Goal: Task Accomplishment & Management: Manage account settings

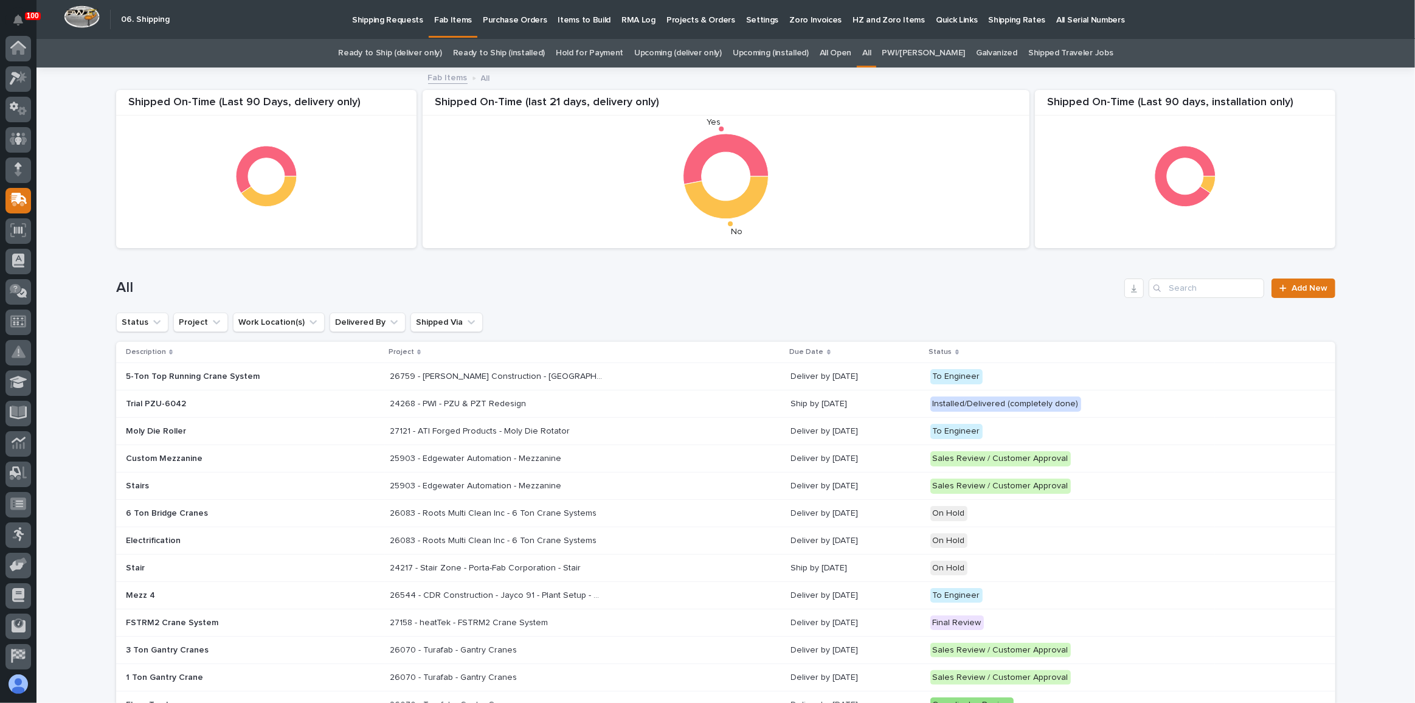
scroll to position [94, 0]
click at [372, 20] on p "Shipping Requests" at bounding box center [387, 13] width 71 height 26
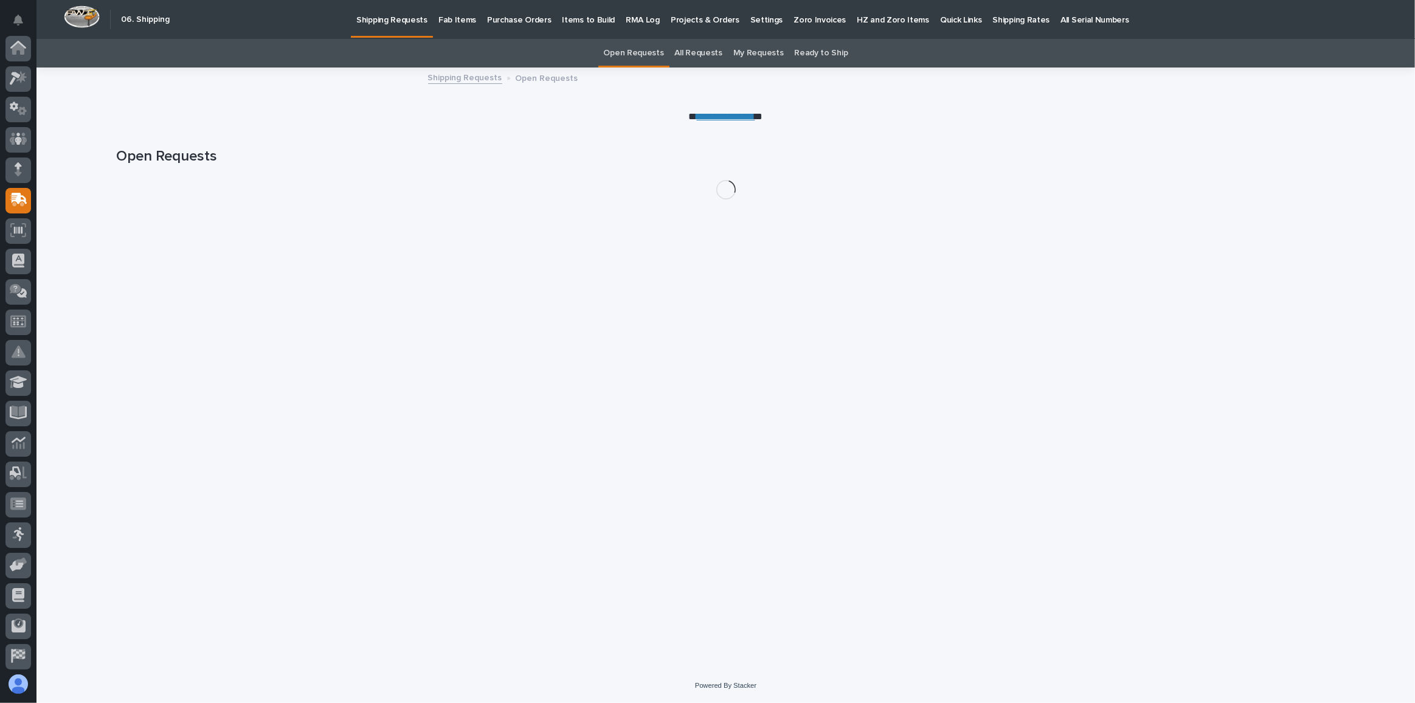
scroll to position [94, 0]
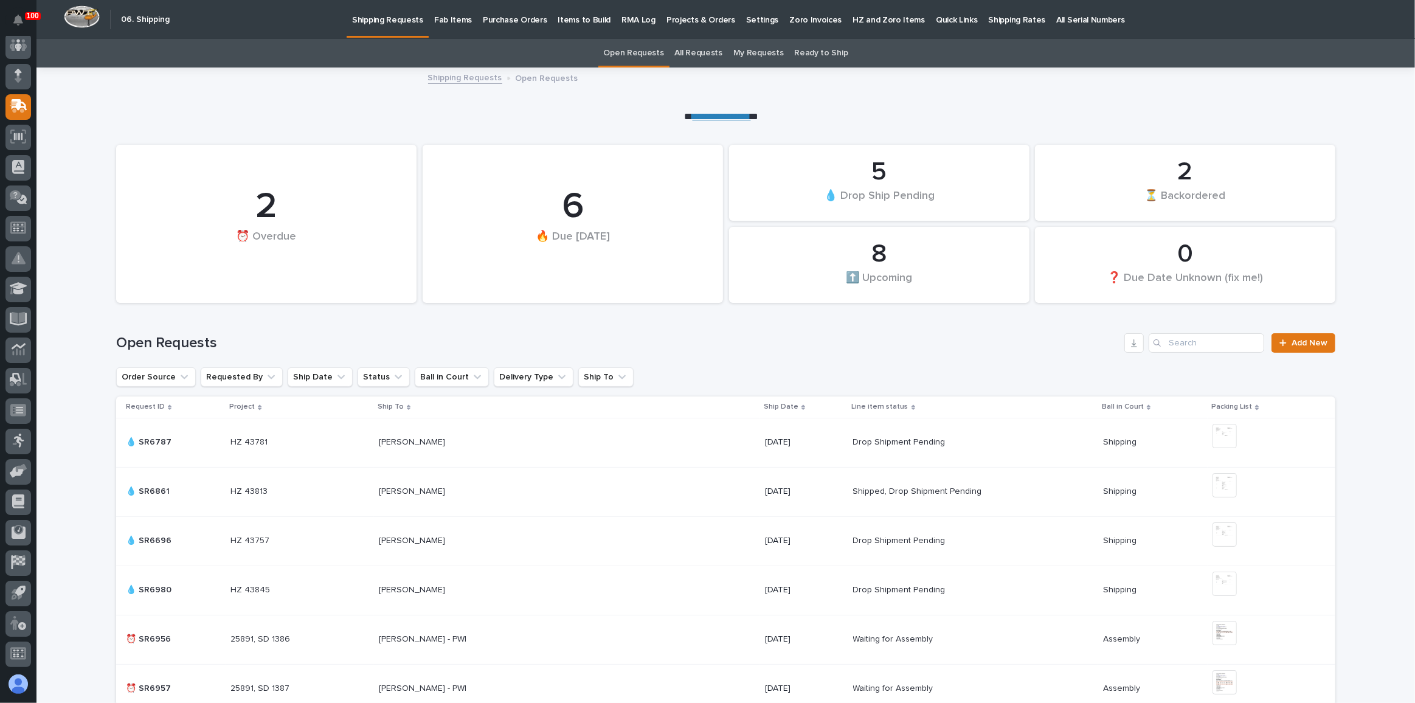
click at [700, 60] on link "All Requests" at bounding box center [698, 53] width 47 height 29
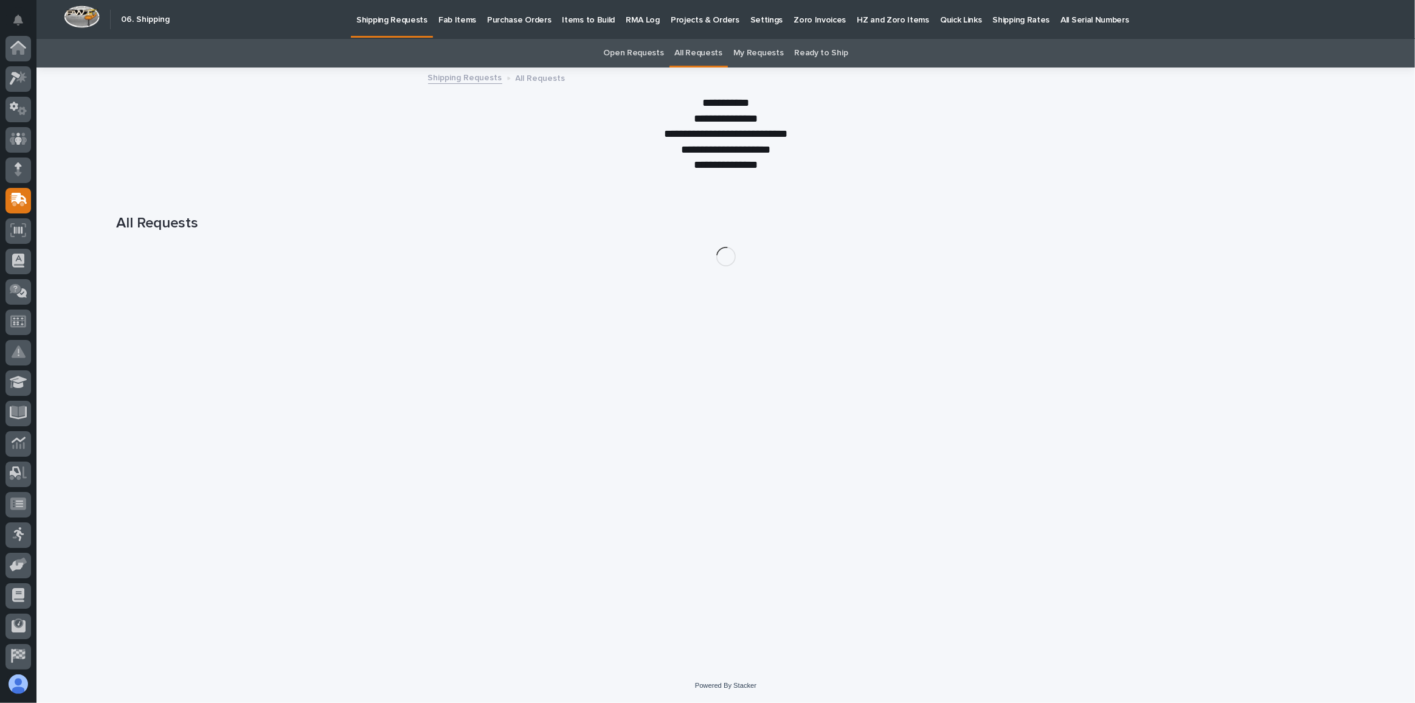
scroll to position [94, 0]
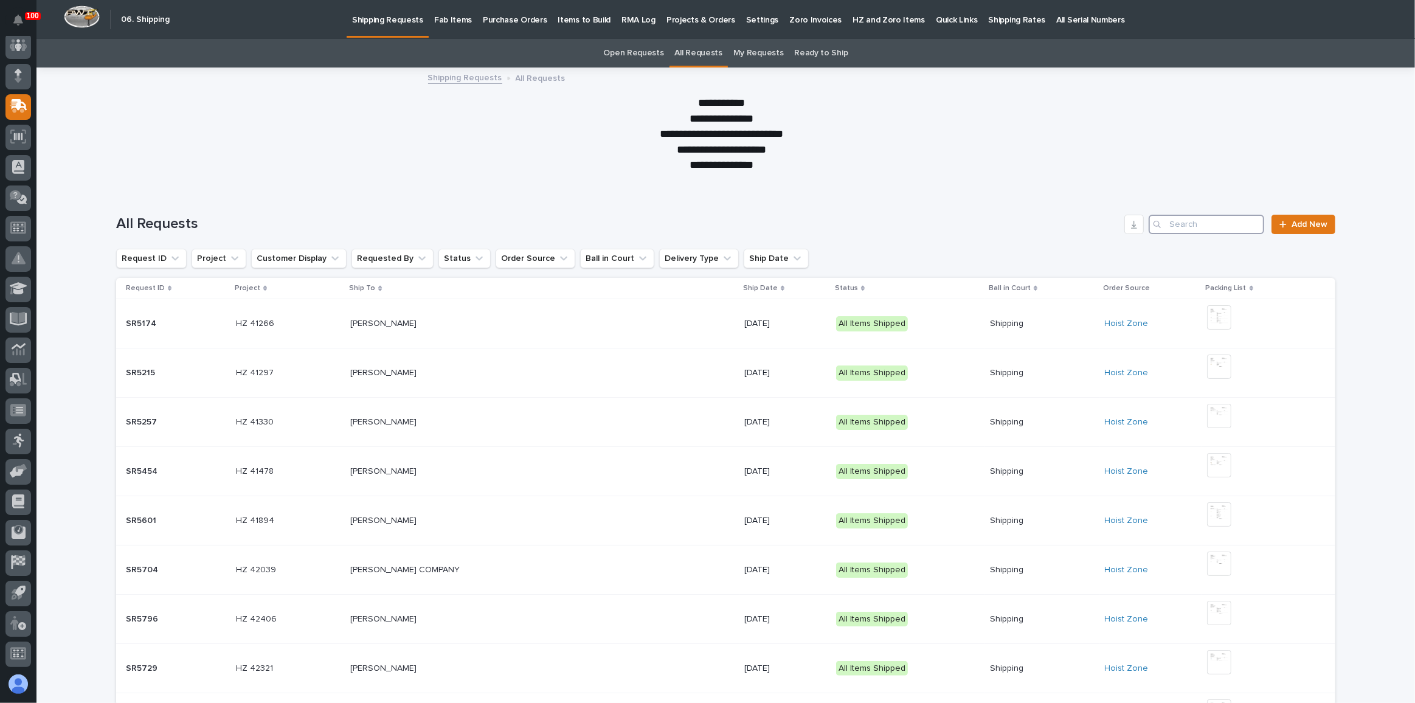
click at [1186, 218] on input "Search" at bounding box center [1207, 224] width 116 height 19
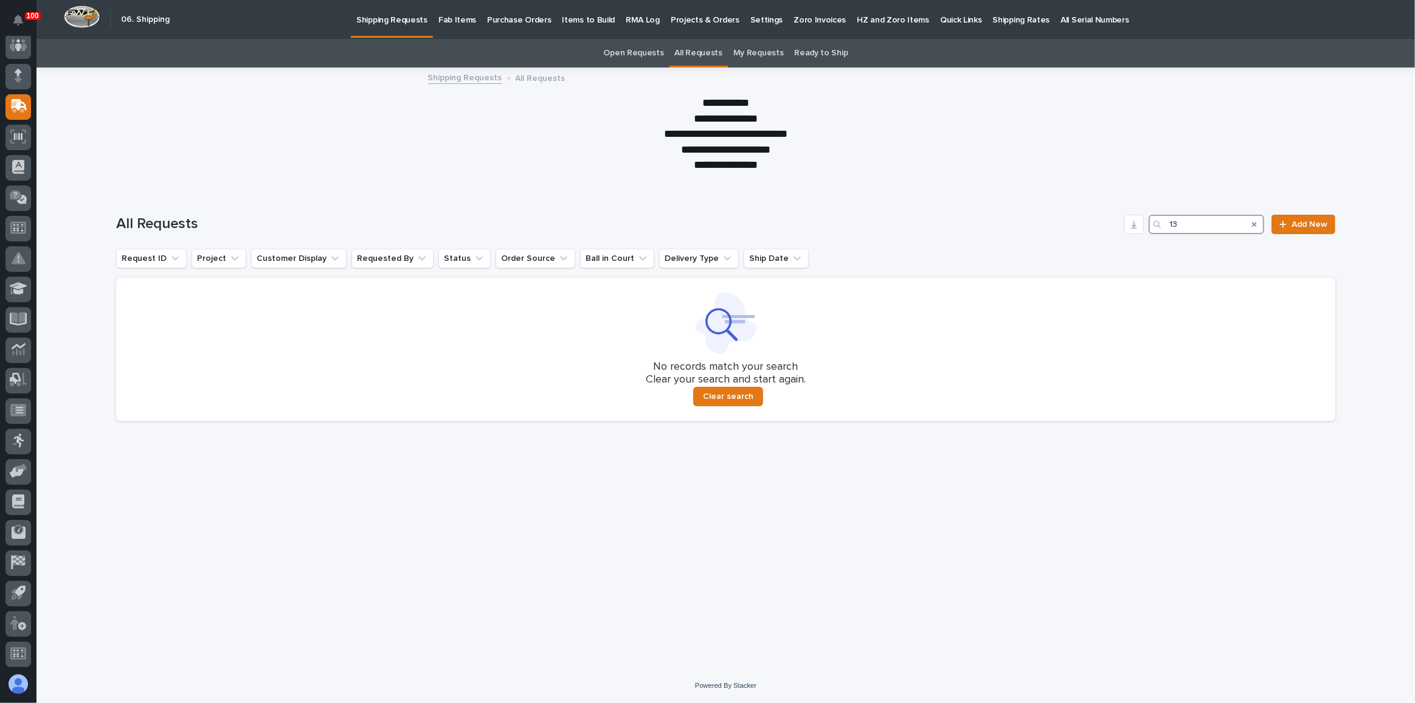
type input "1"
type input "ctk"
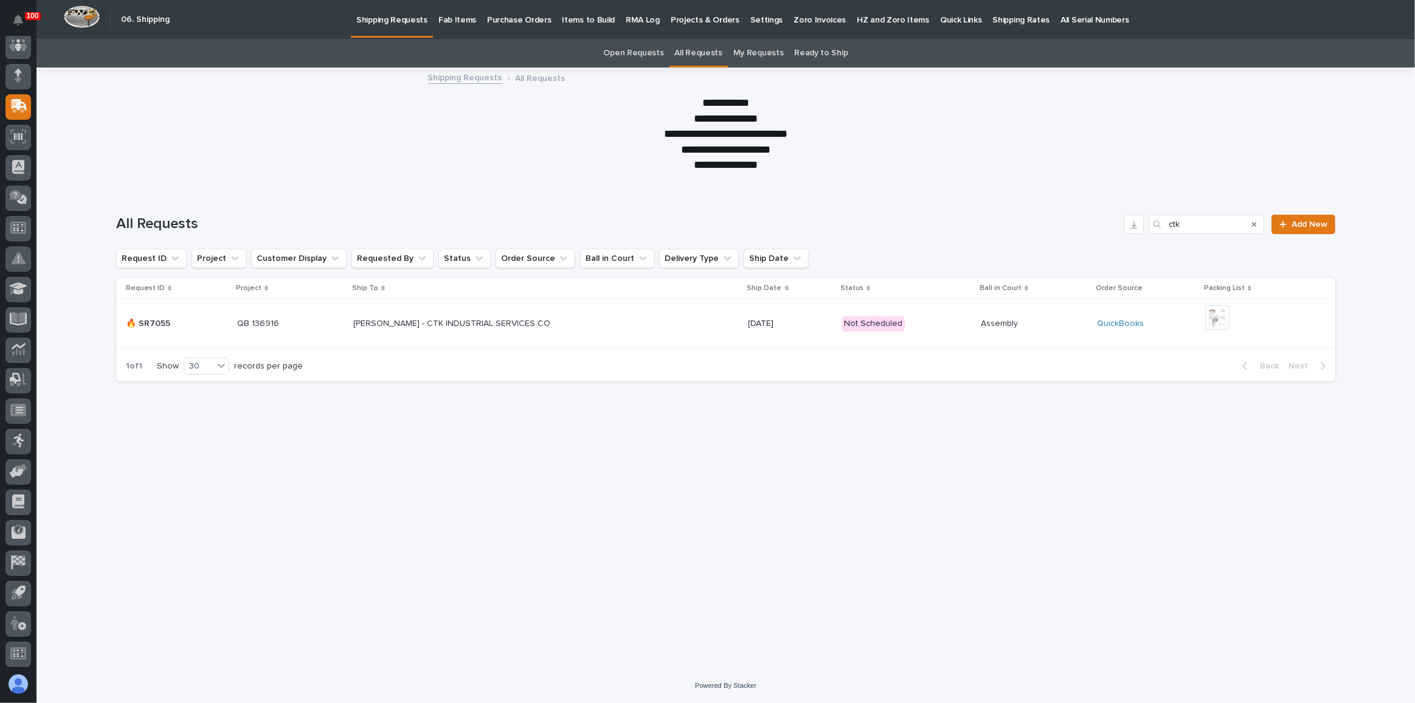
click at [632, 327] on div "[PERSON_NAME] - CTK INDUSTRIAL SERVICES CO [PERSON_NAME] - CTK INDUSTRIAL SERVI…" at bounding box center [545, 324] width 385 height 20
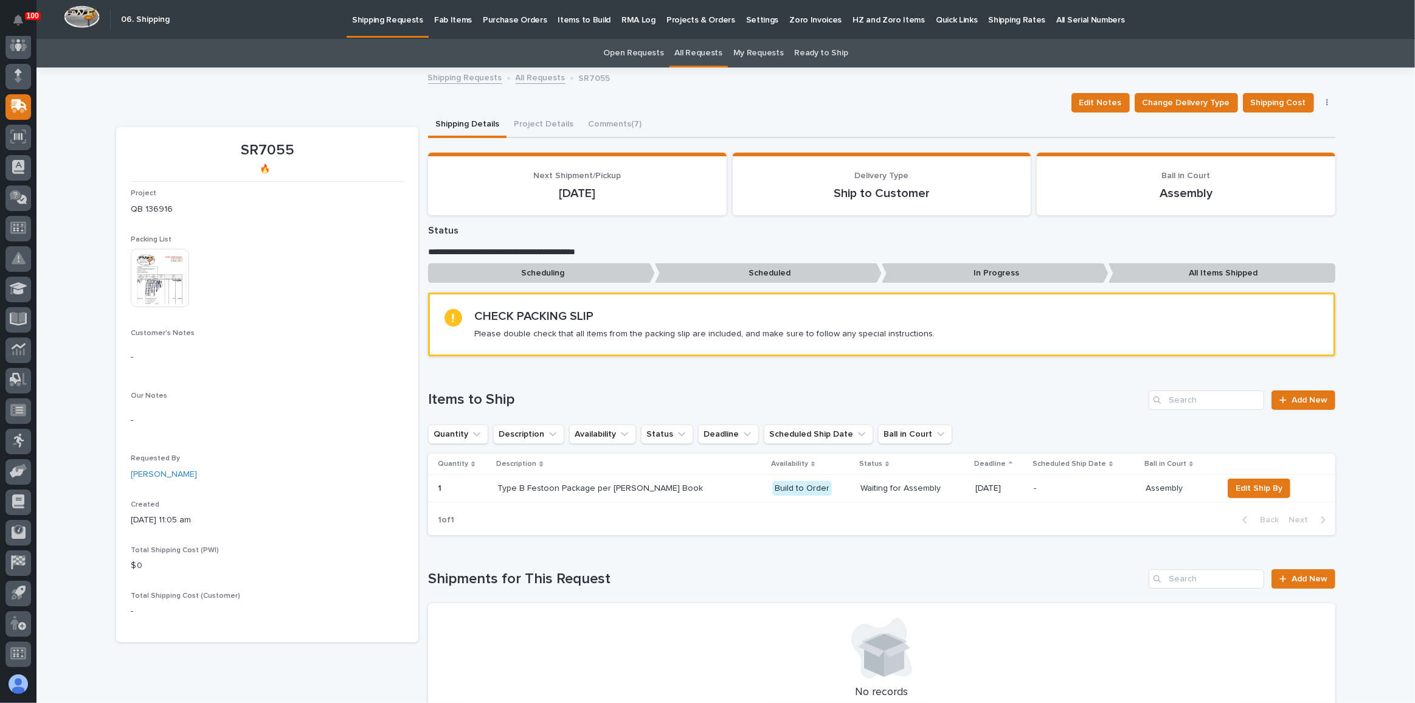
click at [172, 288] on img at bounding box center [160, 278] width 58 height 58
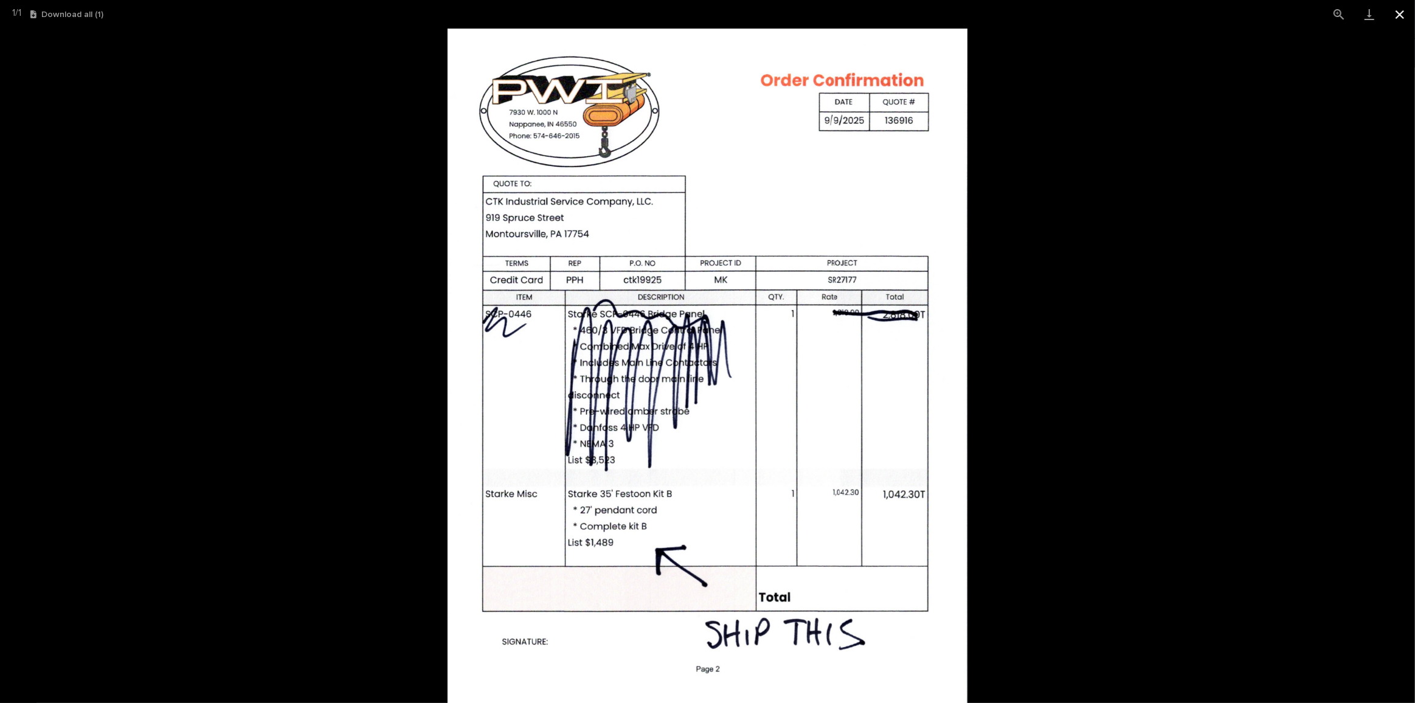
click at [1402, 13] on button "Close gallery" at bounding box center [1400, 14] width 30 height 29
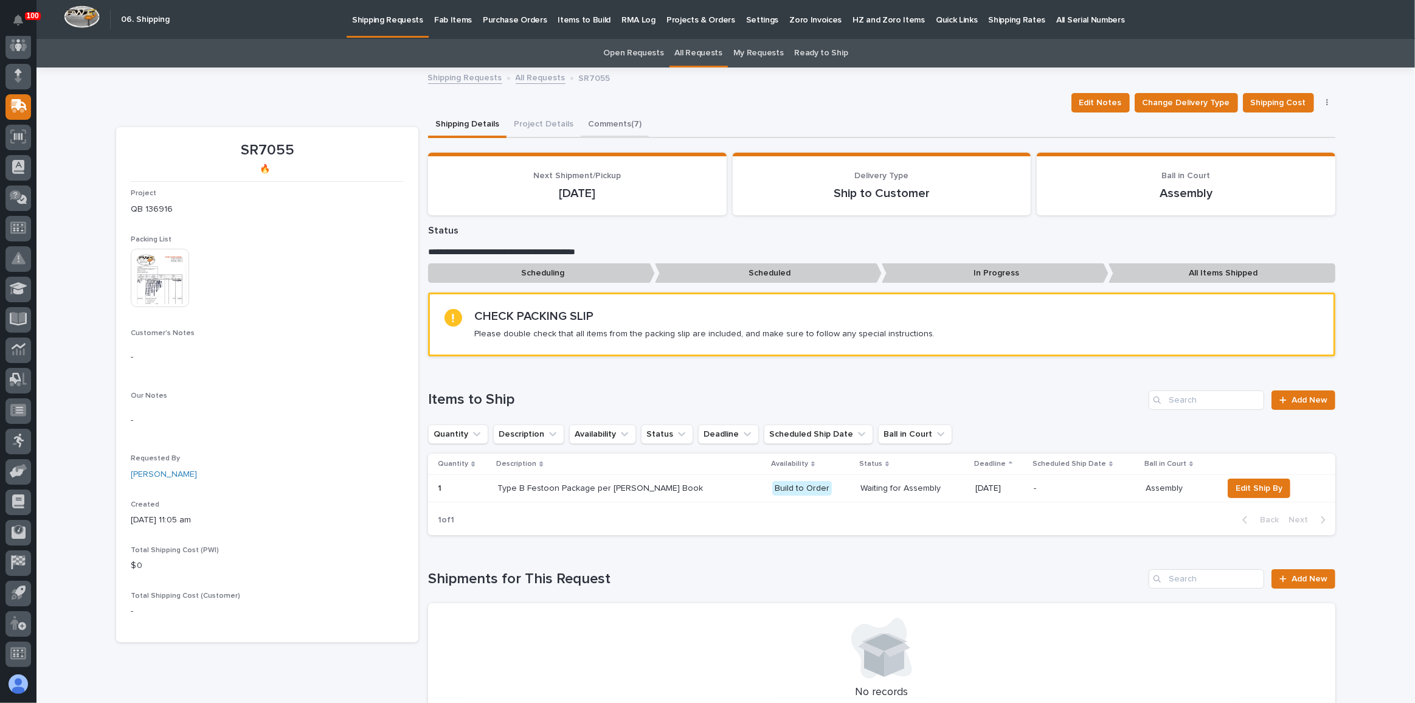
click at [615, 116] on button "Comments (7)" at bounding box center [615, 125] width 68 height 26
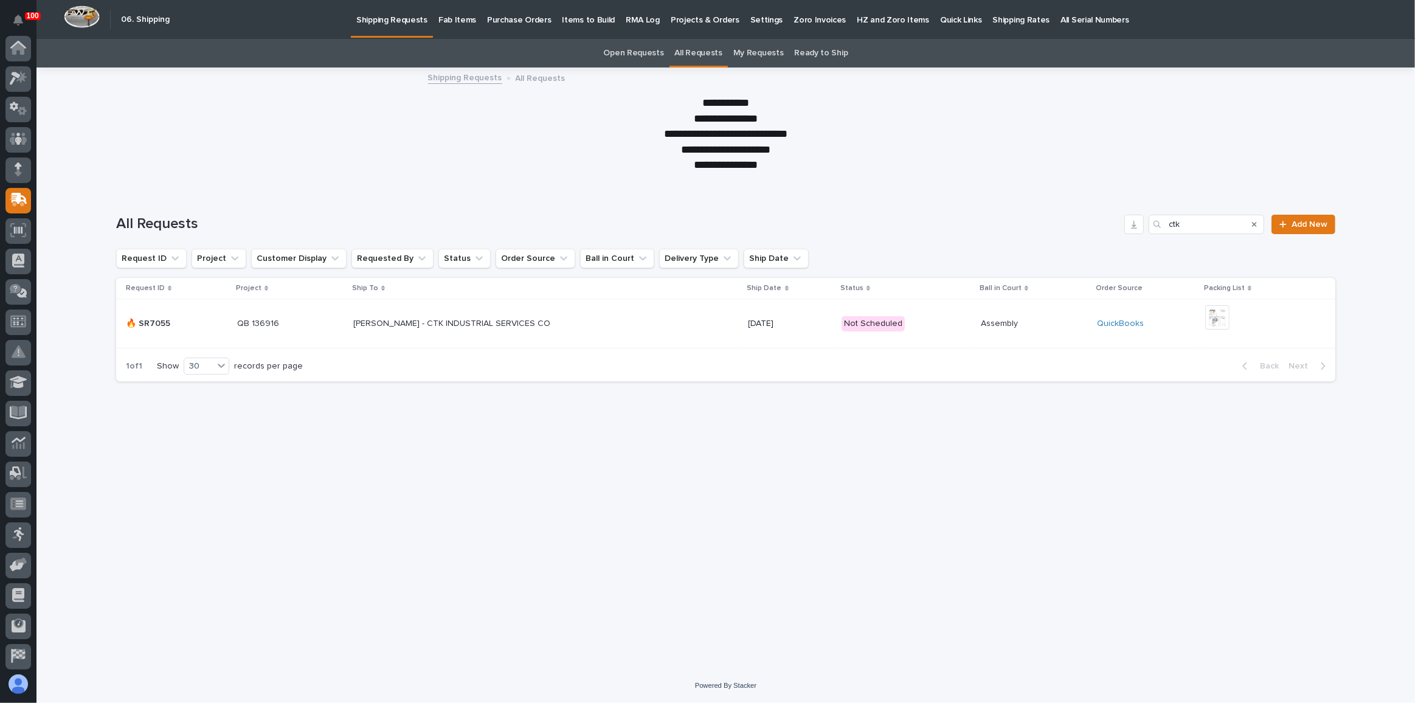
scroll to position [94, 0]
click at [374, 22] on p "Shipping Requests" at bounding box center [391, 13] width 71 height 26
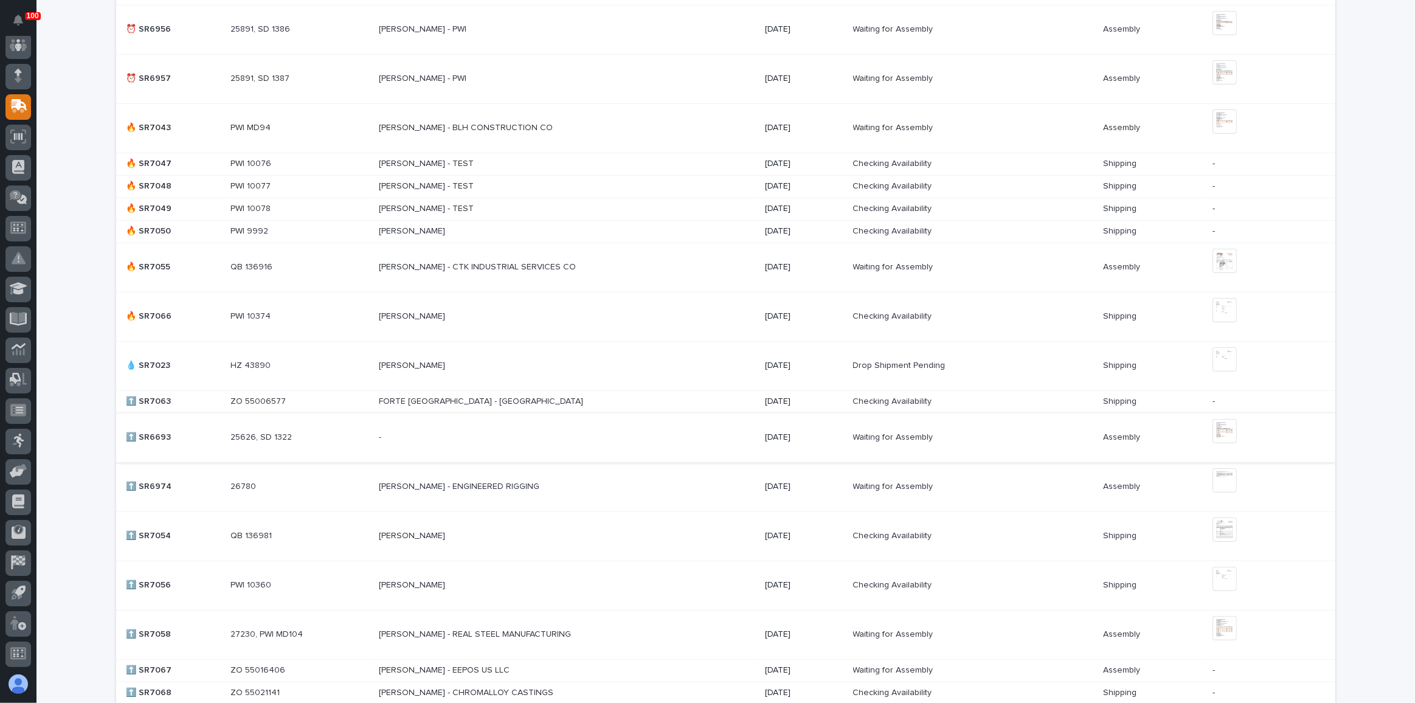
scroll to position [553, 0]
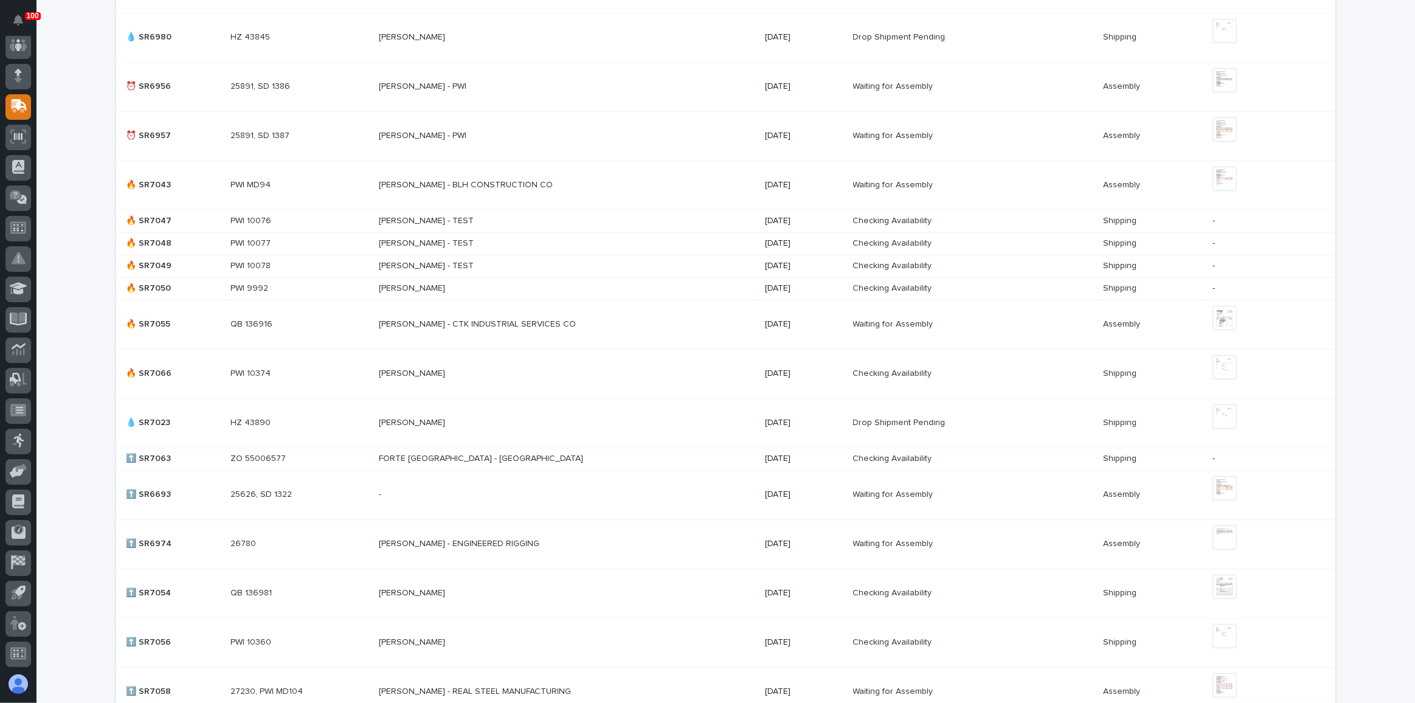
click at [632, 328] on div "[PERSON_NAME] - CTK INDUSTRIAL SERVICES CO [PERSON_NAME] - CTK INDUSTRIAL SERVI…" at bounding box center [567, 324] width 376 height 20
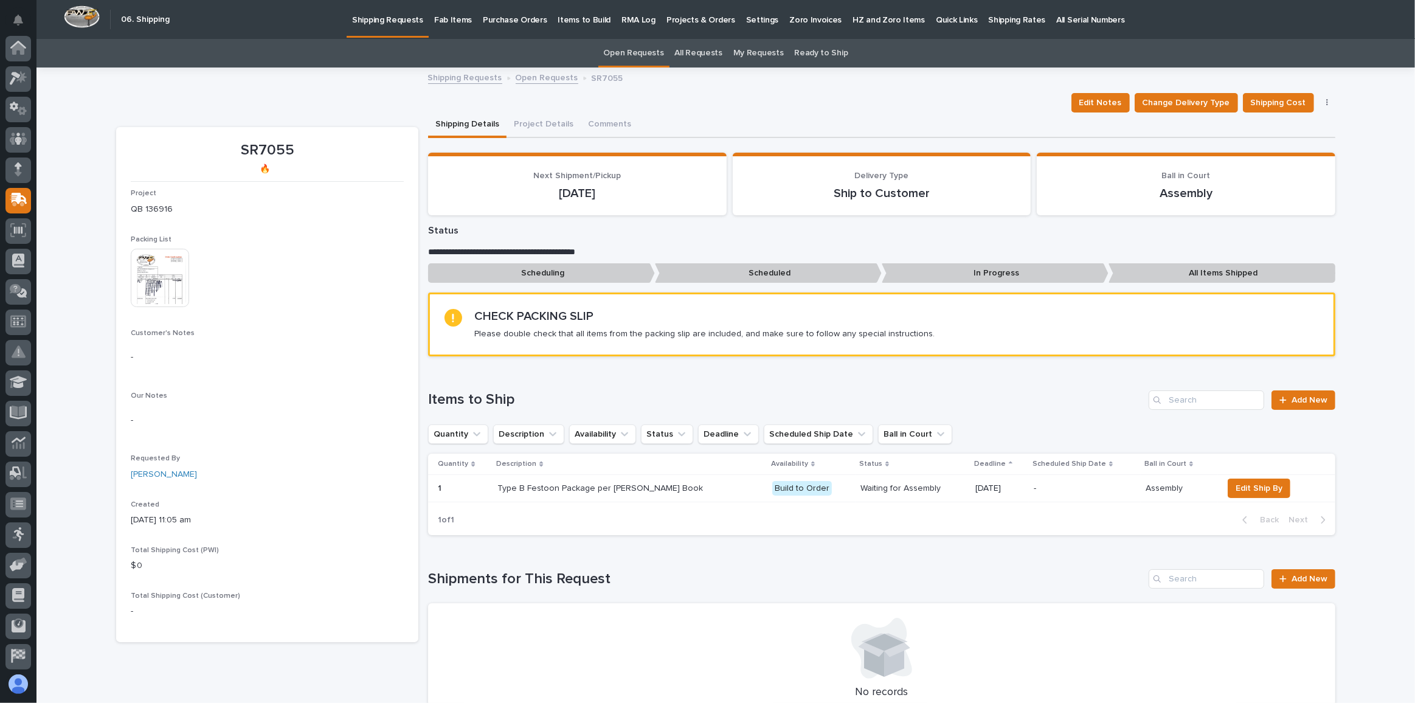
scroll to position [94, 0]
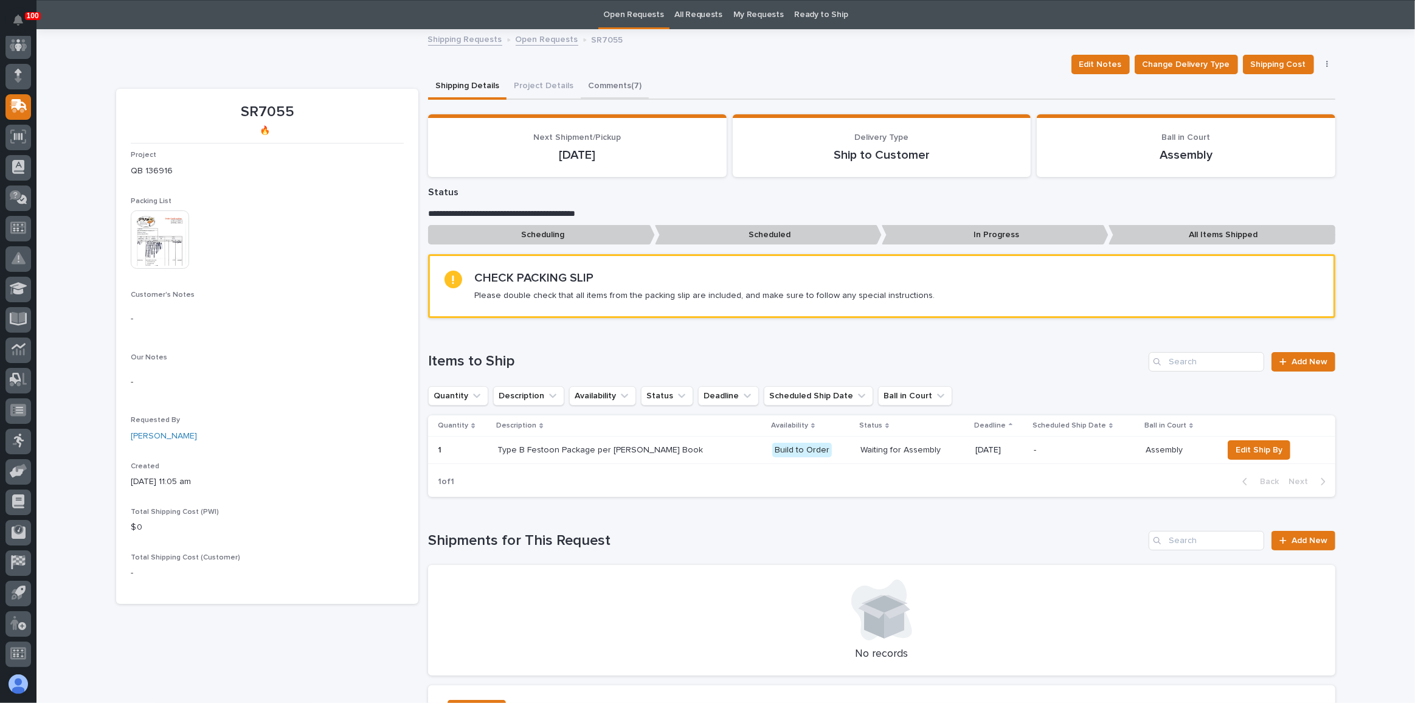
click at [600, 83] on button "Comments (7)" at bounding box center [615, 87] width 68 height 26
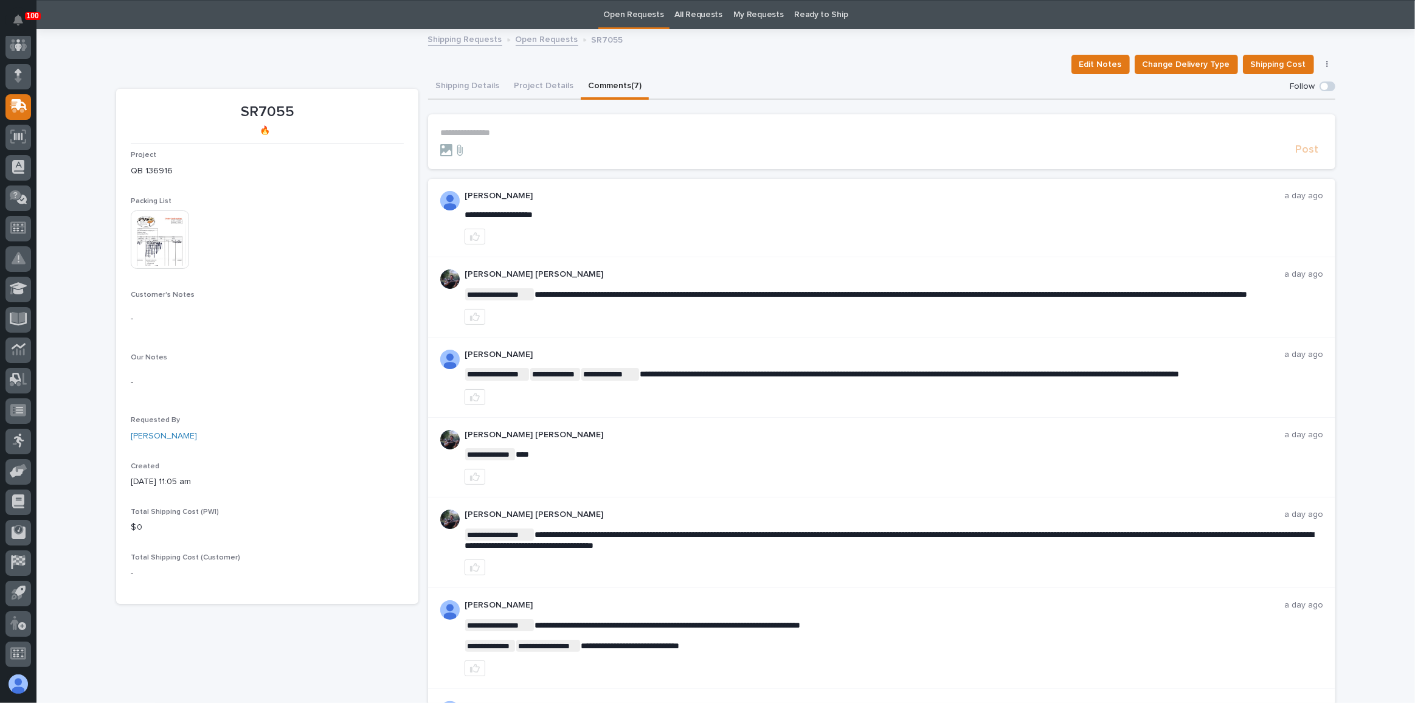
click at [461, 89] on button "Shipping Details" at bounding box center [467, 87] width 78 height 26
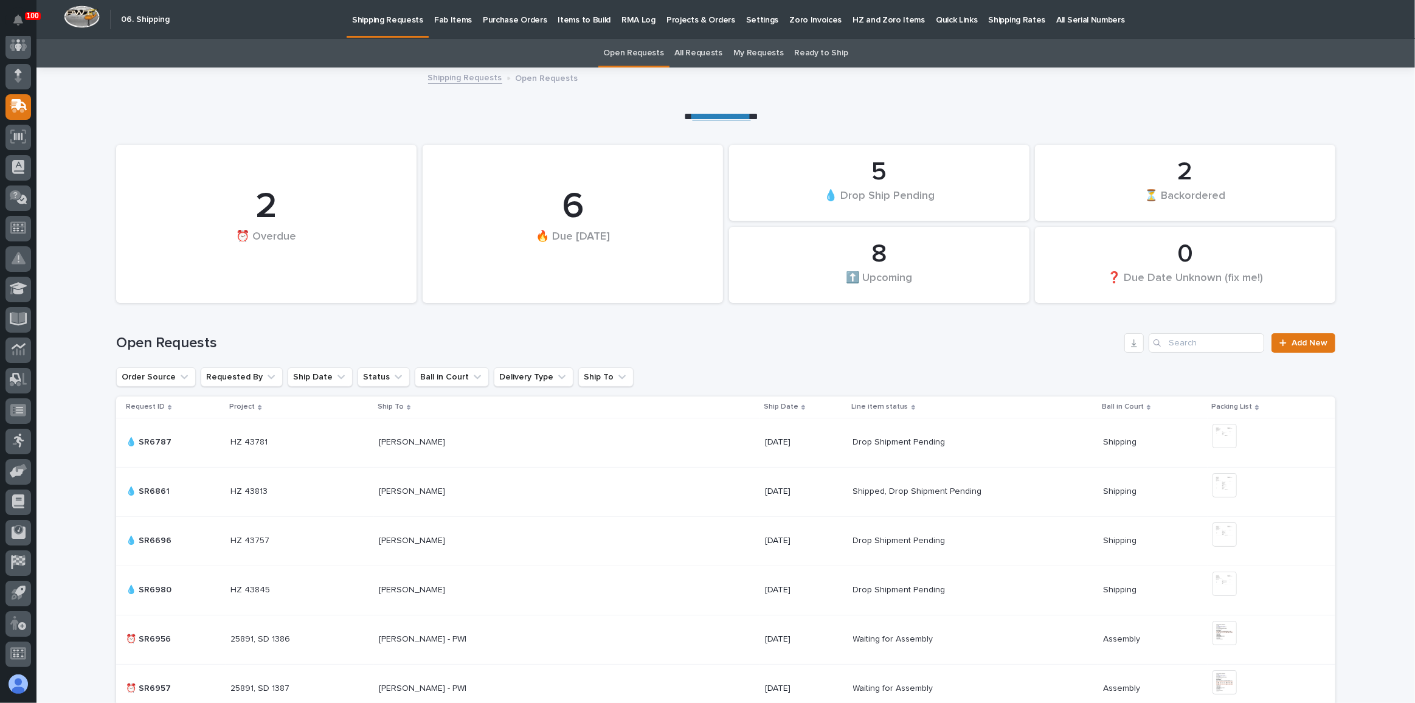
click at [692, 52] on link "All Requests" at bounding box center [698, 53] width 47 height 29
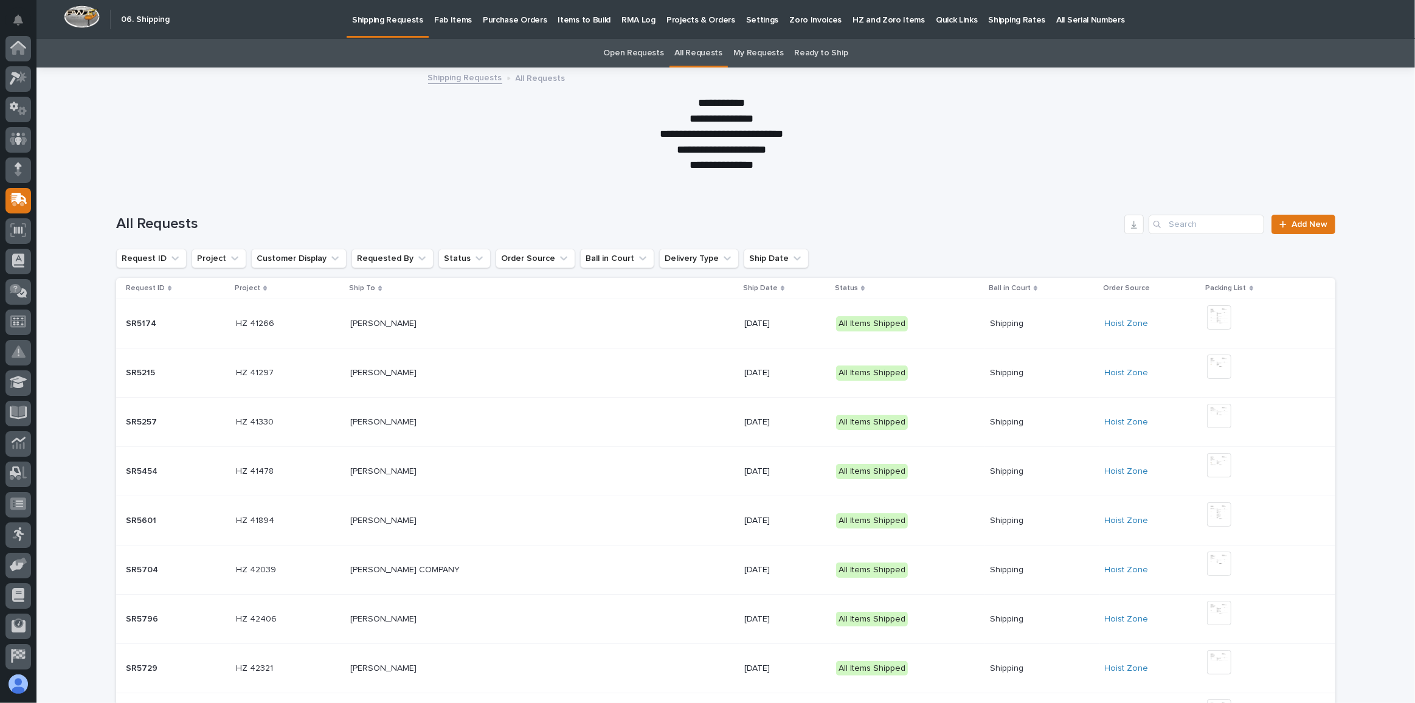
scroll to position [94, 0]
click at [1186, 224] on input "Search" at bounding box center [1207, 224] width 116 height 19
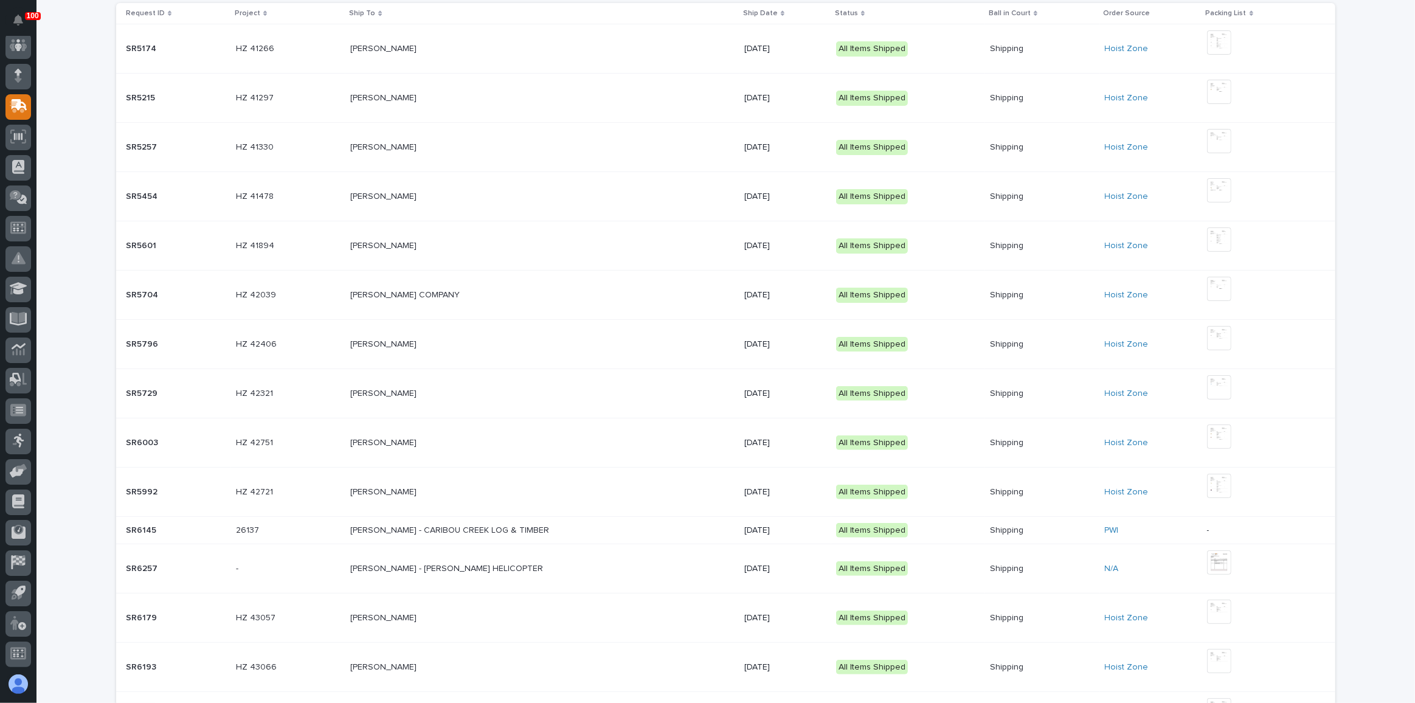
scroll to position [0, 0]
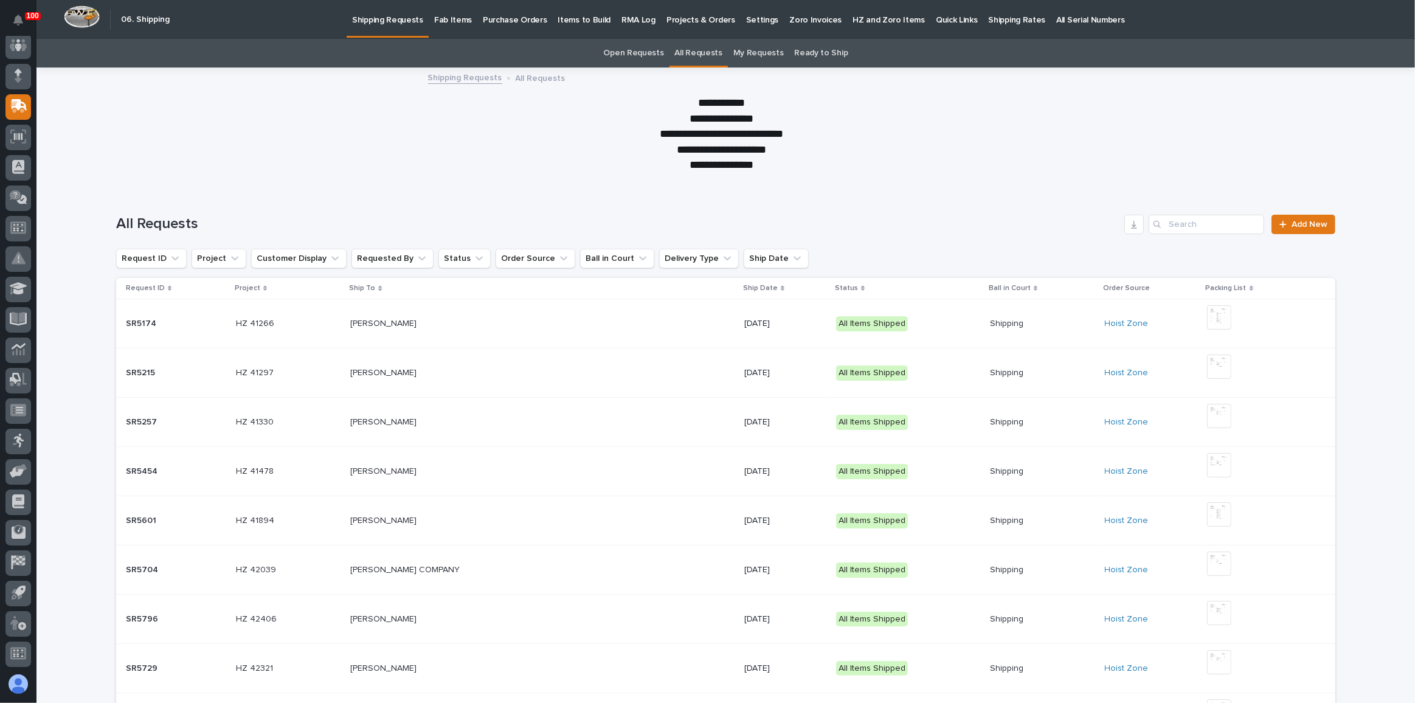
click at [635, 56] on link "Open Requests" at bounding box center [634, 53] width 60 height 29
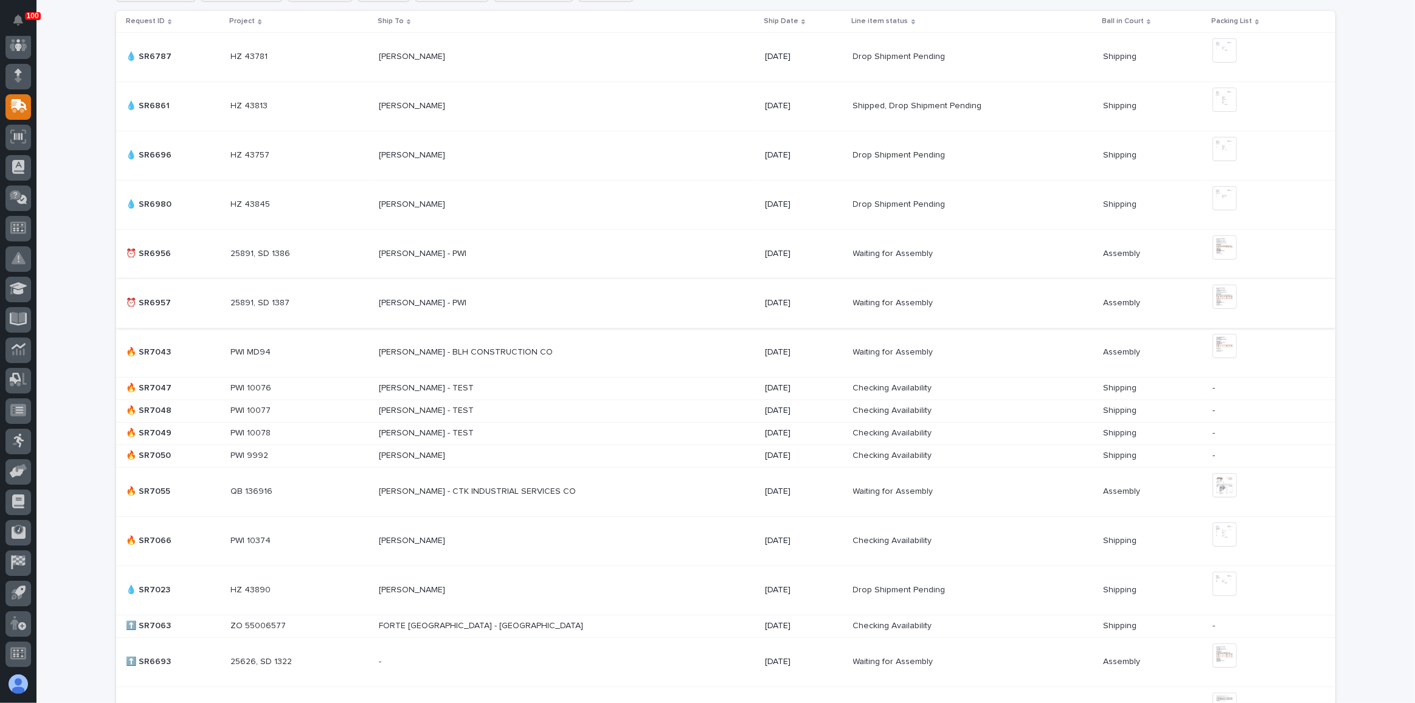
scroll to position [387, 0]
click at [621, 480] on div "[PERSON_NAME] - CTK INDUSTRIAL SERVICES CO [PERSON_NAME] - CTK INDUSTRIAL SERVI…" at bounding box center [567, 490] width 376 height 20
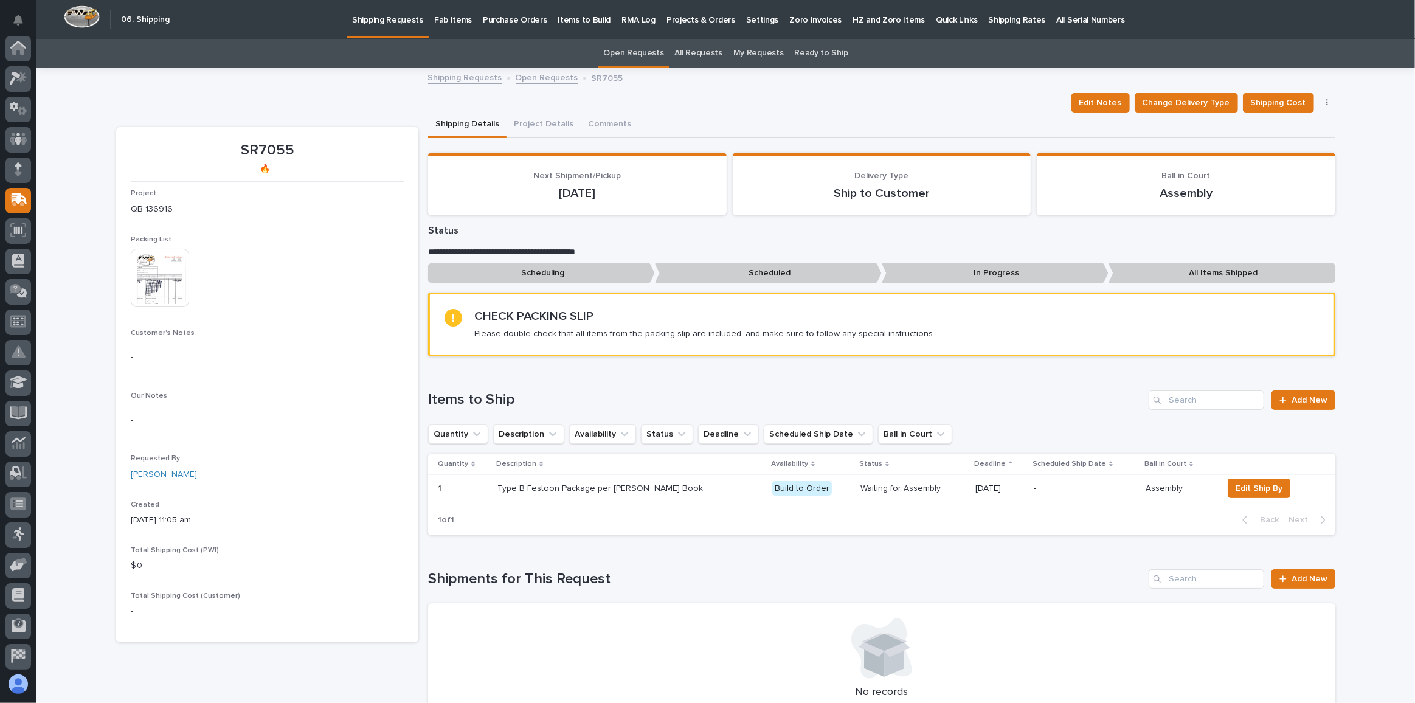
scroll to position [94, 0]
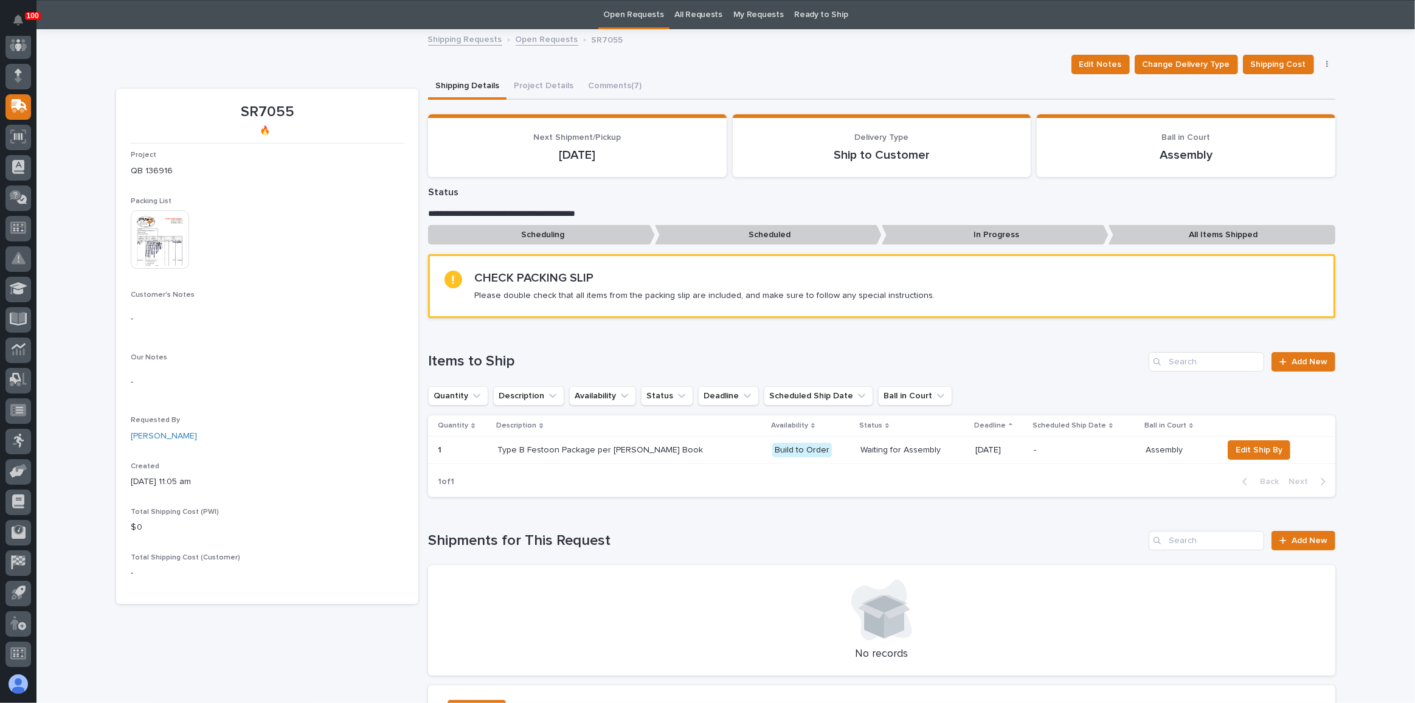
click at [141, 232] on img at bounding box center [160, 239] width 58 height 58
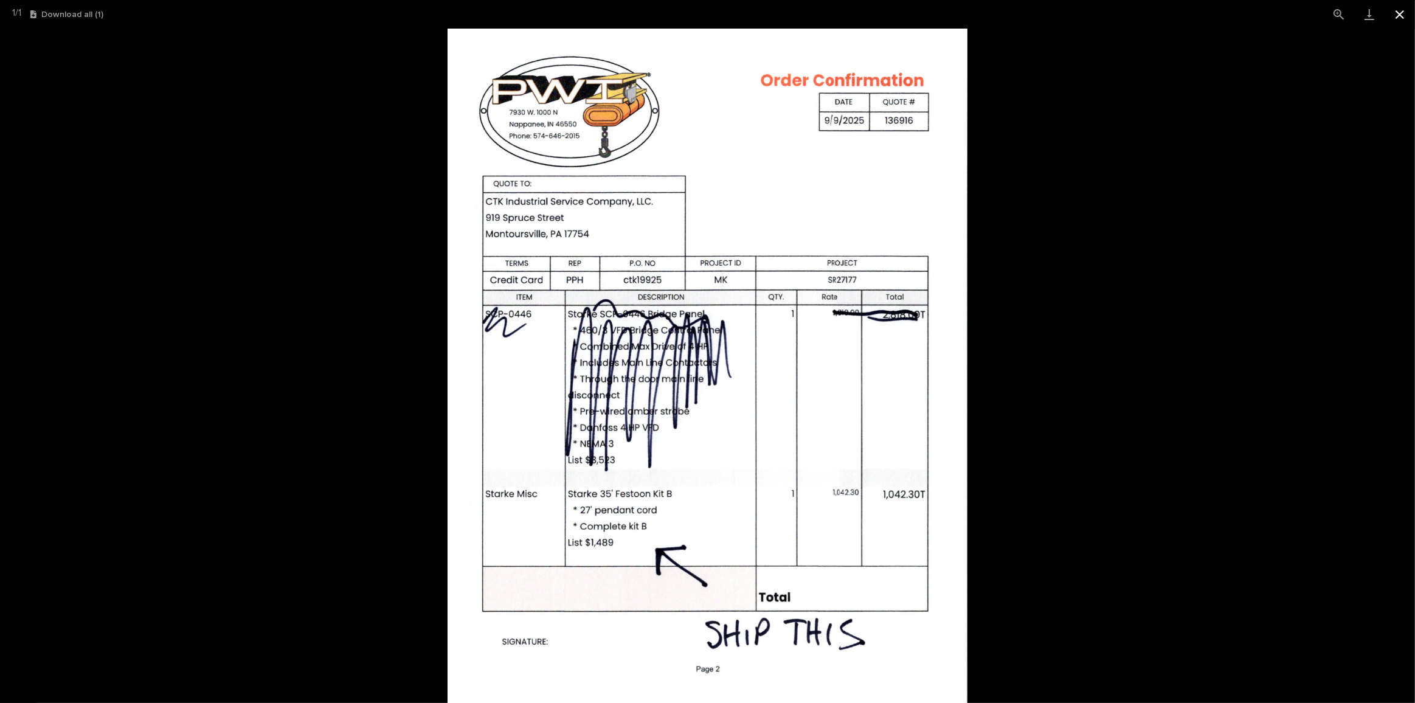
click at [1402, 11] on button "Close gallery" at bounding box center [1400, 14] width 30 height 29
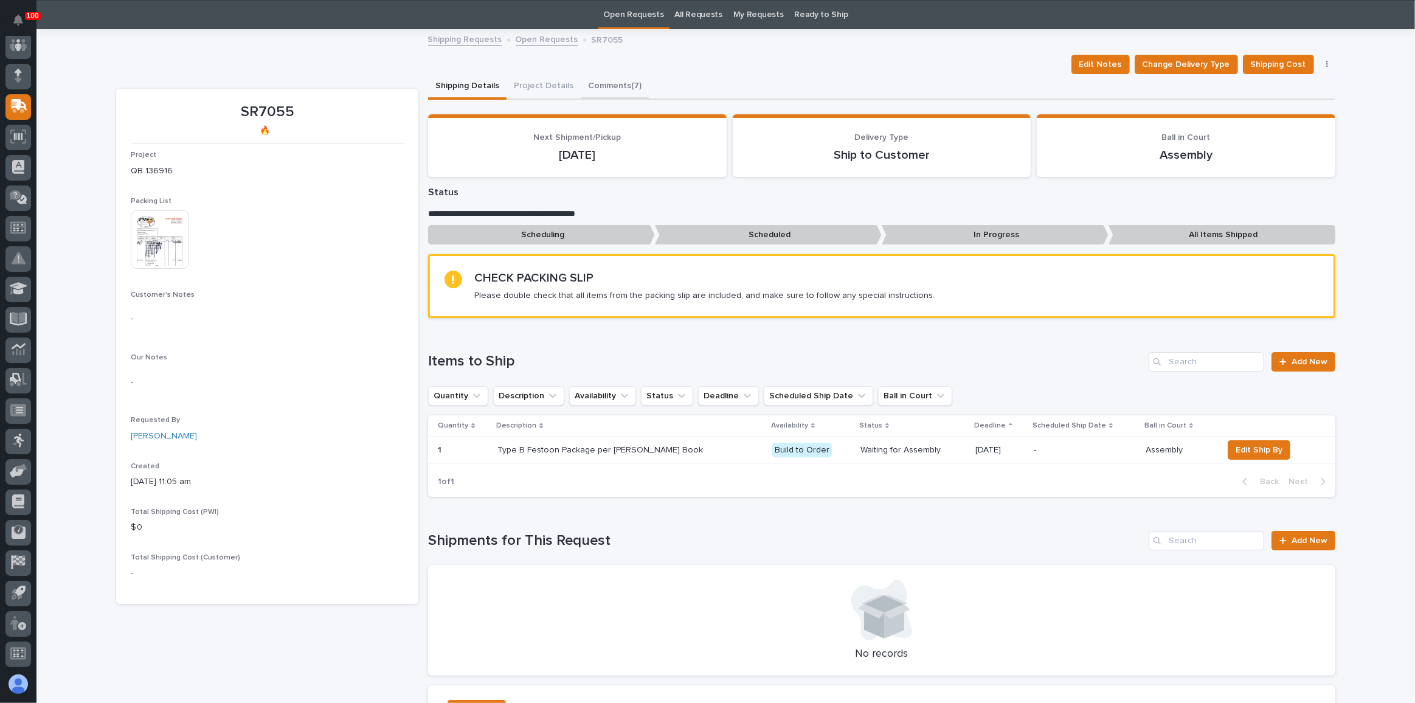
click at [608, 83] on button "Comments (7)" at bounding box center [615, 87] width 68 height 26
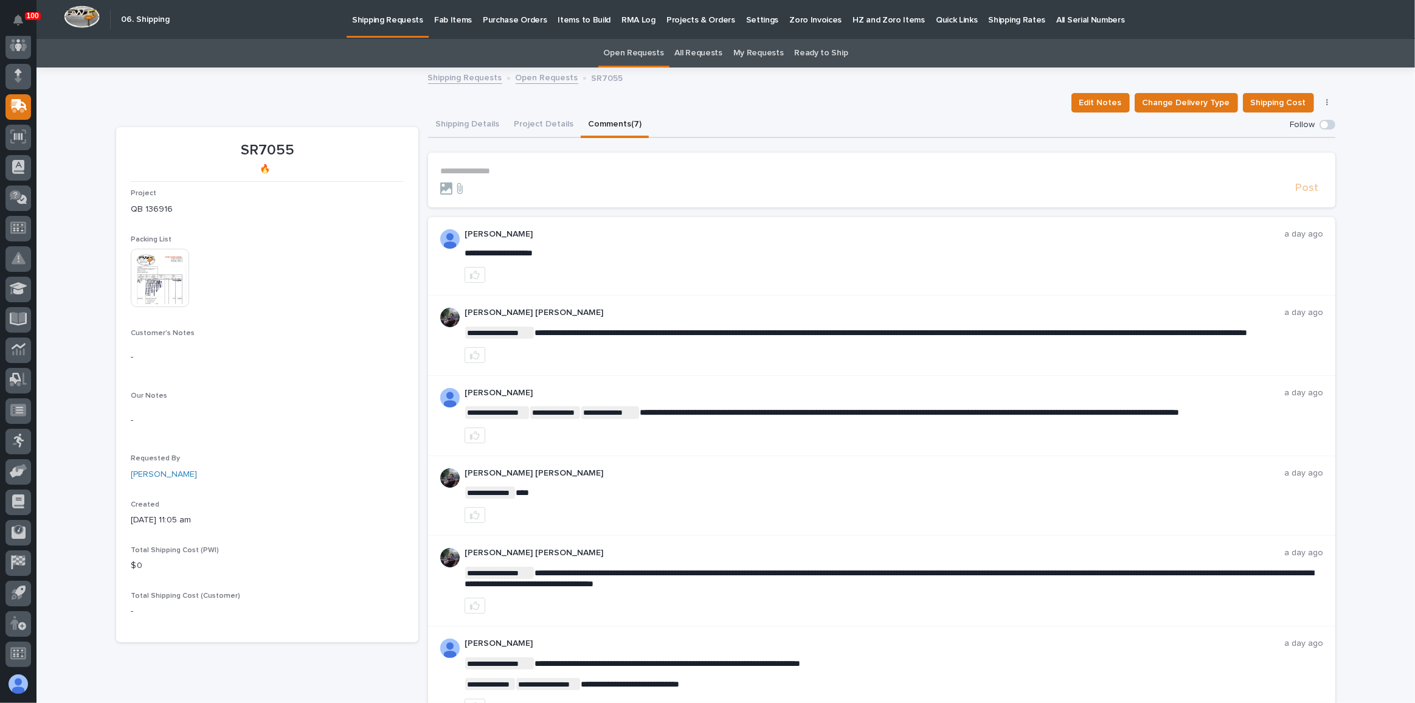
click at [390, 24] on p "Shipping Requests" at bounding box center [387, 13] width 71 height 26
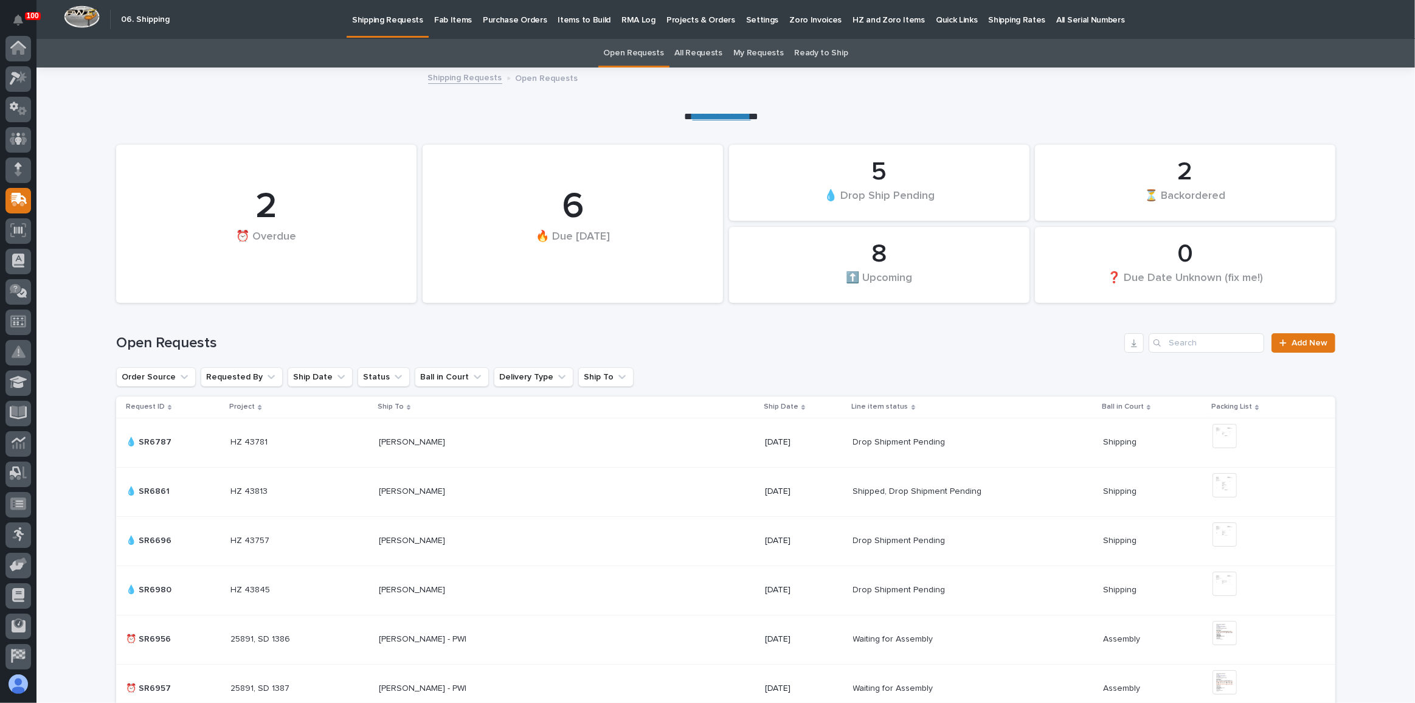
scroll to position [94, 0]
click at [458, 16] on p "Fab Items" at bounding box center [453, 13] width 38 height 26
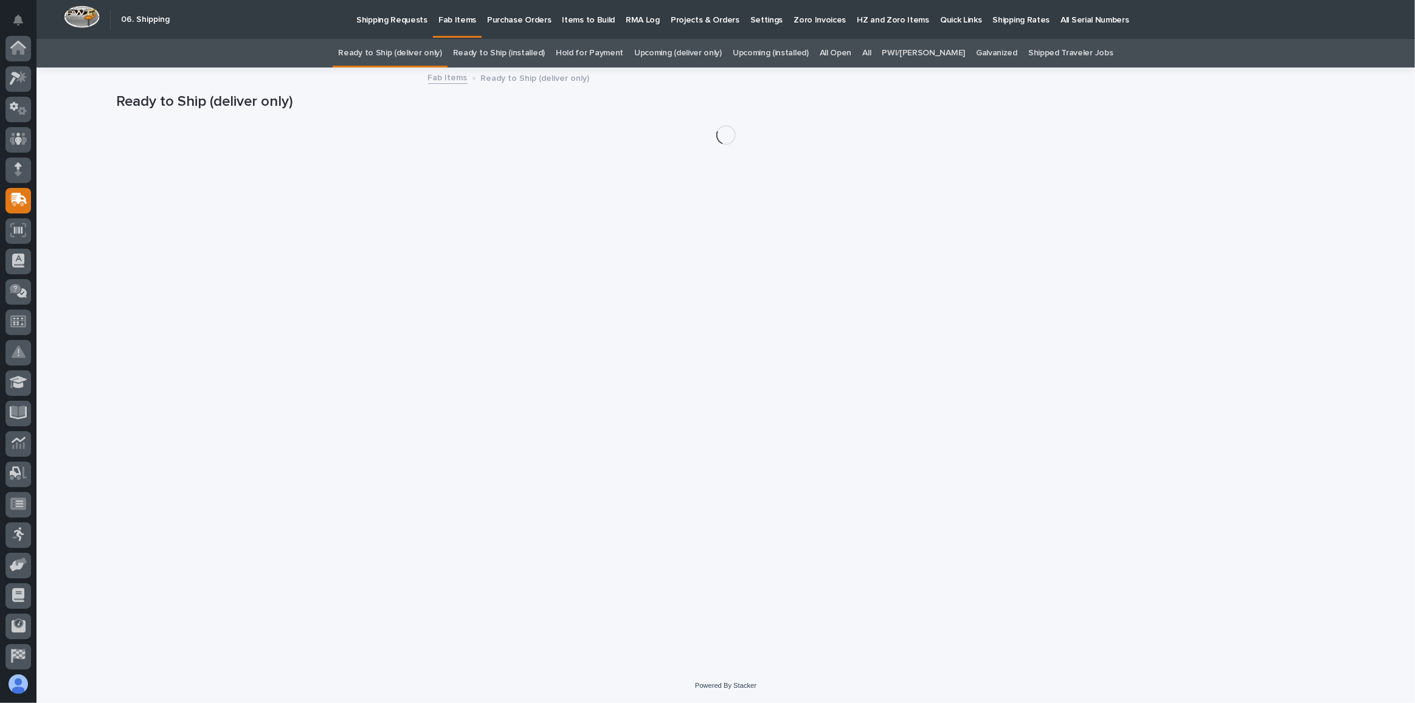
scroll to position [94, 0]
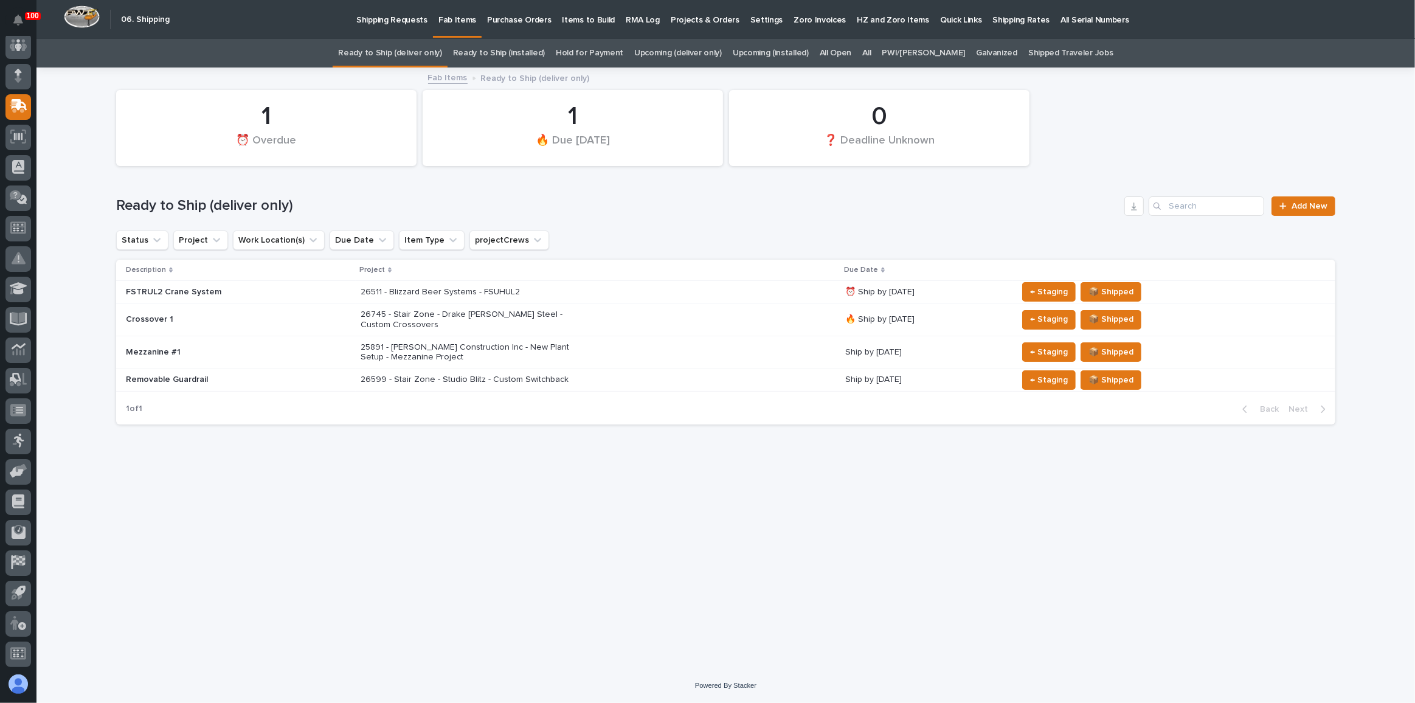
click at [871, 51] on link "All" at bounding box center [866, 53] width 9 height 29
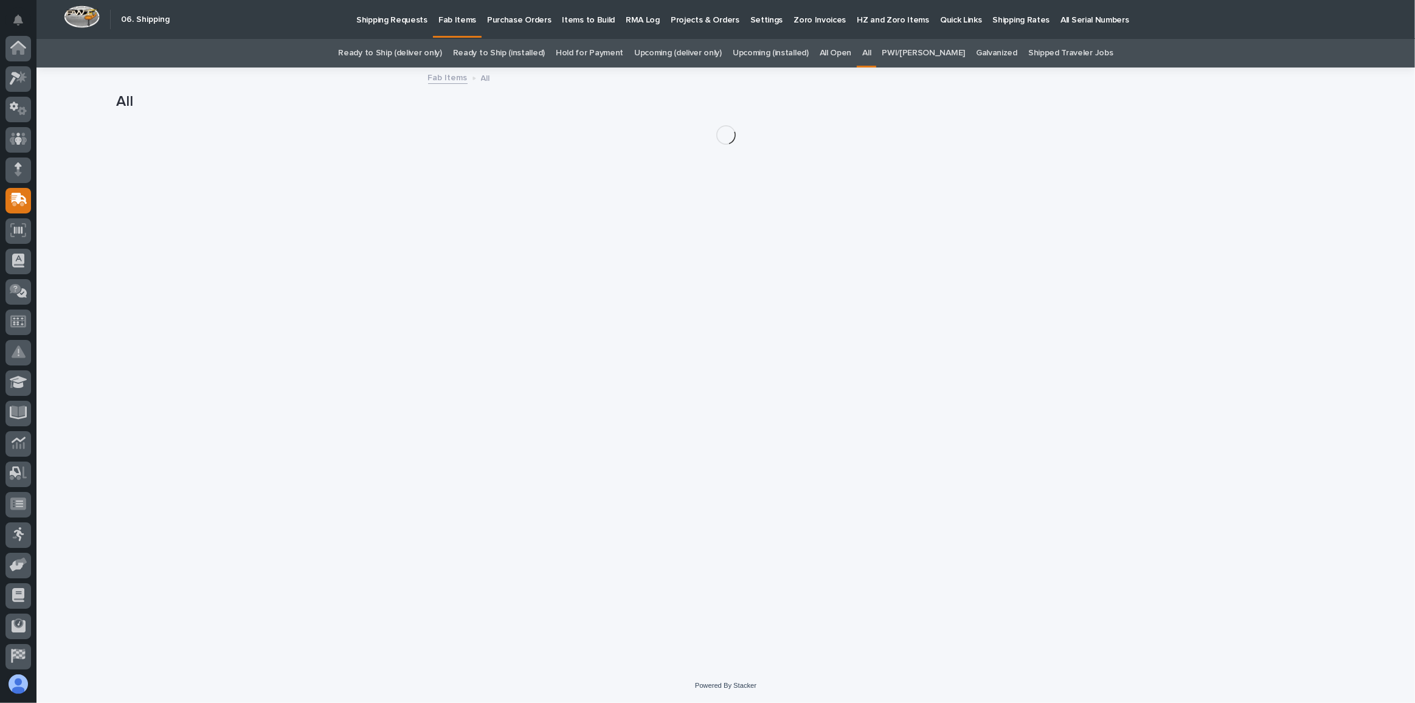
scroll to position [94, 0]
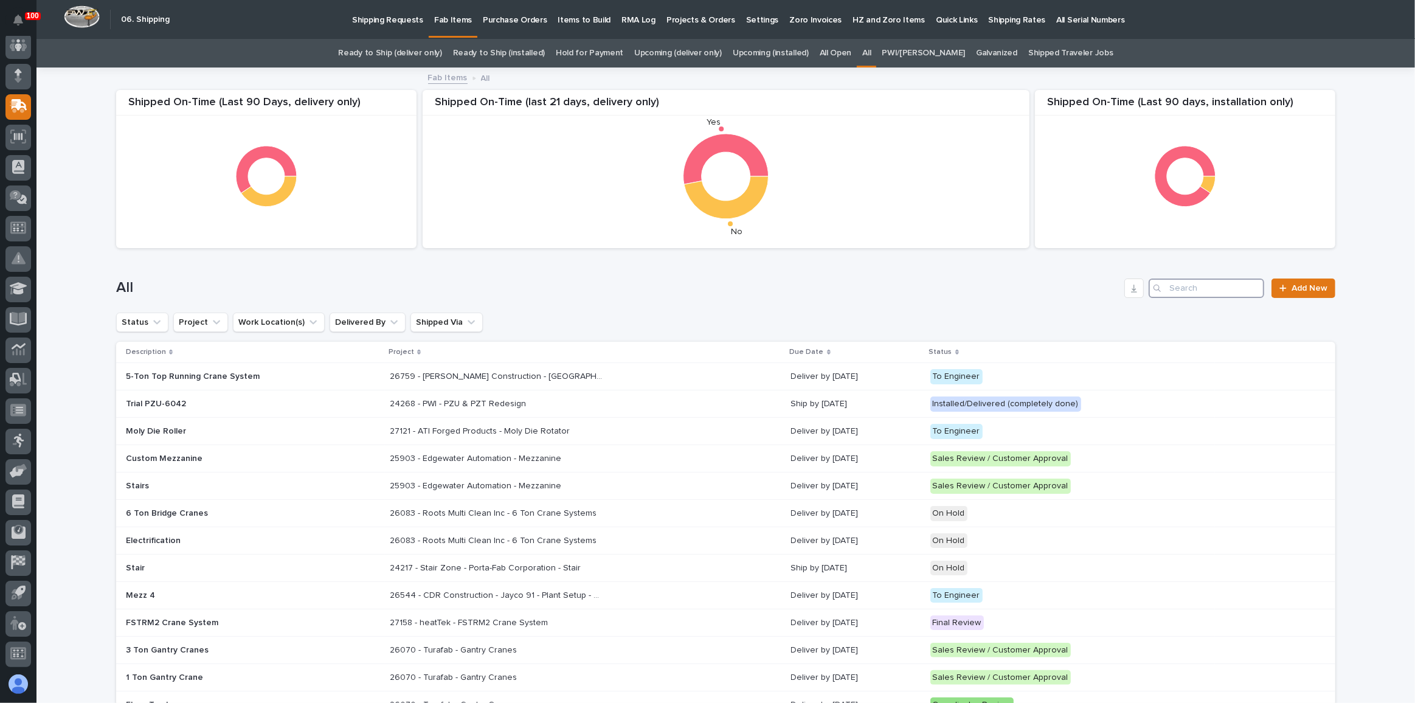
click at [1201, 282] on input "Search" at bounding box center [1207, 287] width 116 height 19
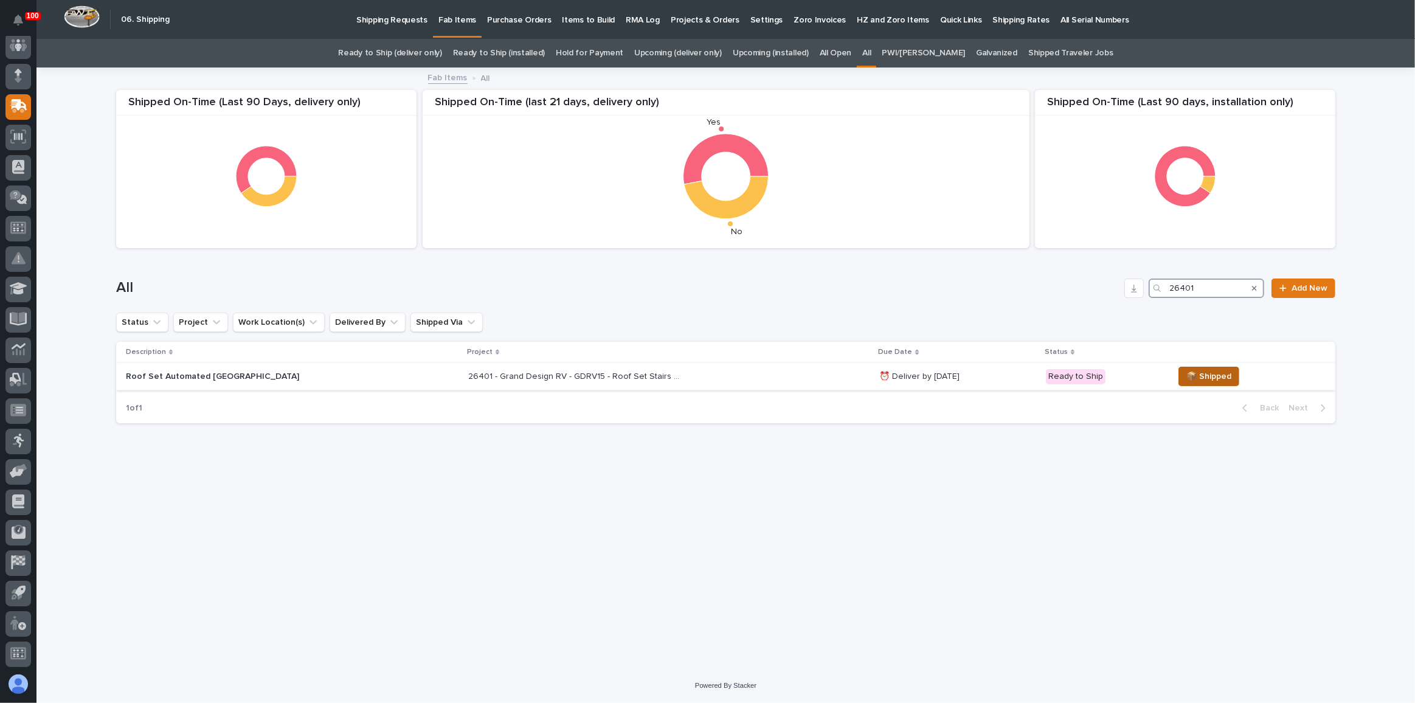
type input "26401"
click at [1197, 375] on span "📦 Shipped" at bounding box center [1208, 376] width 45 height 15
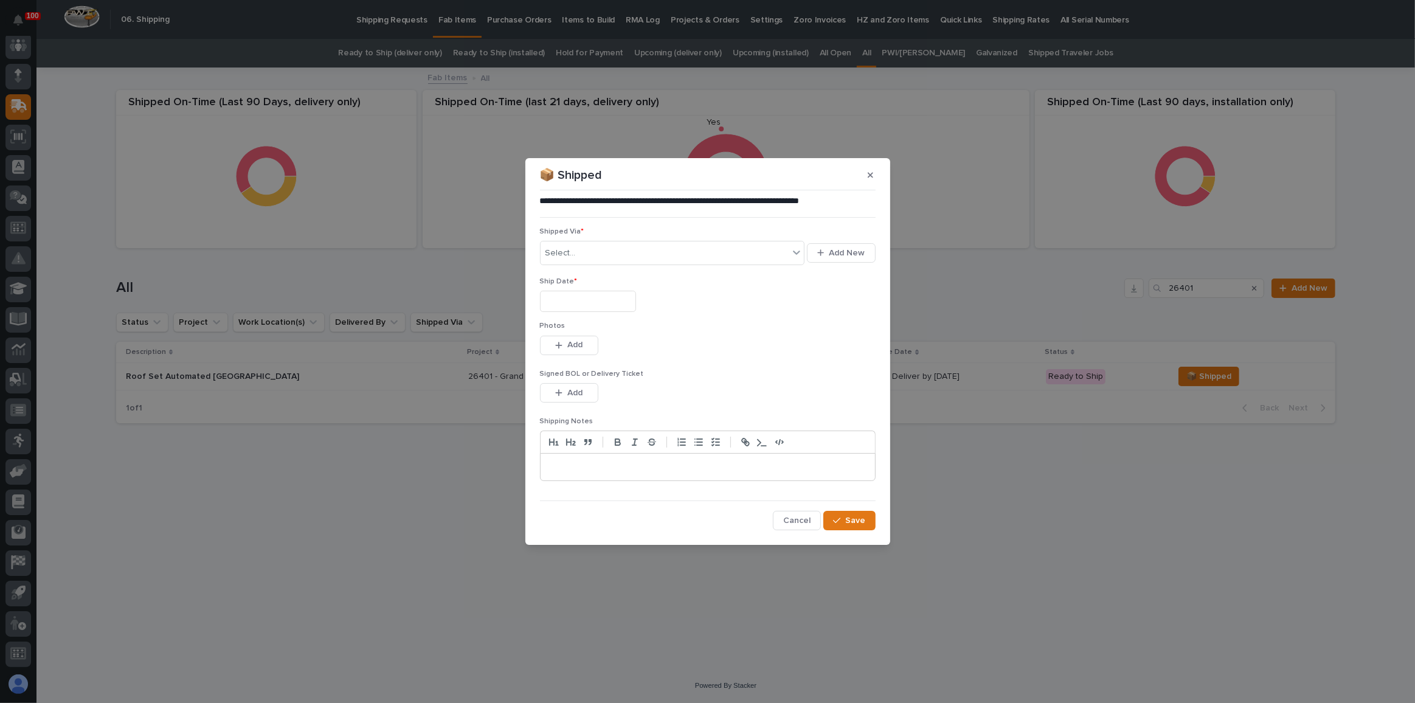
click at [603, 297] on input "text" at bounding box center [588, 301] width 96 height 21
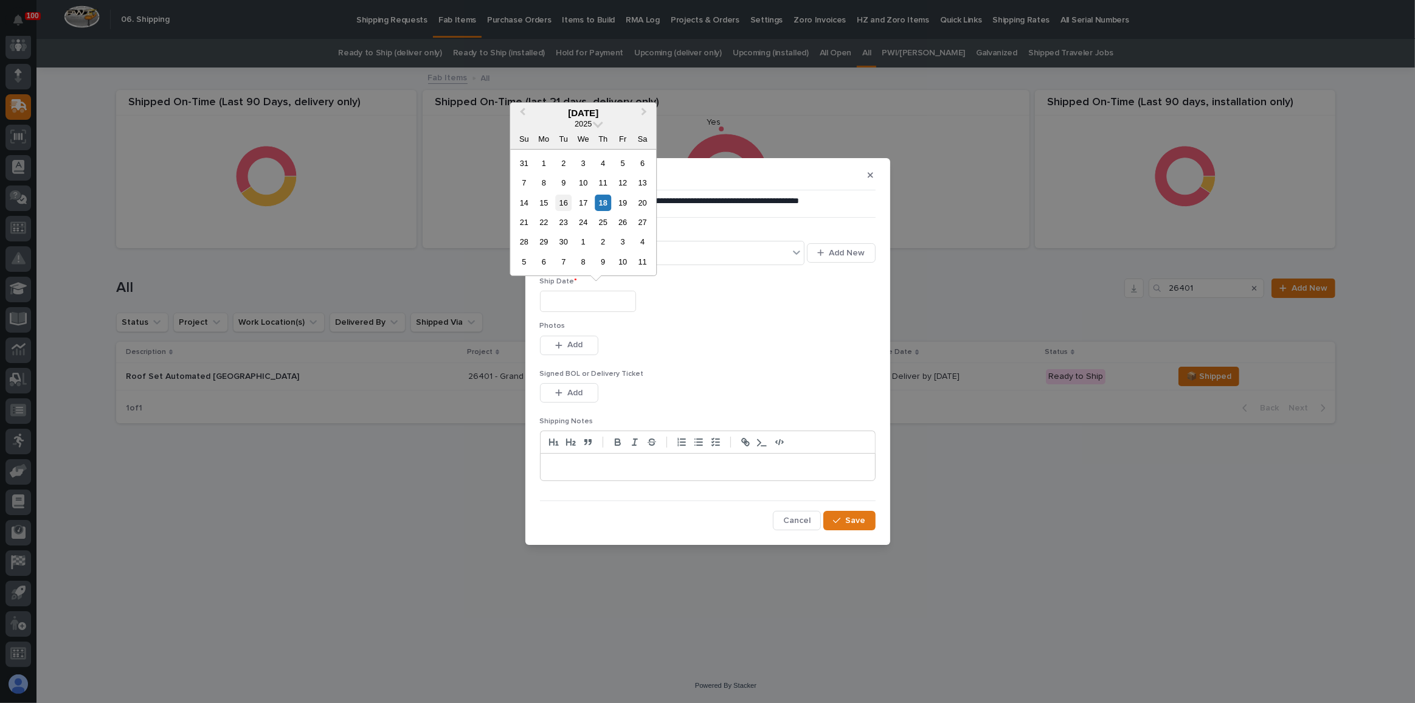
click at [562, 204] on div "16" at bounding box center [563, 203] width 16 height 16
type input "**********"
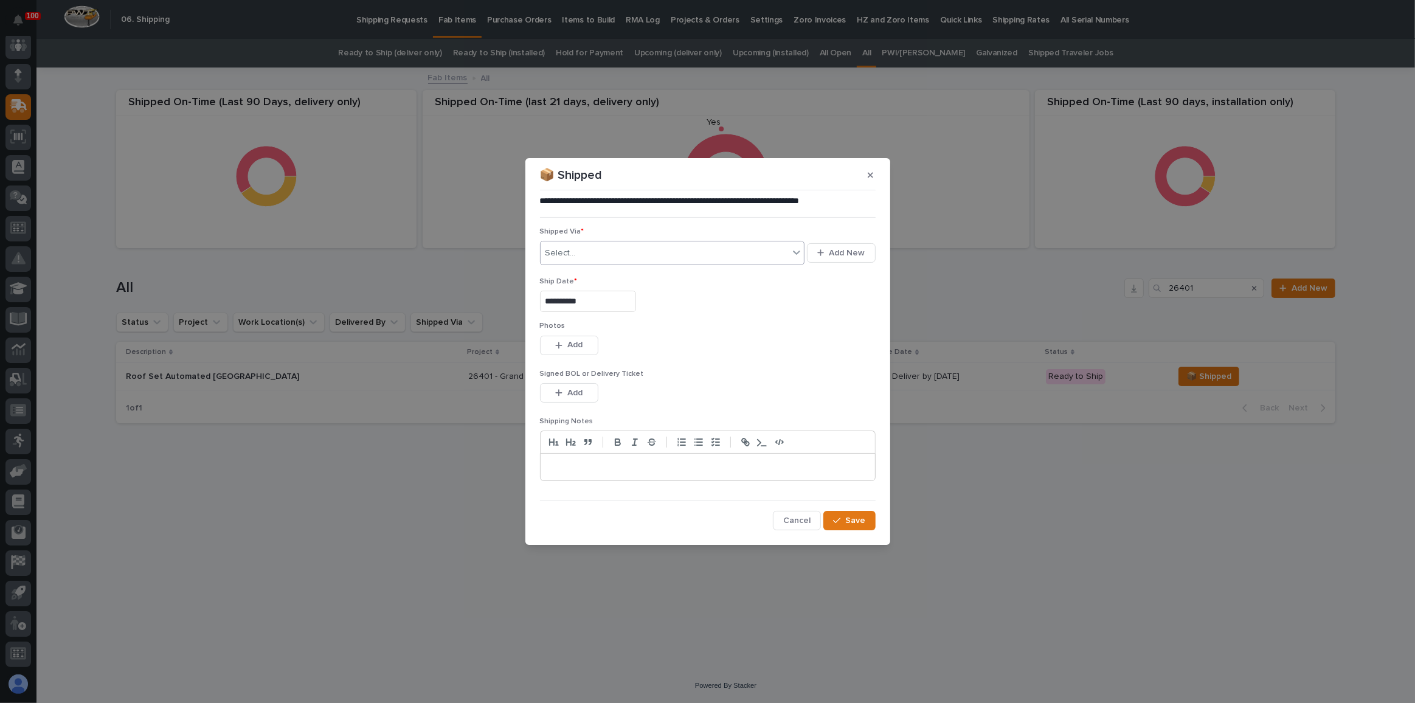
click at [587, 255] on div "Select..." at bounding box center [665, 253] width 249 height 20
type input "***"
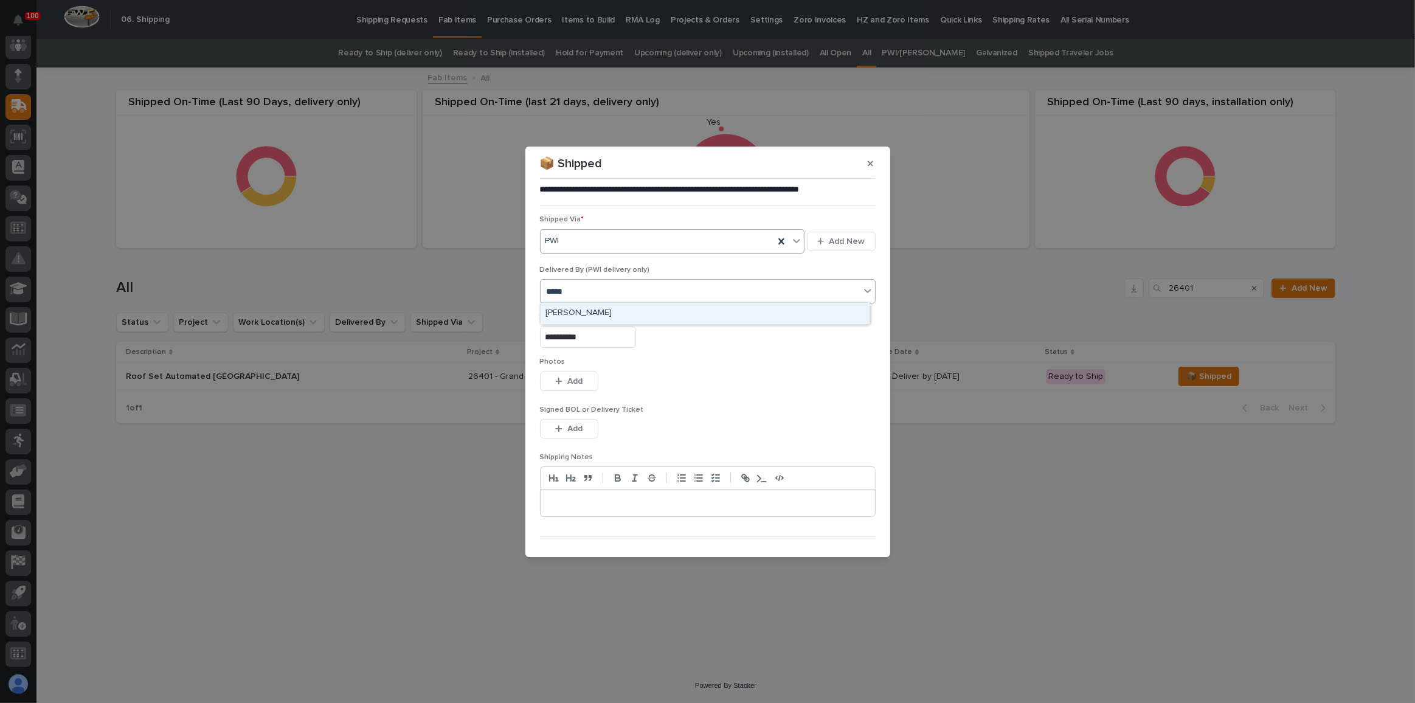
type input "******"
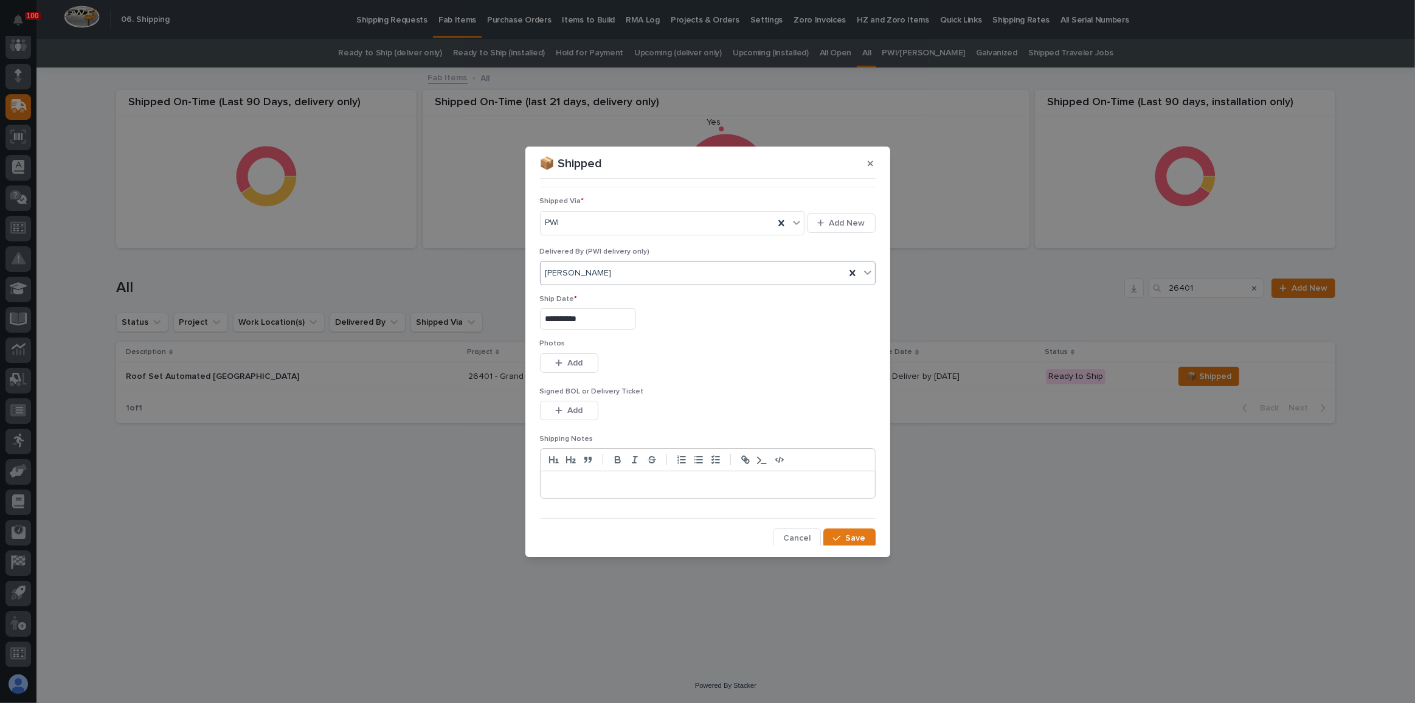
scroll to position [18, 0]
click at [846, 535] on span "Save" at bounding box center [856, 538] width 20 height 11
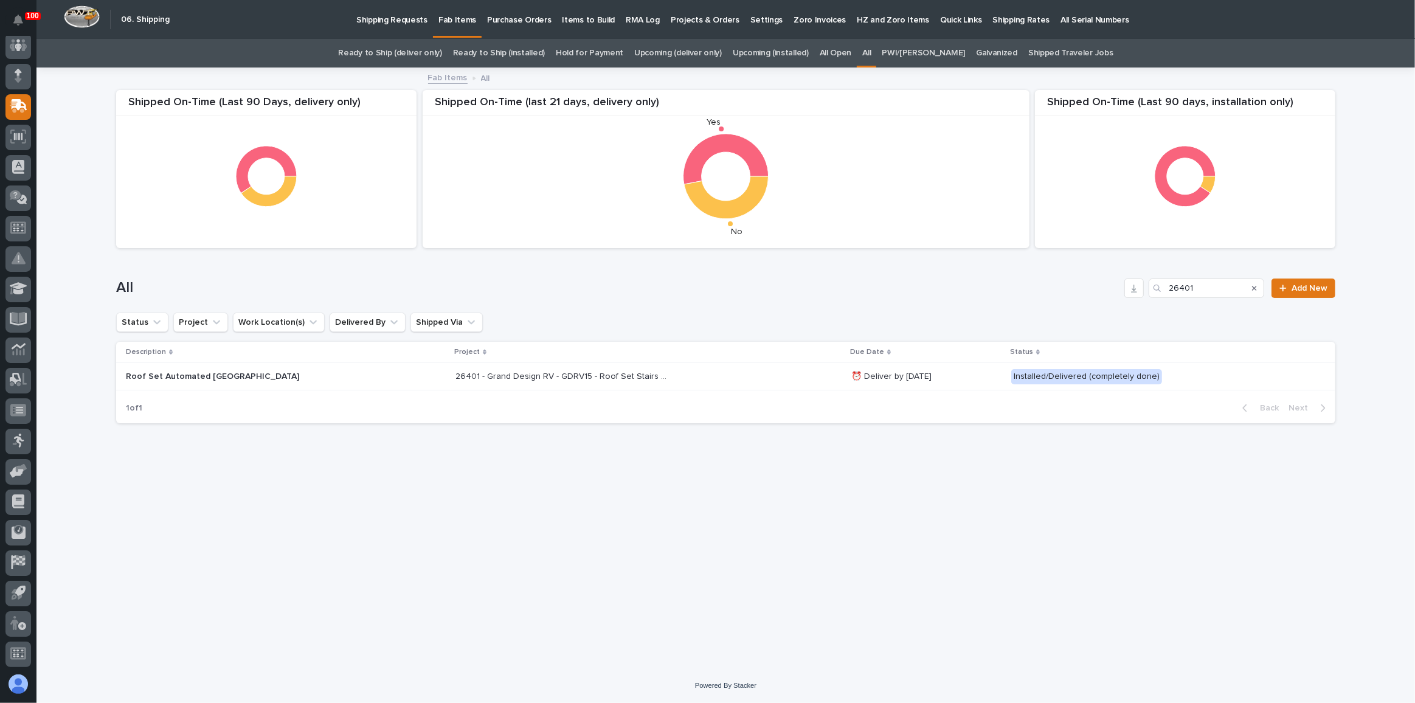
click at [708, 375] on div "26401 - Grand Design RV - GDRV15 - Roof Set Stairs Gates 26401 - Grand Design R…" at bounding box center [648, 377] width 386 height 20
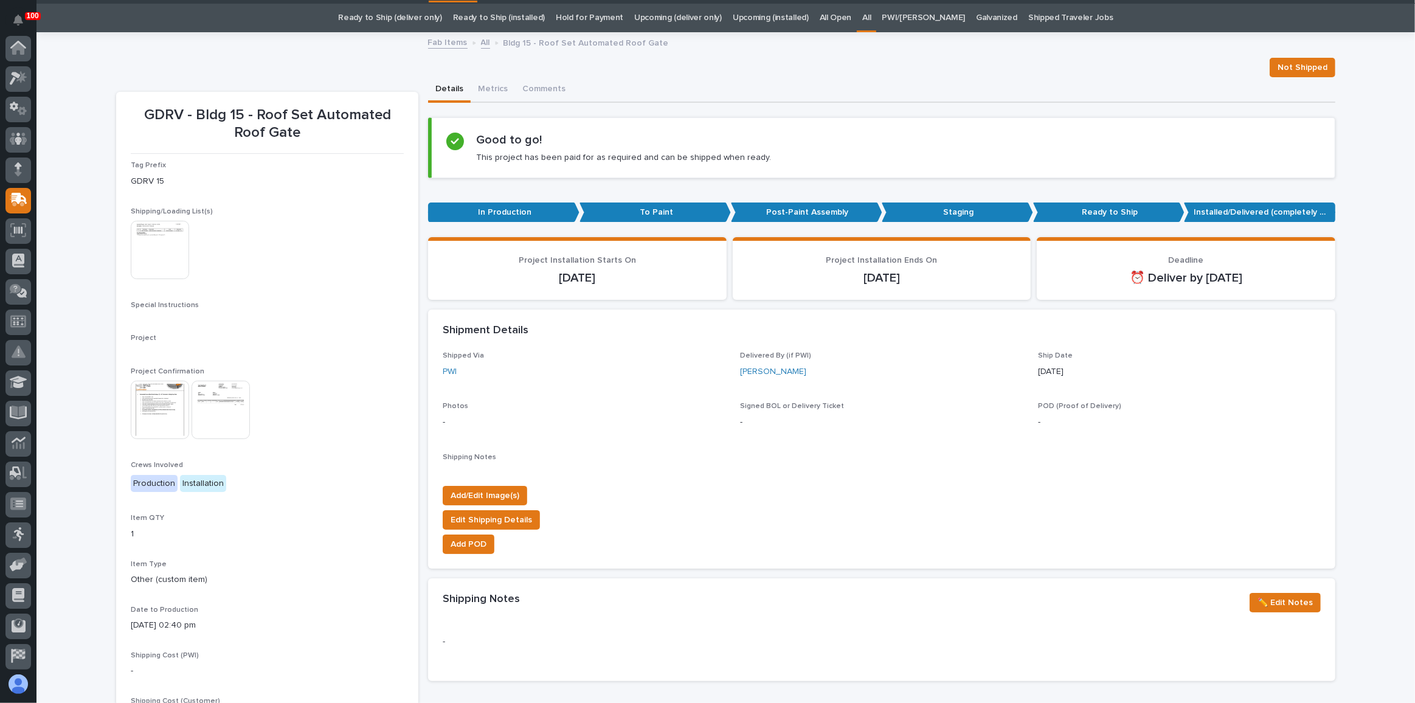
scroll to position [38, 0]
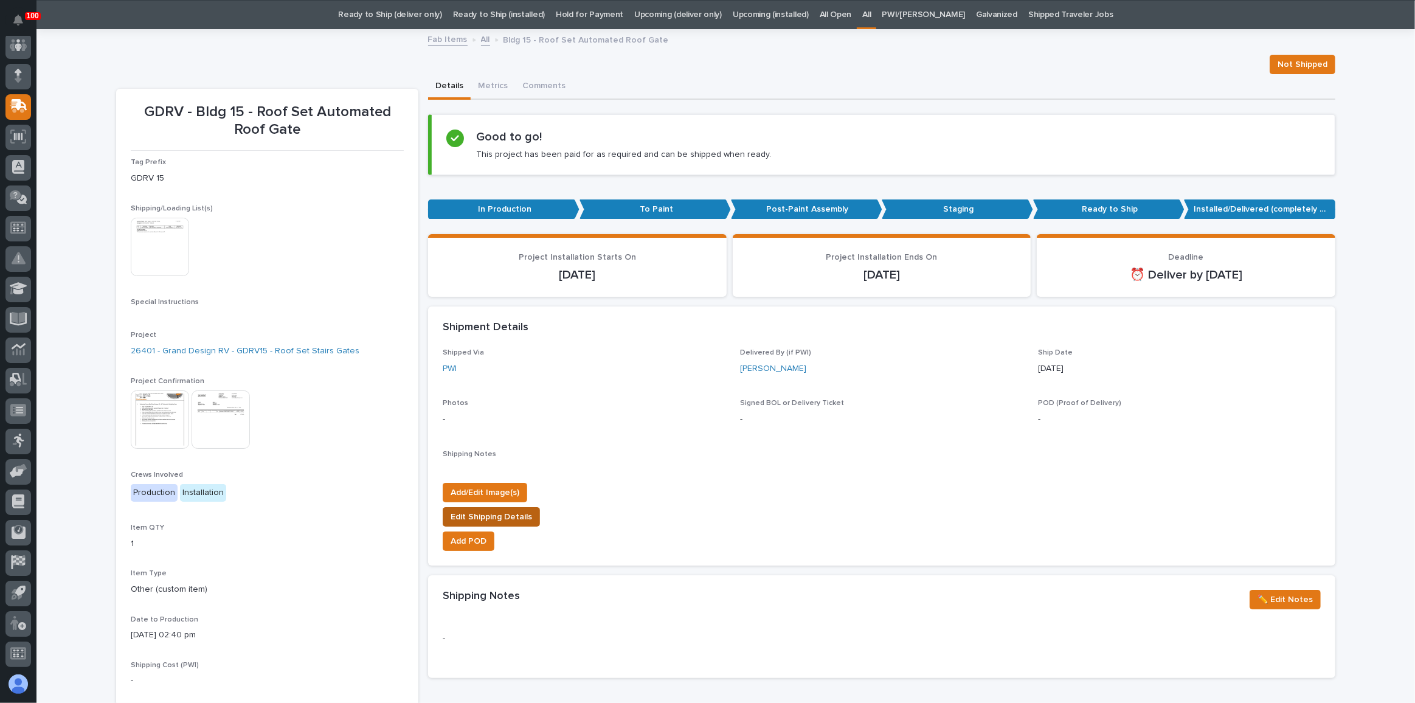
click at [484, 512] on span "Edit Shipping Details" at bounding box center [491, 517] width 81 height 15
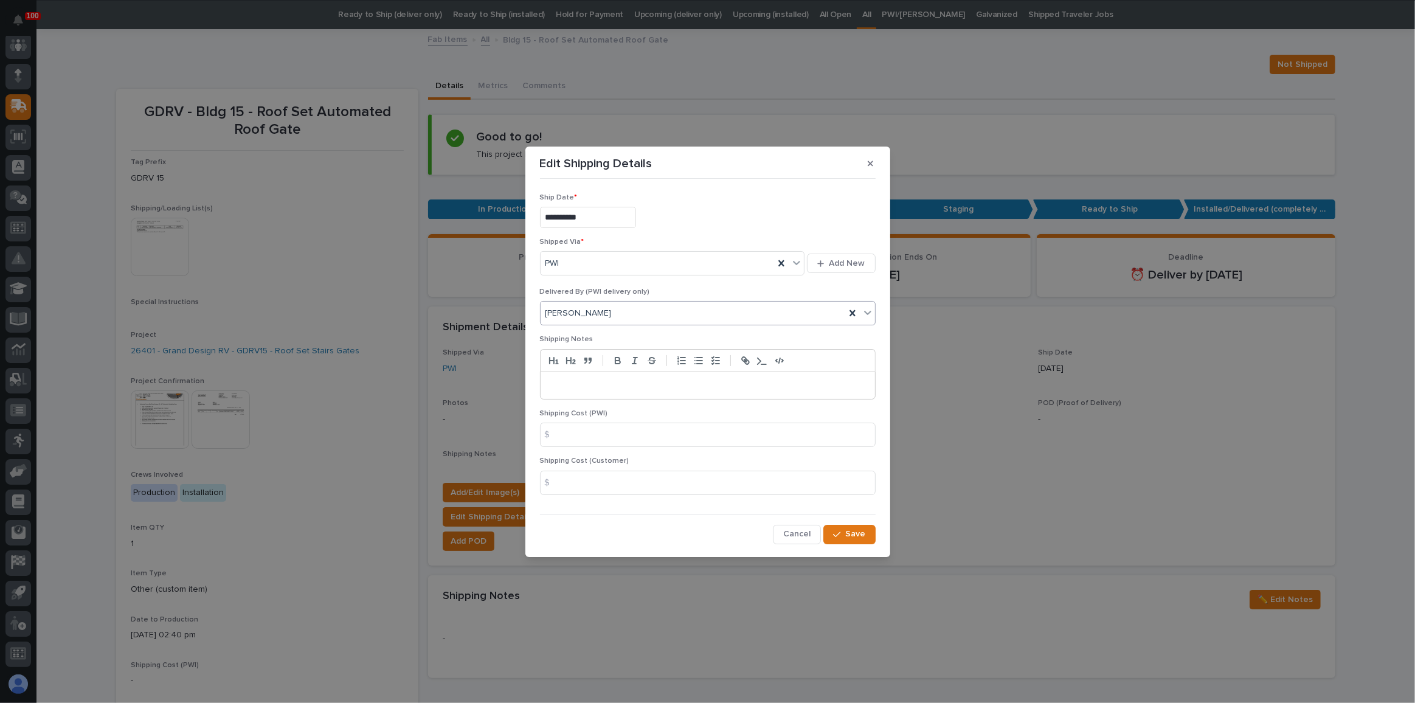
click at [610, 311] on div "[PERSON_NAME]" at bounding box center [693, 313] width 305 height 20
type input "*****"
click at [865, 536] on span "Save" at bounding box center [856, 533] width 20 height 11
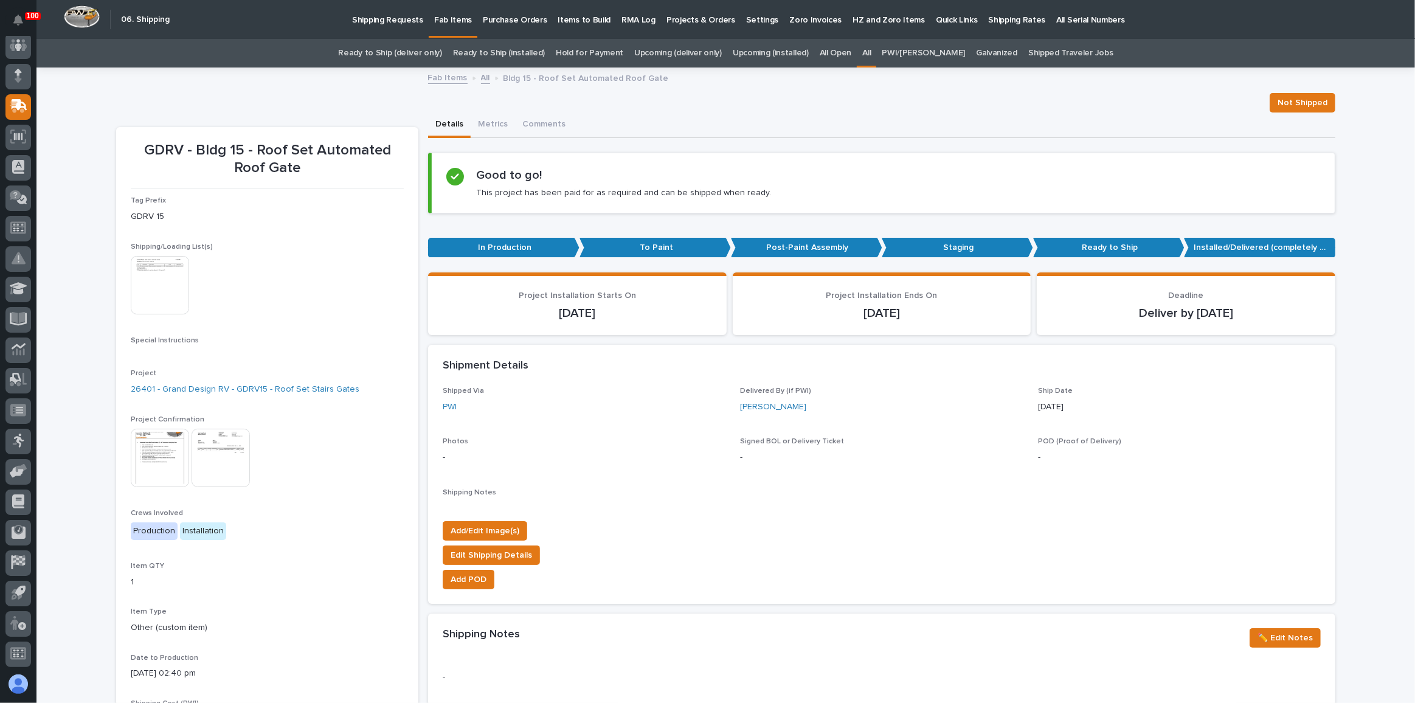
click at [398, 58] on link "Ready to Ship (deliver only)" at bounding box center [389, 53] width 103 height 29
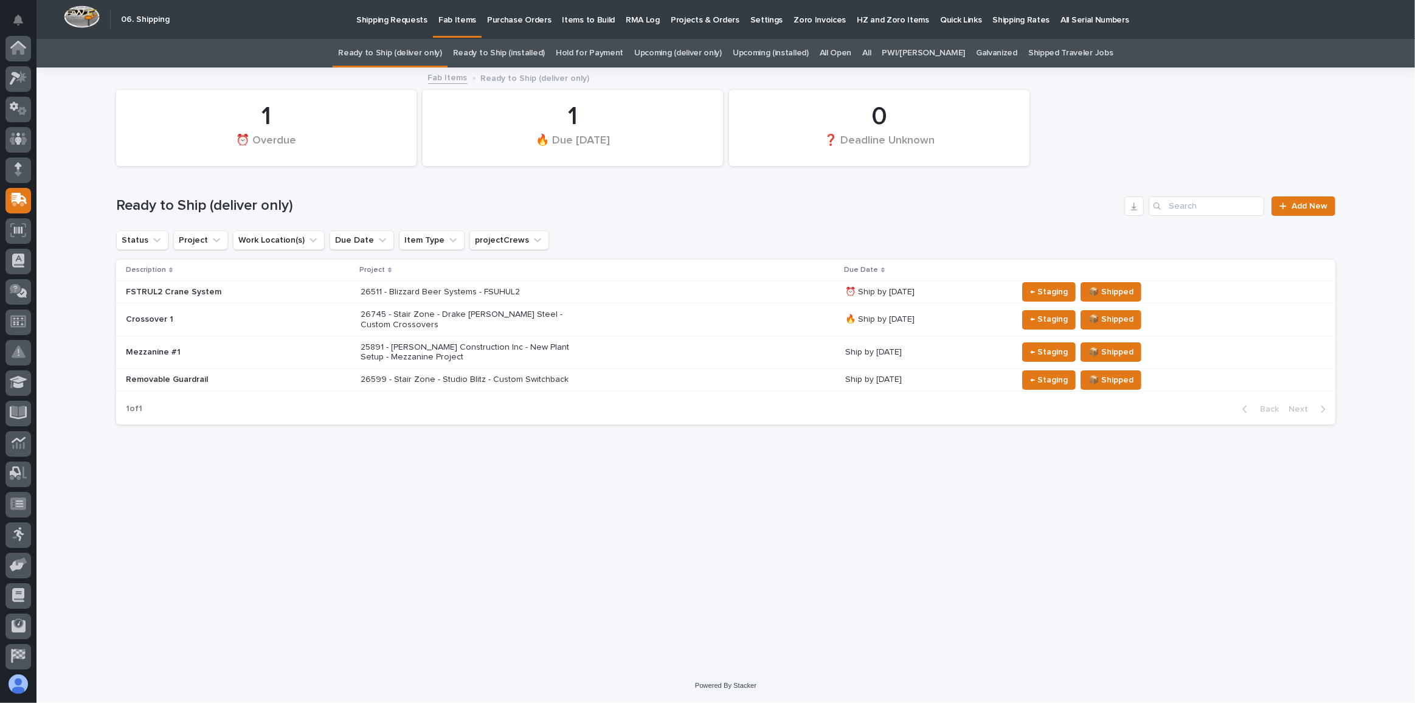
scroll to position [94, 0]
click at [504, 61] on link "Ready to Ship (installed)" at bounding box center [499, 53] width 92 height 29
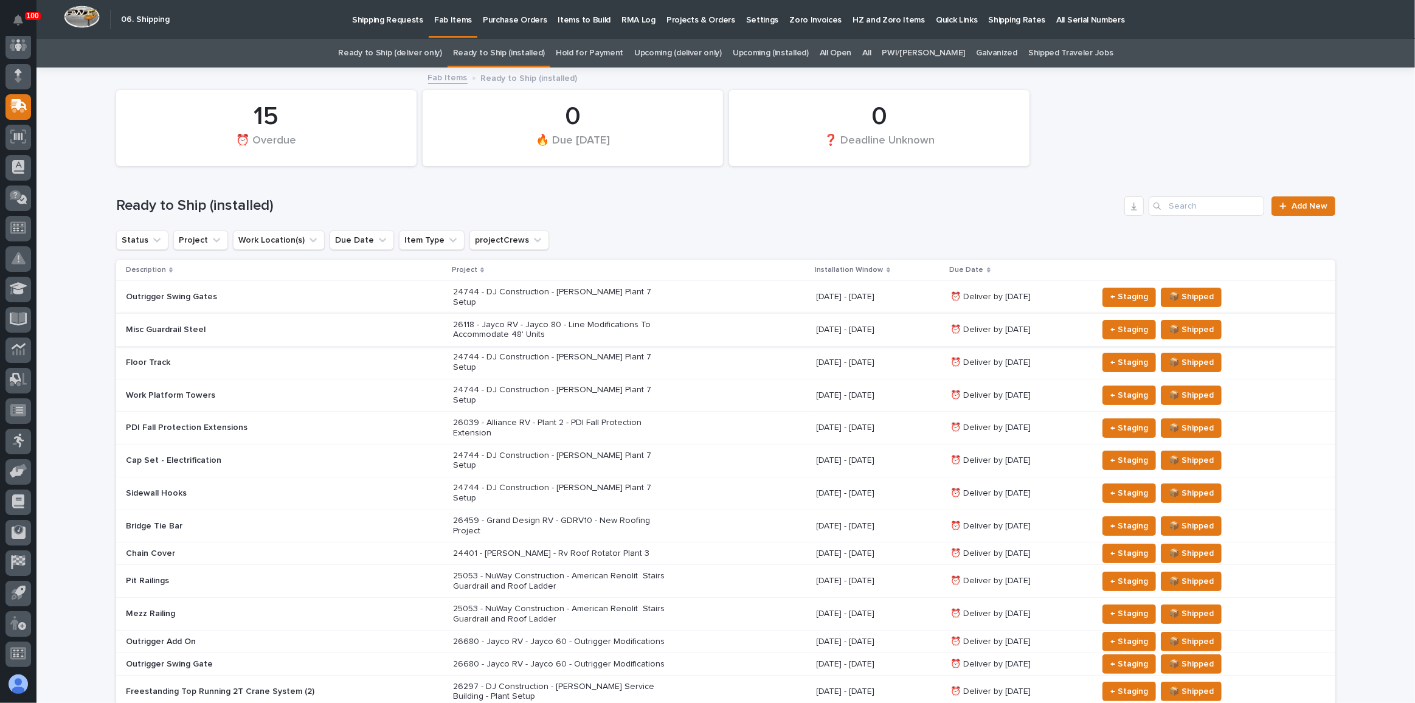
click at [424, 61] on link "Ready to Ship (deliver only)" at bounding box center [389, 53] width 103 height 29
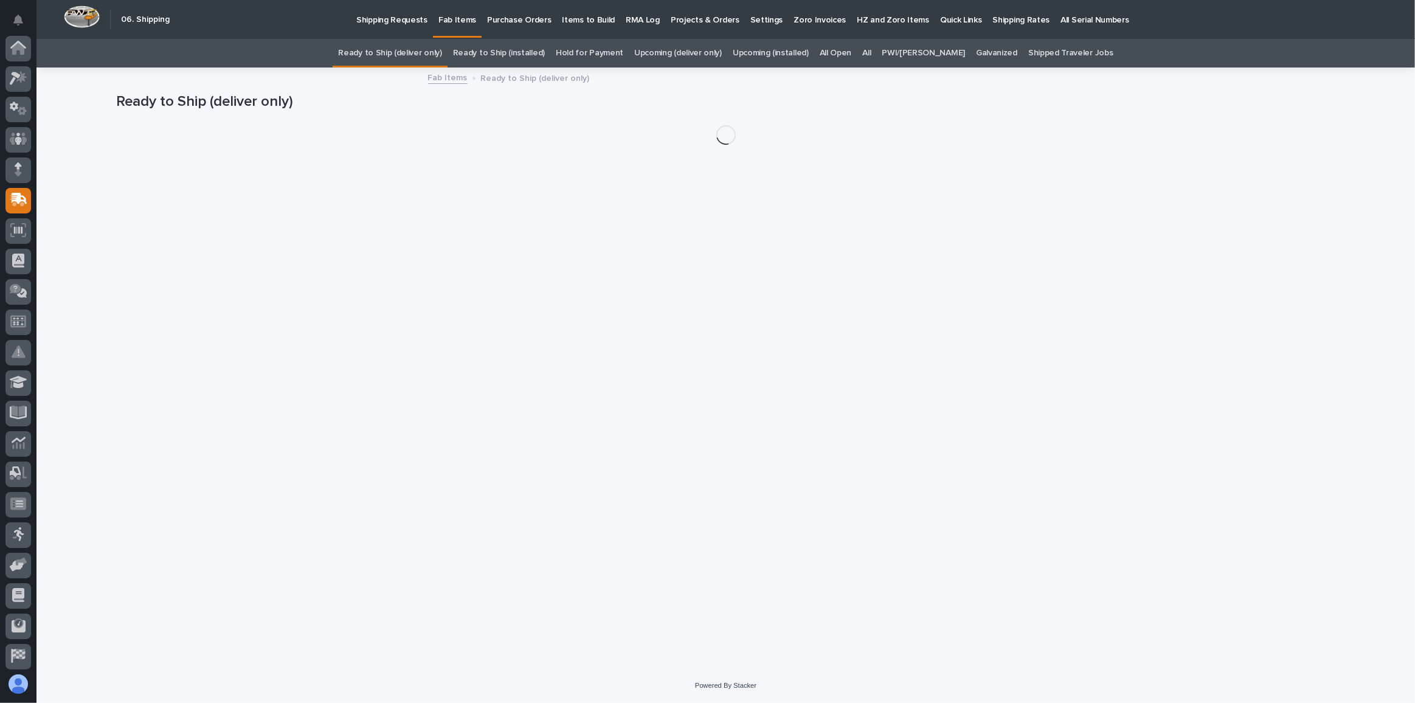
scroll to position [94, 0]
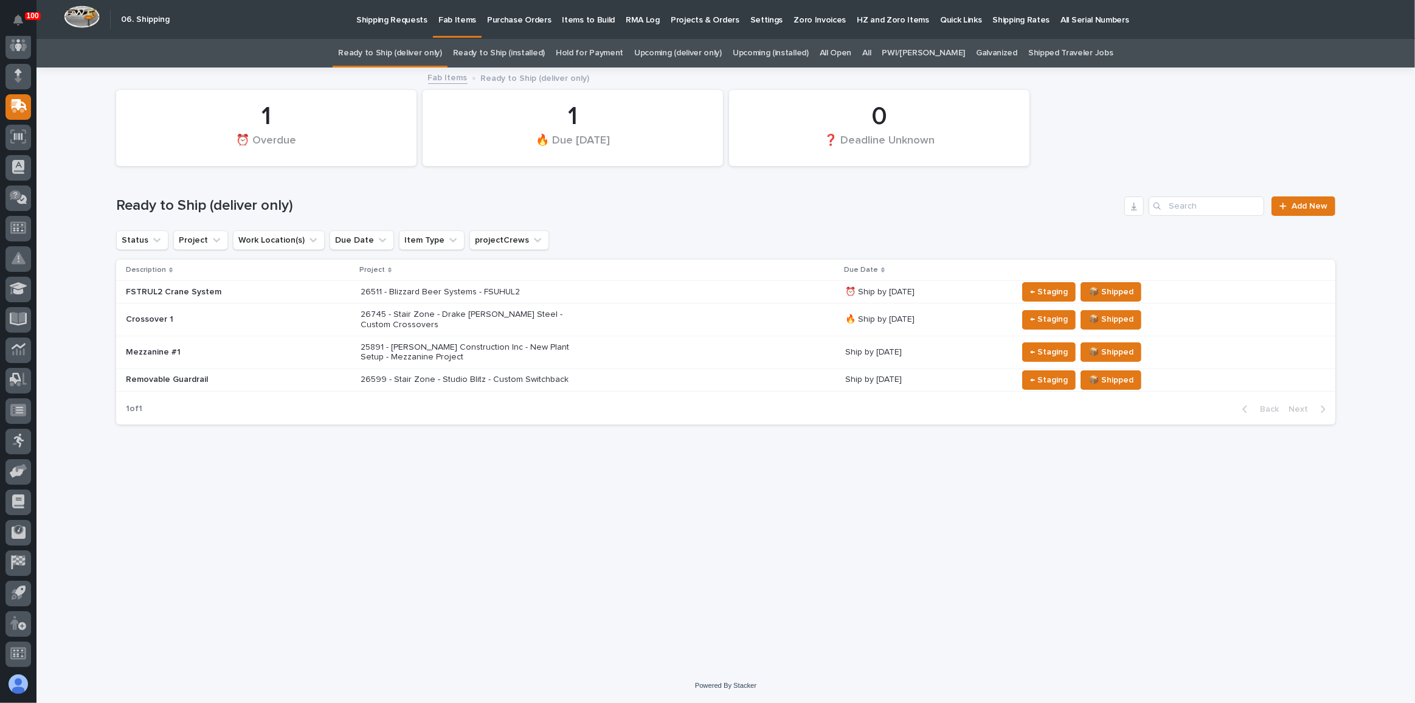
click at [722, 52] on link "Upcoming (deliver only)" at bounding box center [678, 53] width 88 height 29
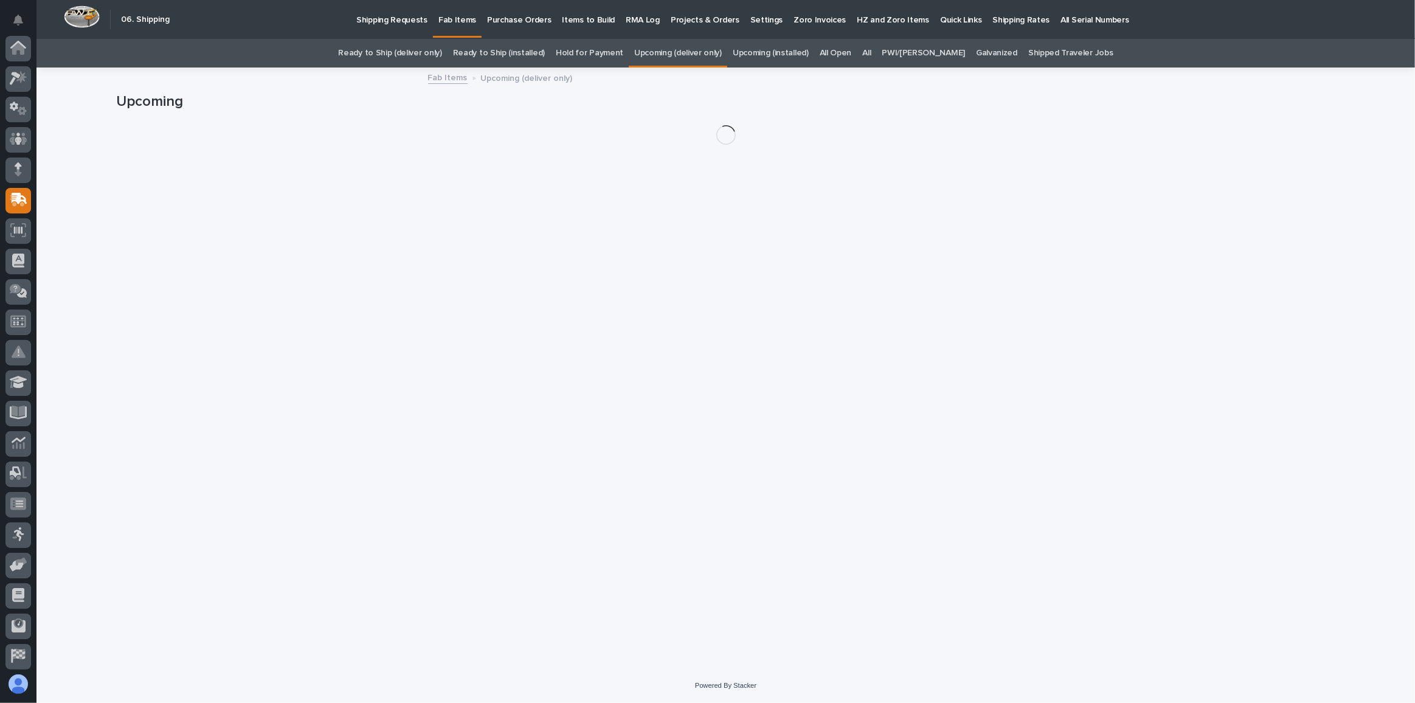
scroll to position [94, 0]
click at [769, 49] on link "Upcoming (installed)" at bounding box center [771, 53] width 76 height 29
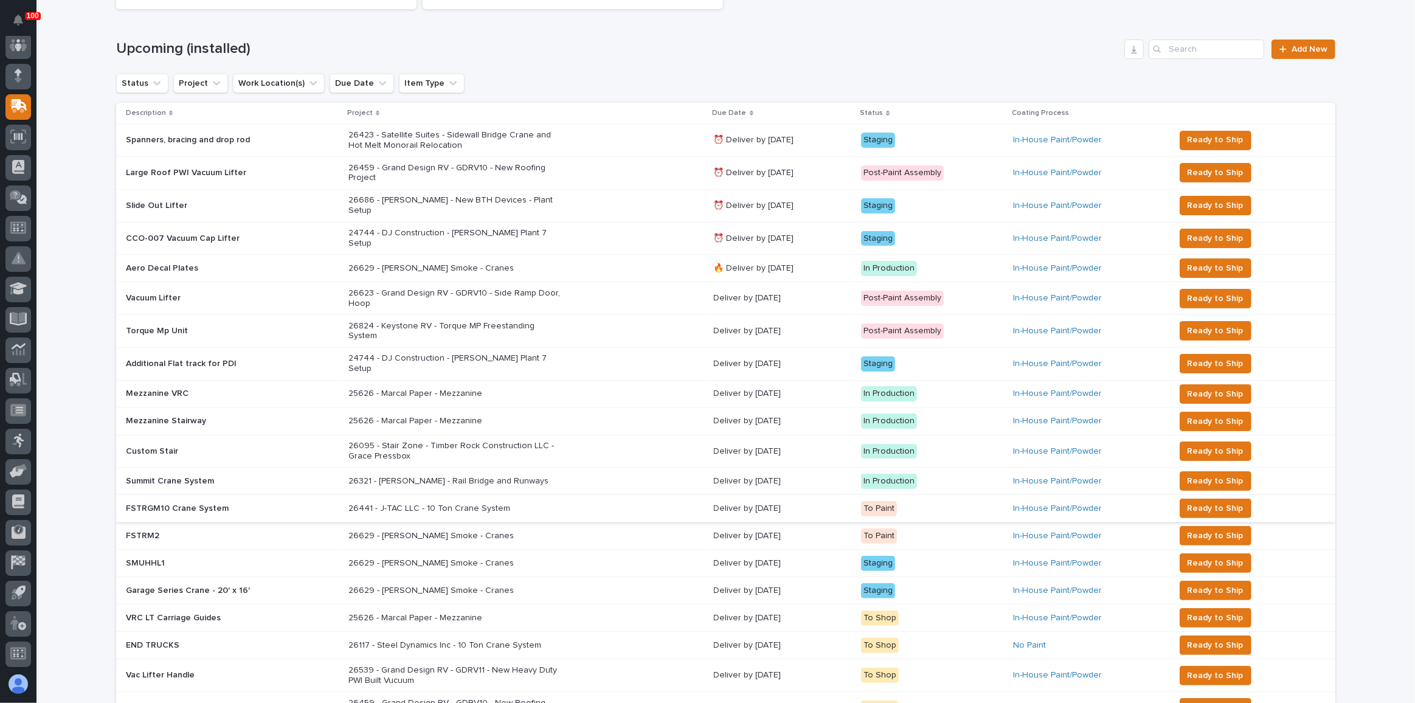
scroll to position [165, 0]
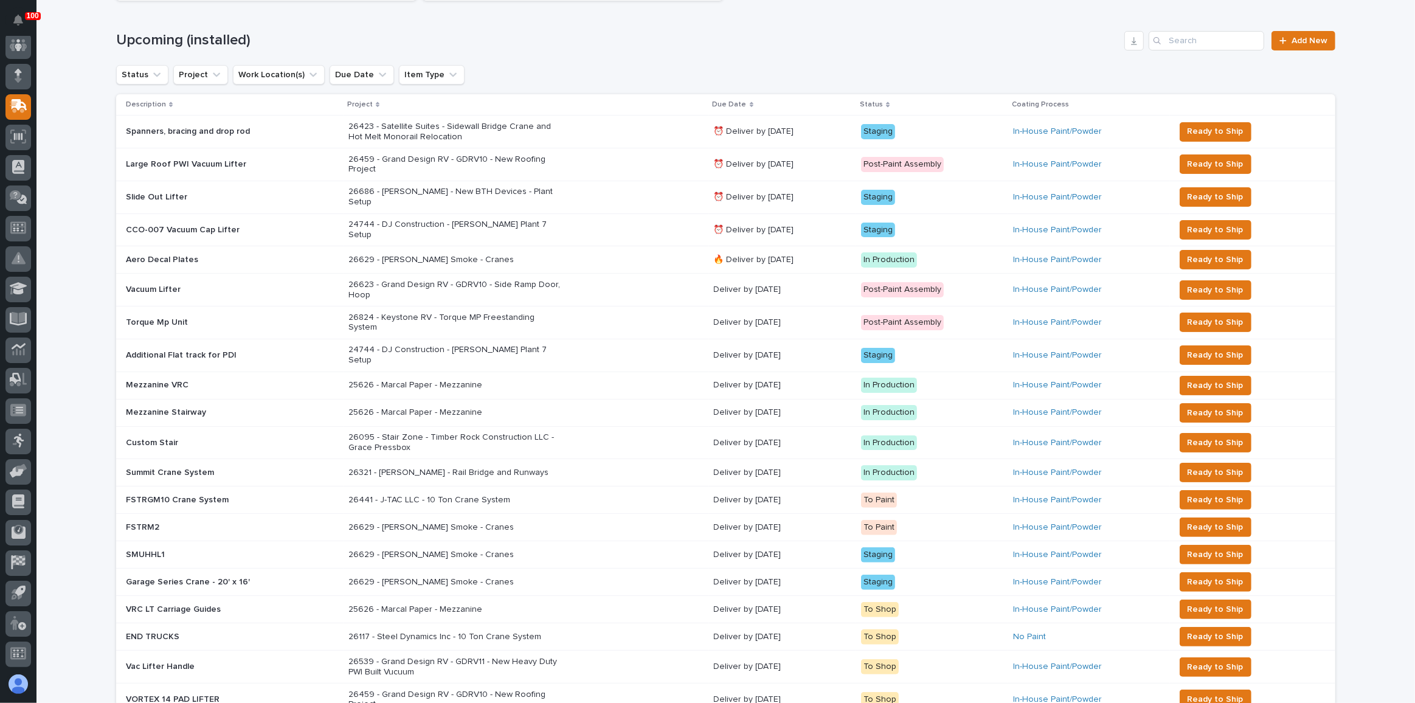
click at [606, 490] on div "26441 - J-TAC LLC - 10 Ton Crane System" at bounding box center [526, 500] width 356 height 20
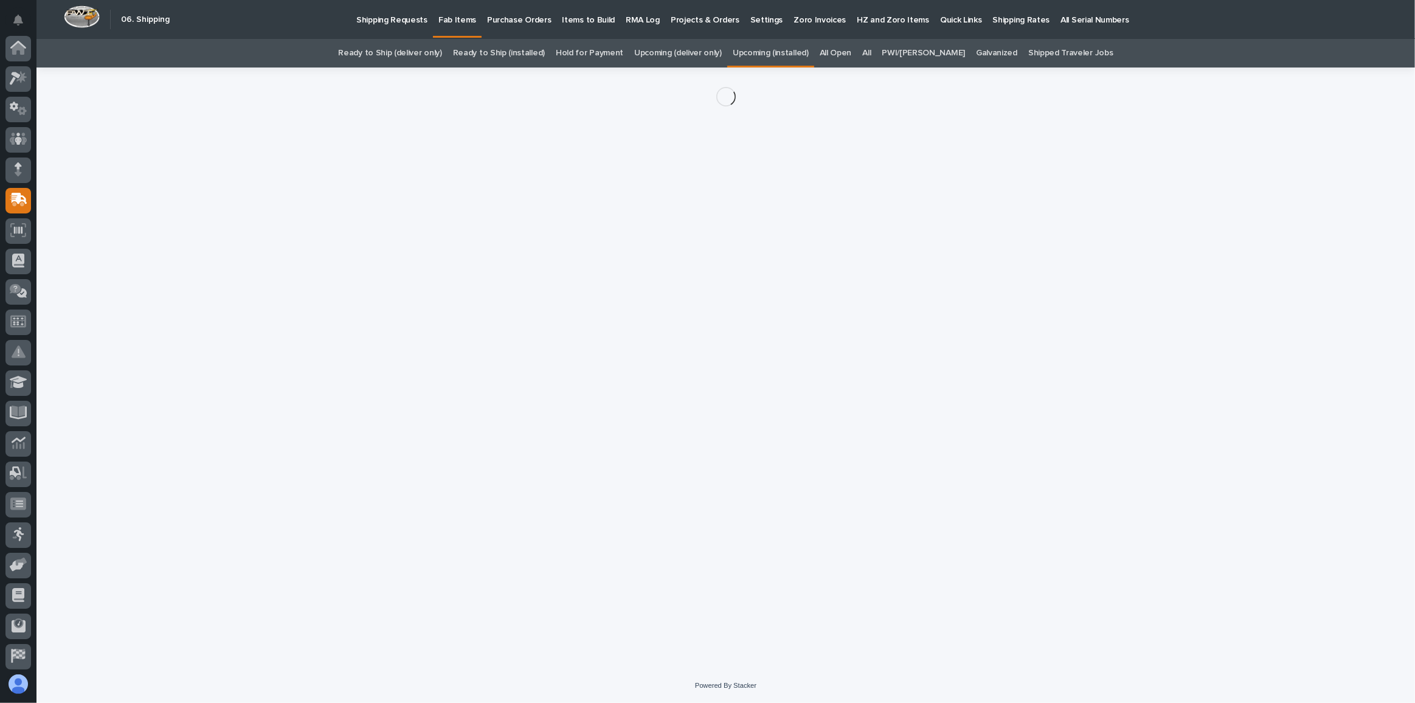
scroll to position [94, 0]
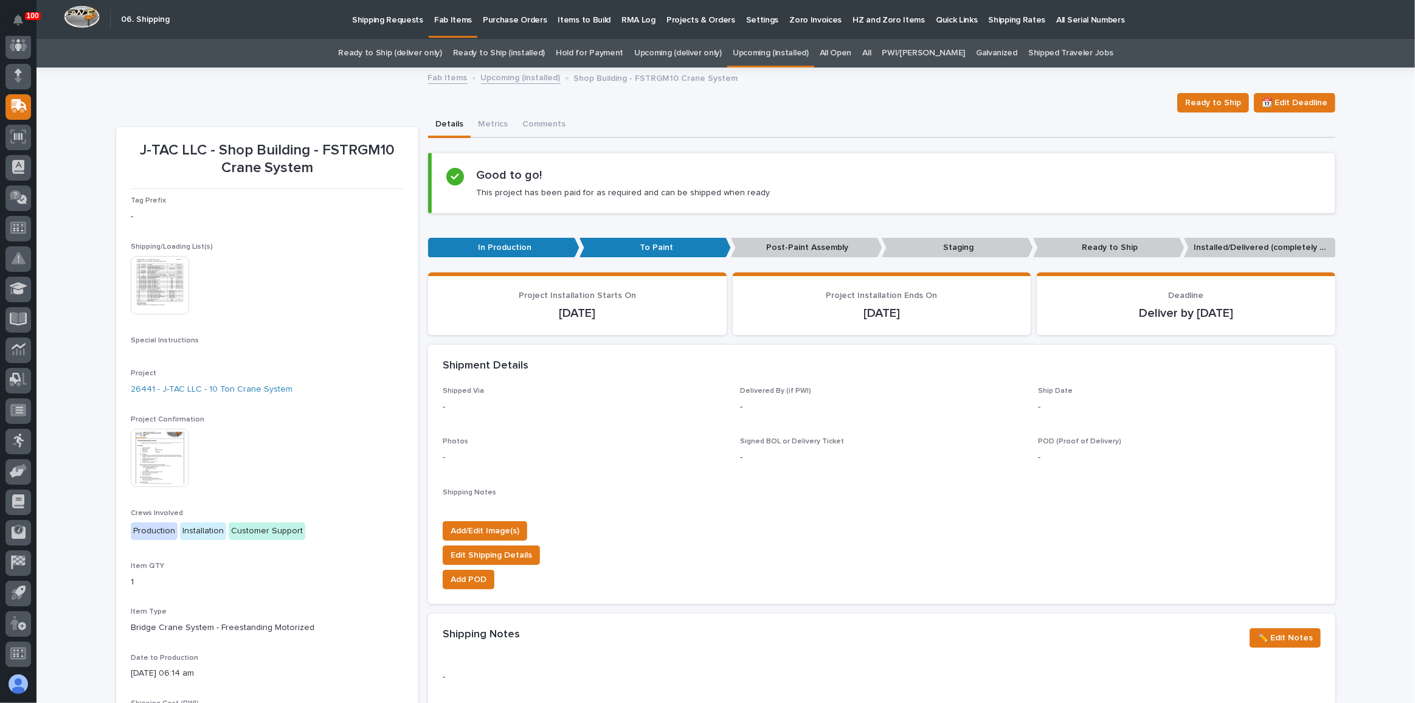
click at [145, 442] on img at bounding box center [160, 458] width 58 height 58
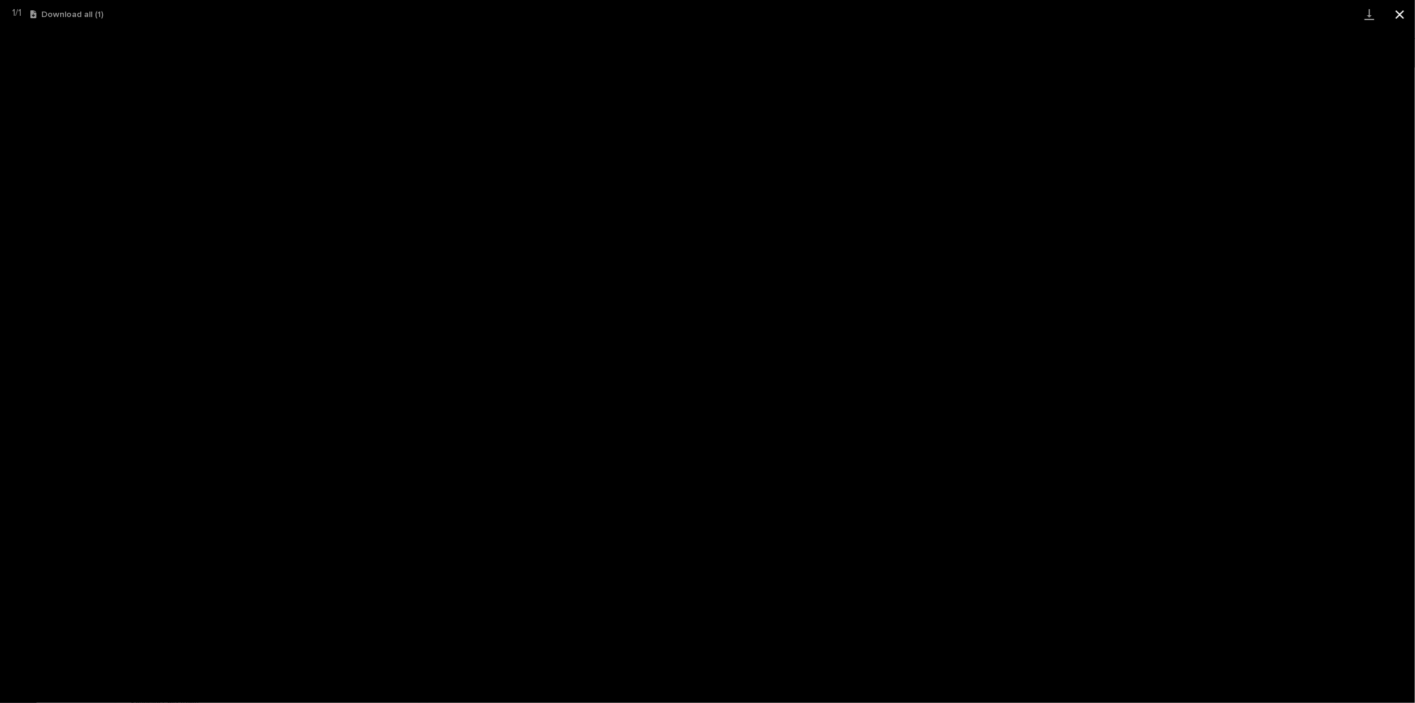
click at [1407, 16] on button "Close gallery" at bounding box center [1400, 14] width 30 height 29
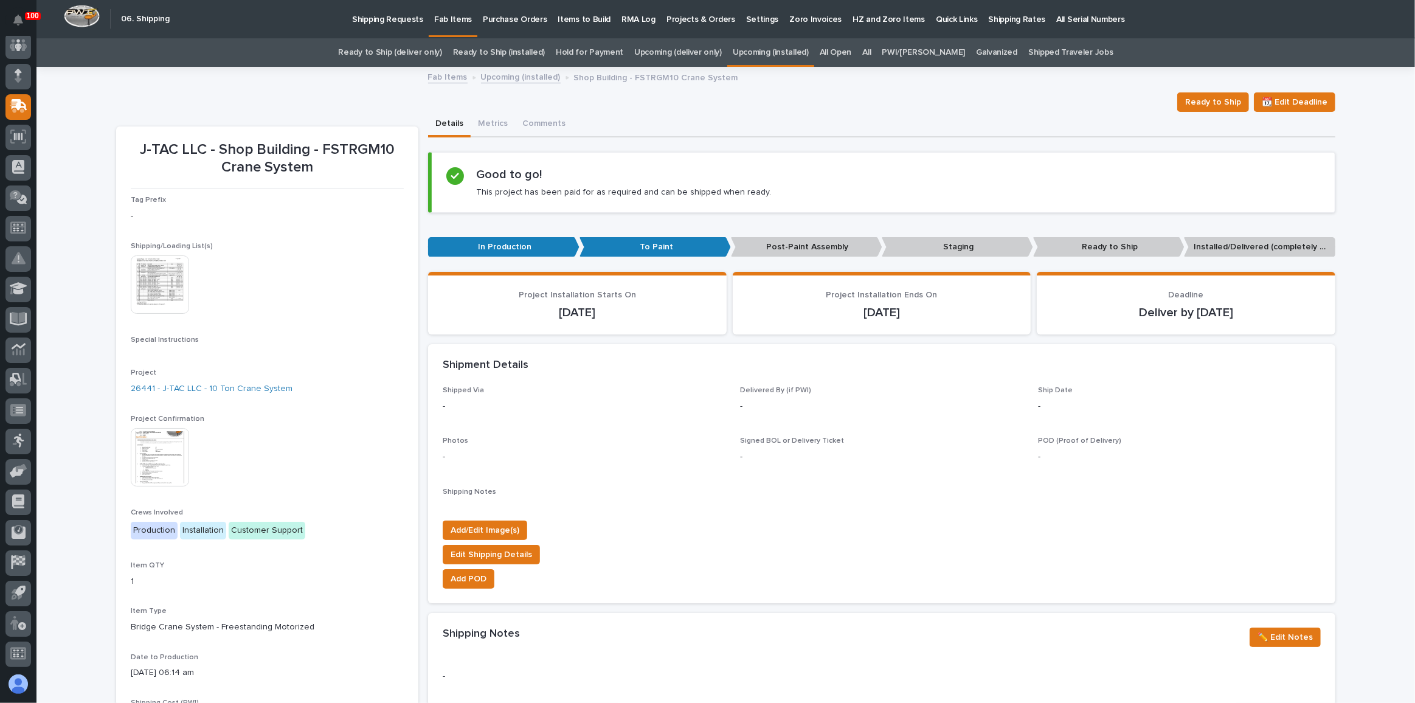
scroll to position [0, 0]
click at [809, 49] on link "Upcoming (installed)" at bounding box center [771, 53] width 76 height 29
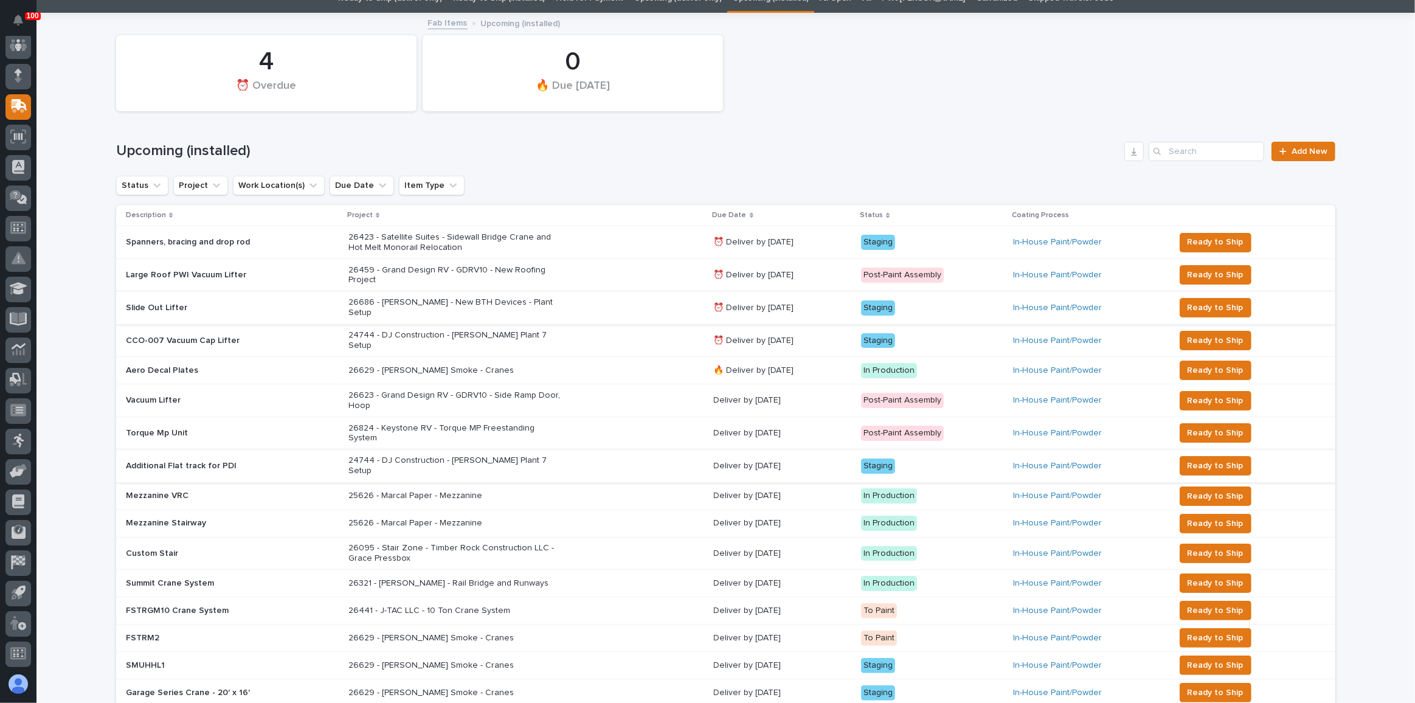
scroll to position [110, 0]
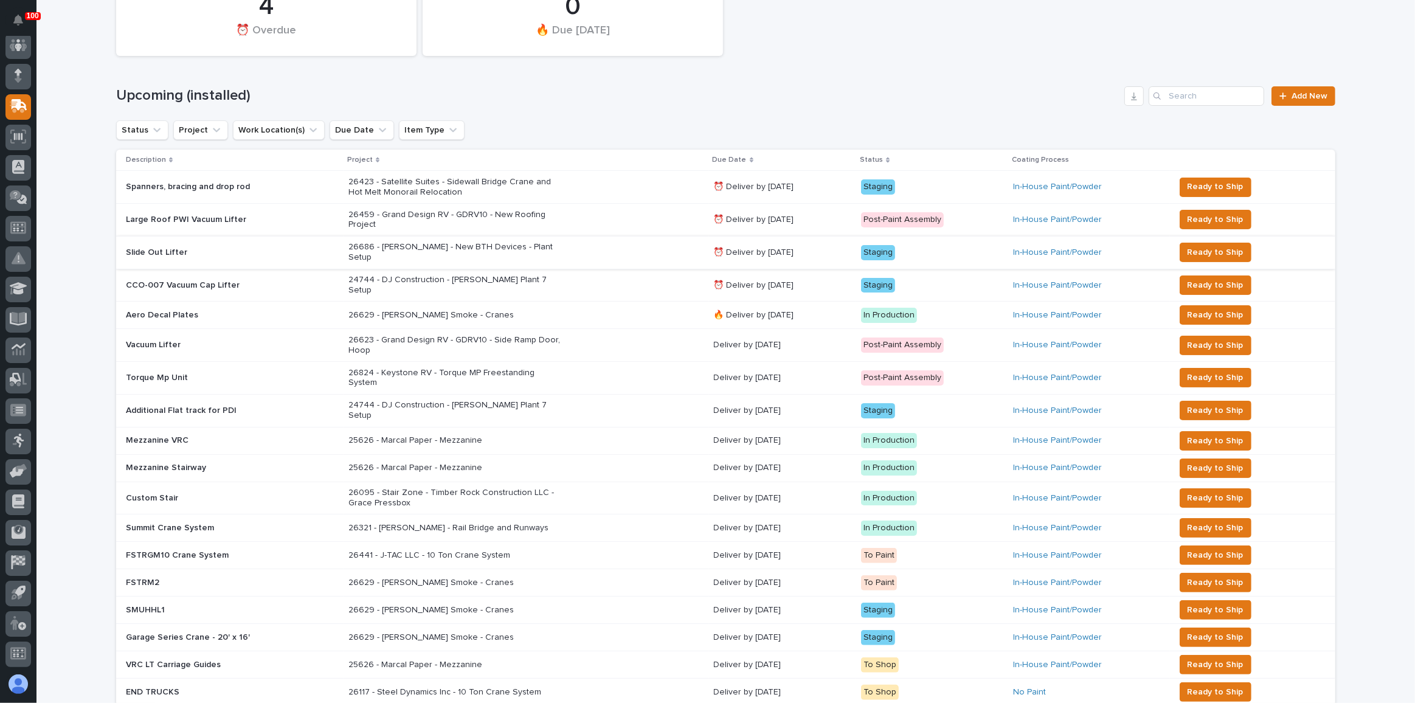
click at [613, 430] on div "25626 - Marcal Paper - Mezzanine" at bounding box center [526, 440] width 356 height 20
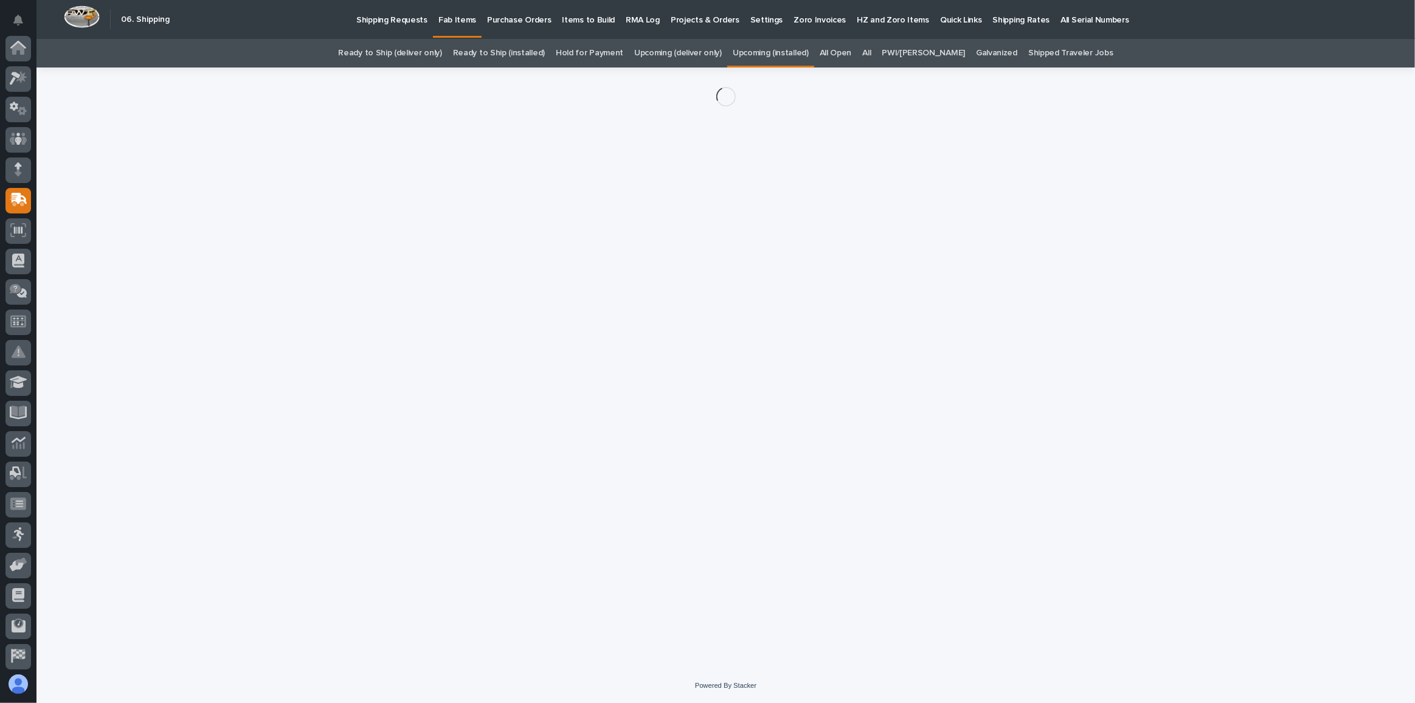
scroll to position [94, 0]
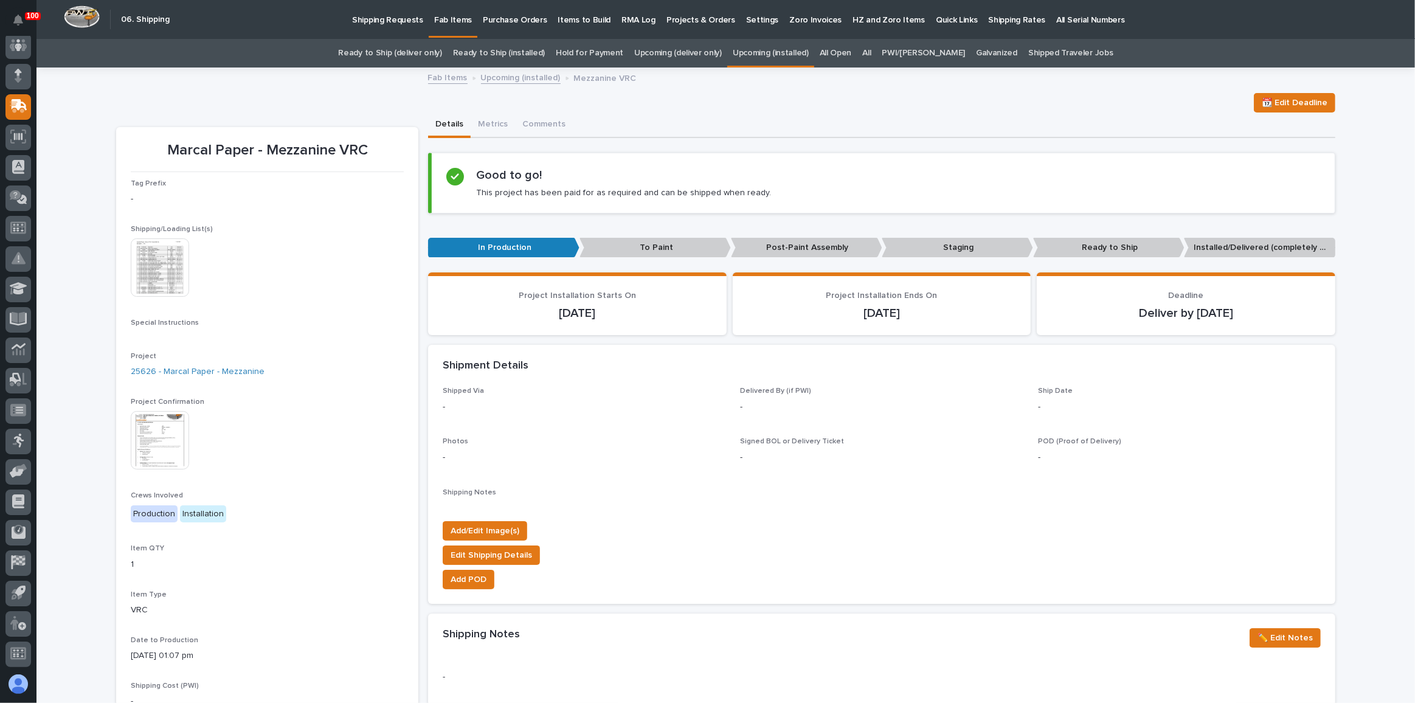
click at [161, 436] on img at bounding box center [160, 440] width 58 height 58
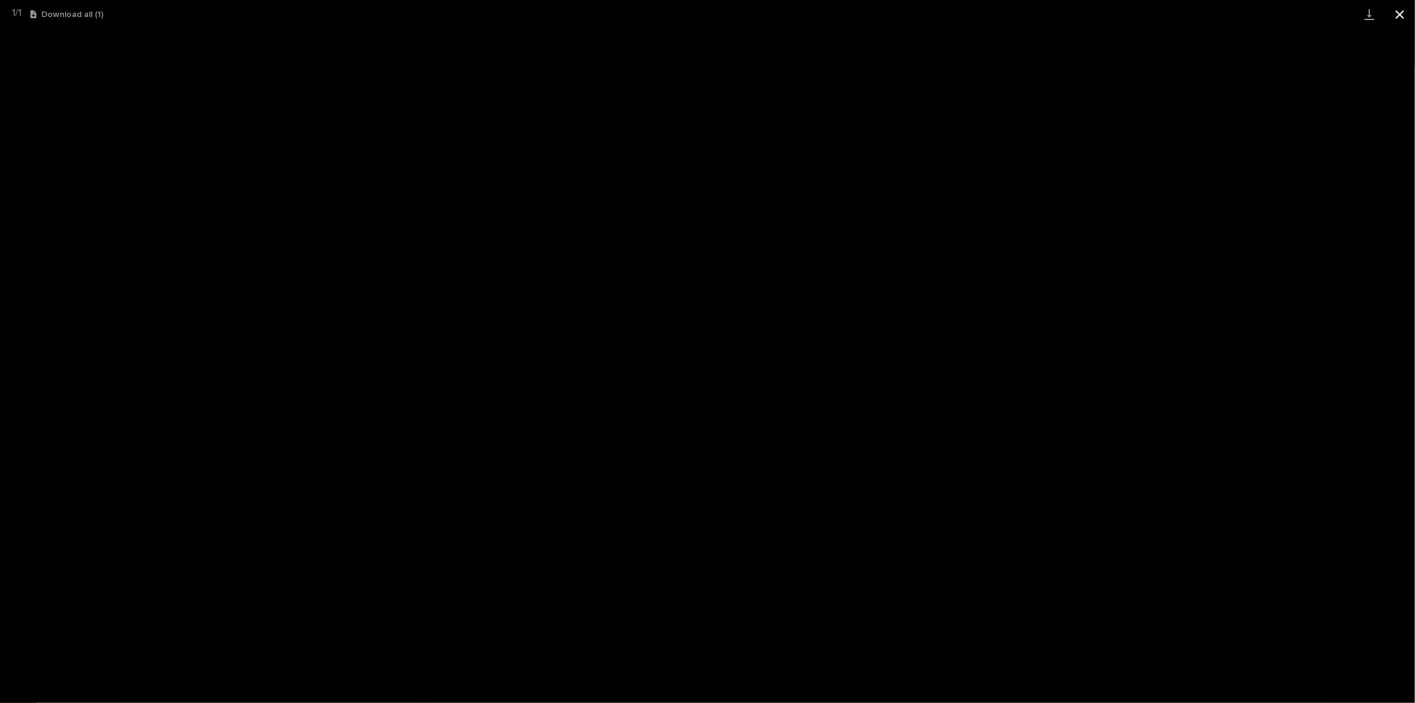
click at [1398, 13] on button "Close gallery" at bounding box center [1400, 14] width 30 height 29
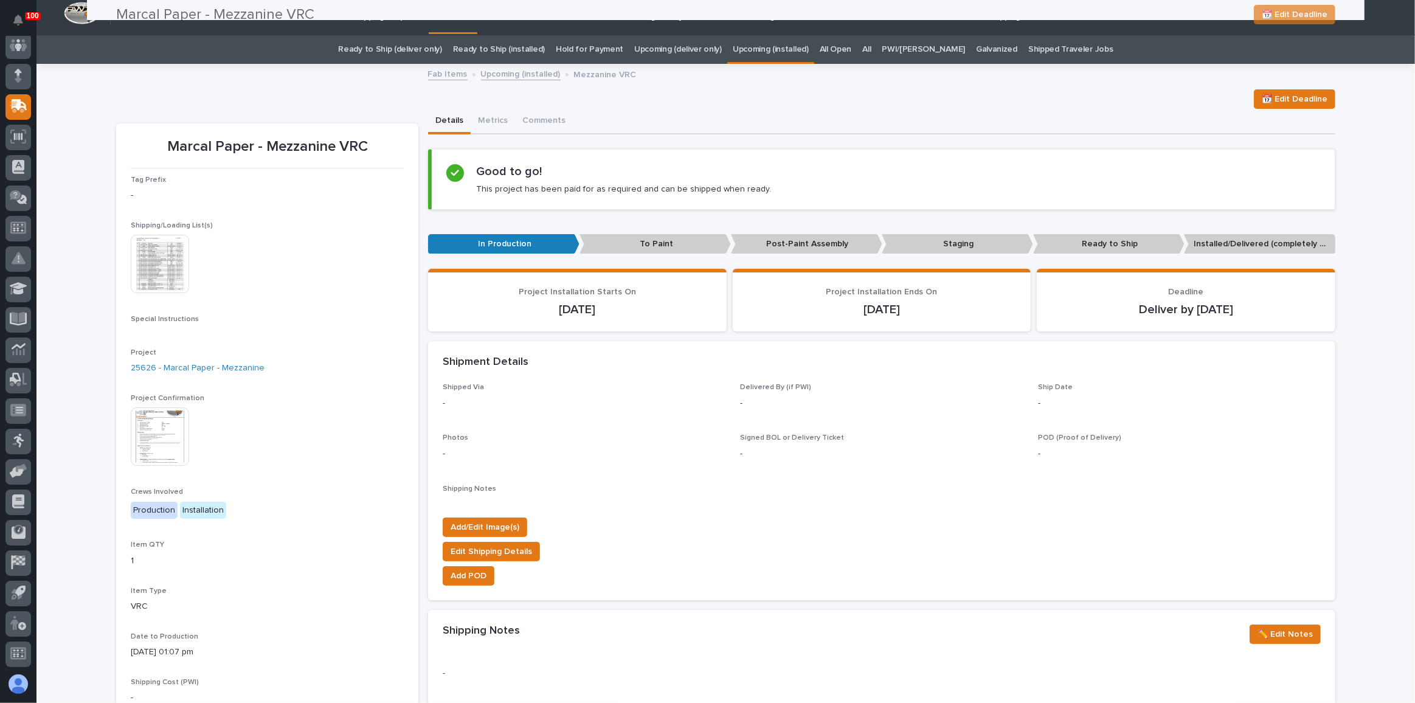
scroll to position [0, 0]
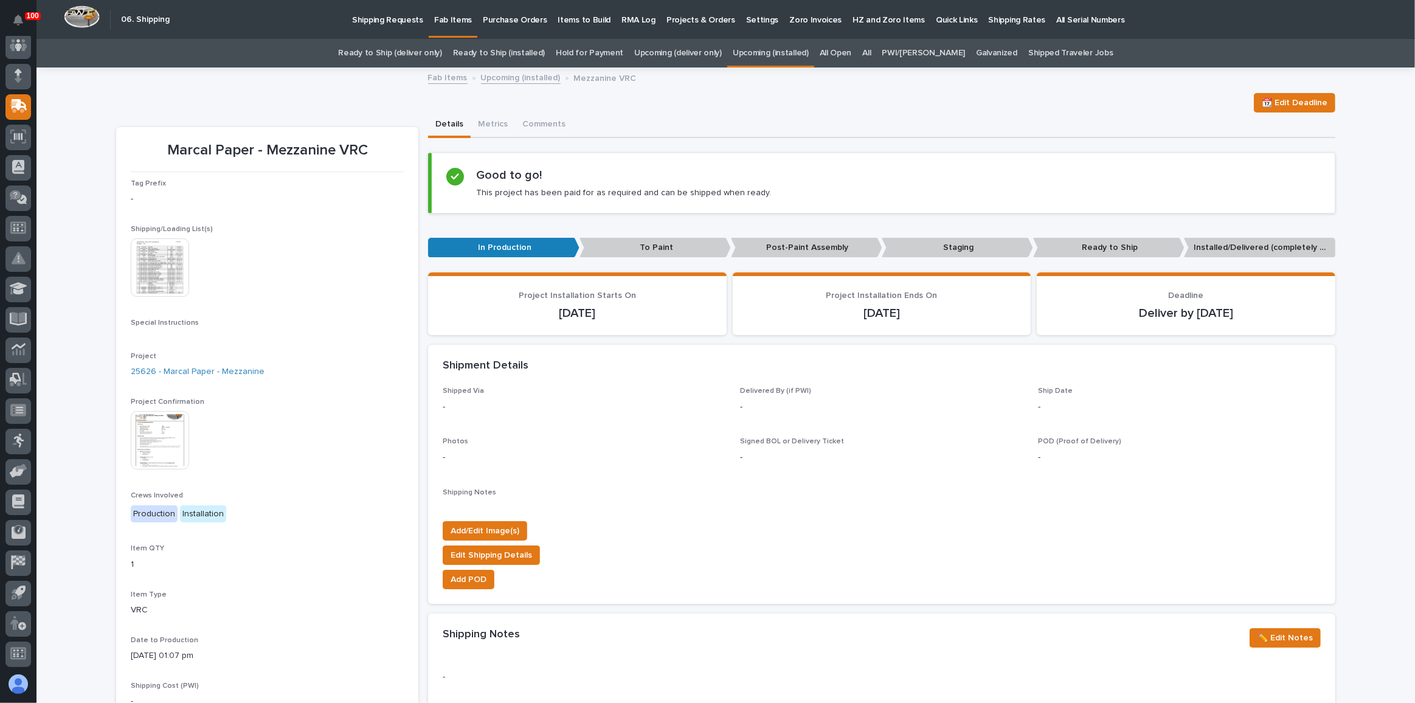
click at [425, 51] on link "Ready to Ship (deliver only)" at bounding box center [389, 53] width 103 height 29
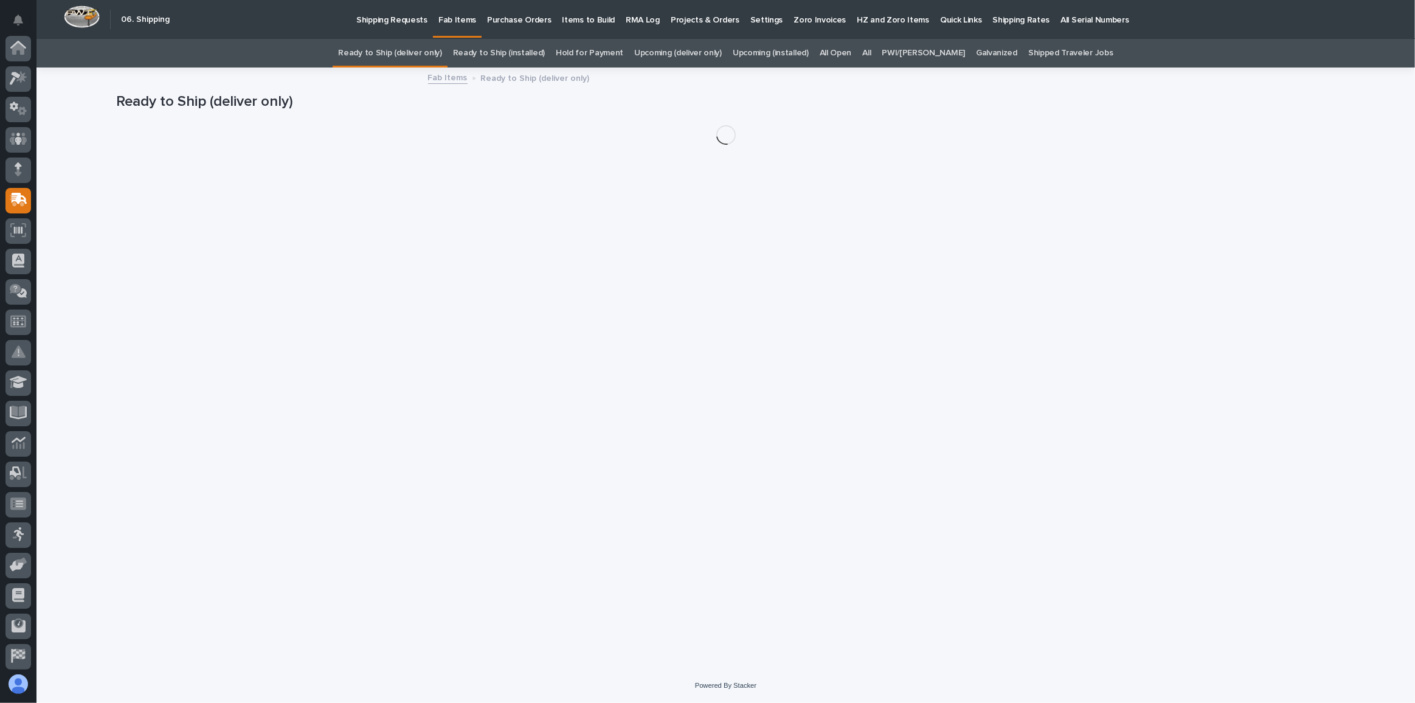
scroll to position [94, 0]
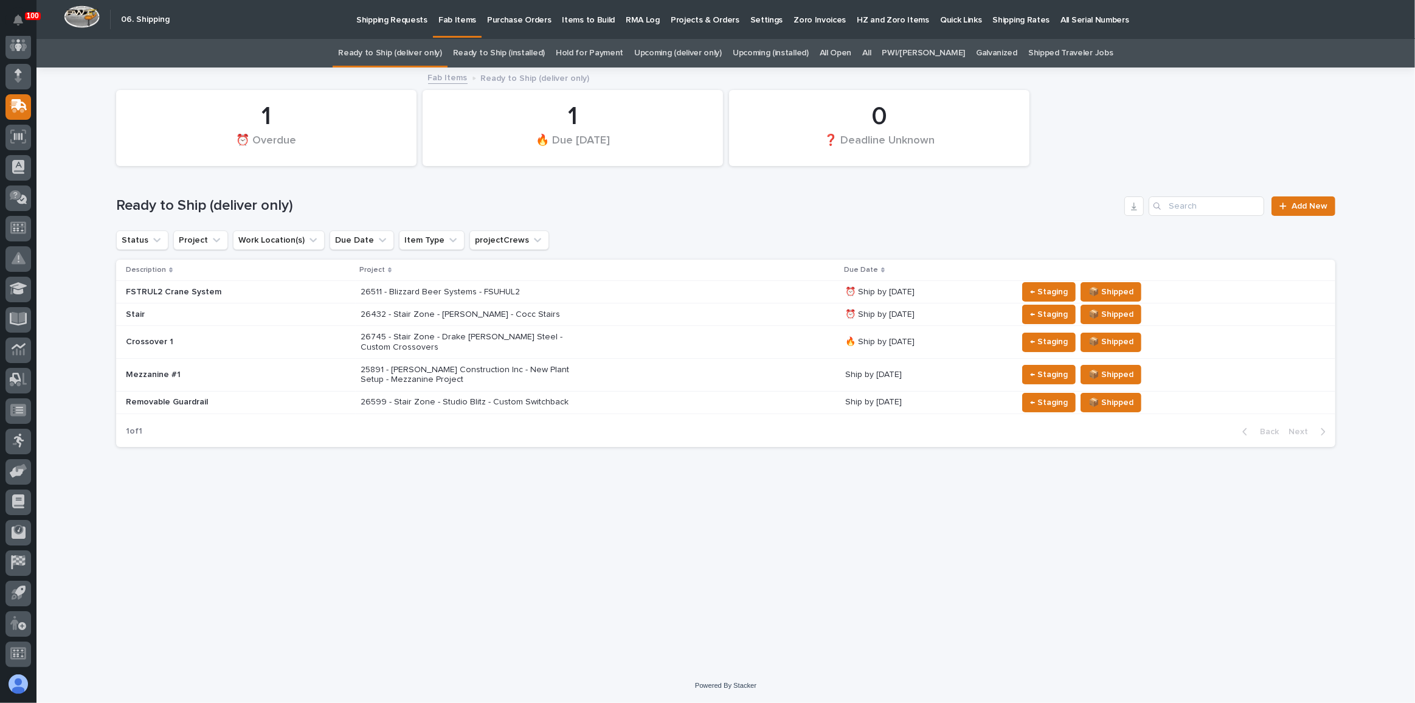
click at [655, 316] on div "26432 - Stair Zone - [PERSON_NAME] - Cocc Stairs" at bounding box center [598, 315] width 475 height 20
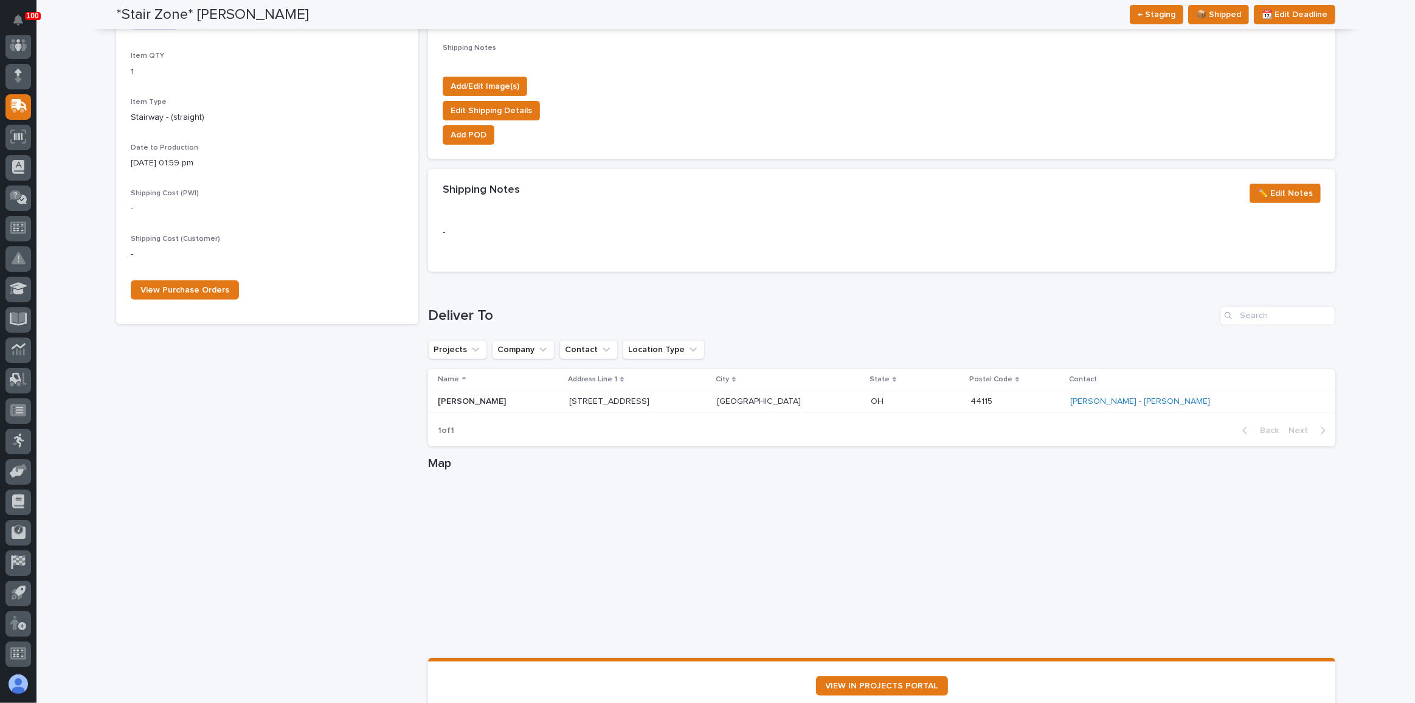
scroll to position [497, 0]
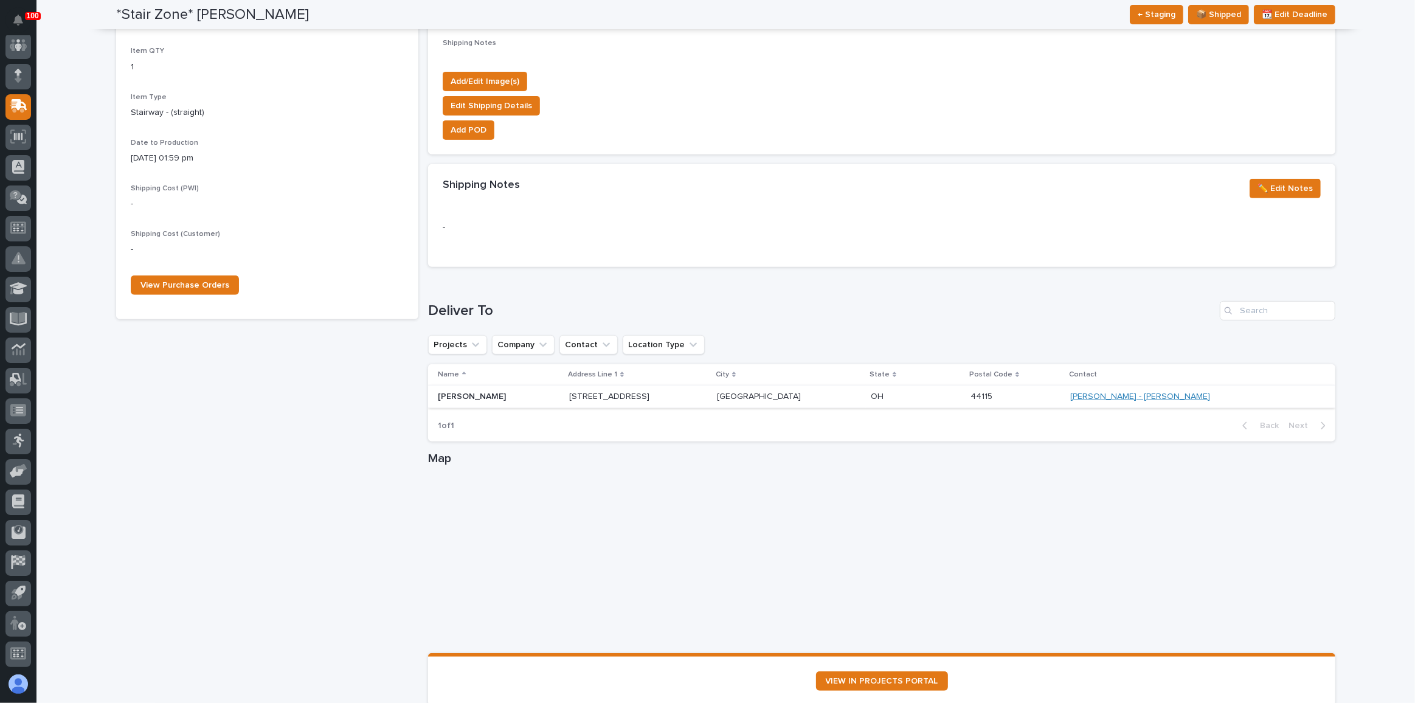
click at [1167, 393] on link "[PERSON_NAME] - [PERSON_NAME]" at bounding box center [1140, 397] width 140 height 10
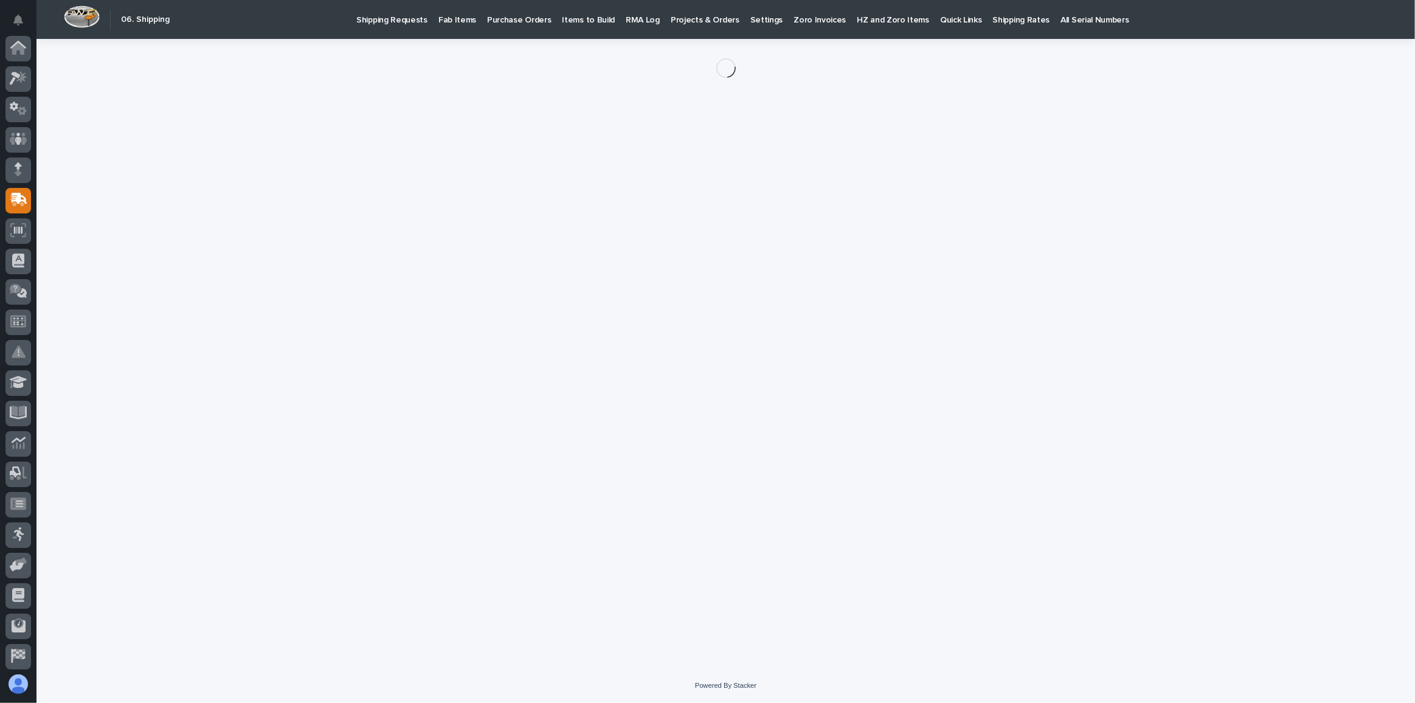
scroll to position [94, 0]
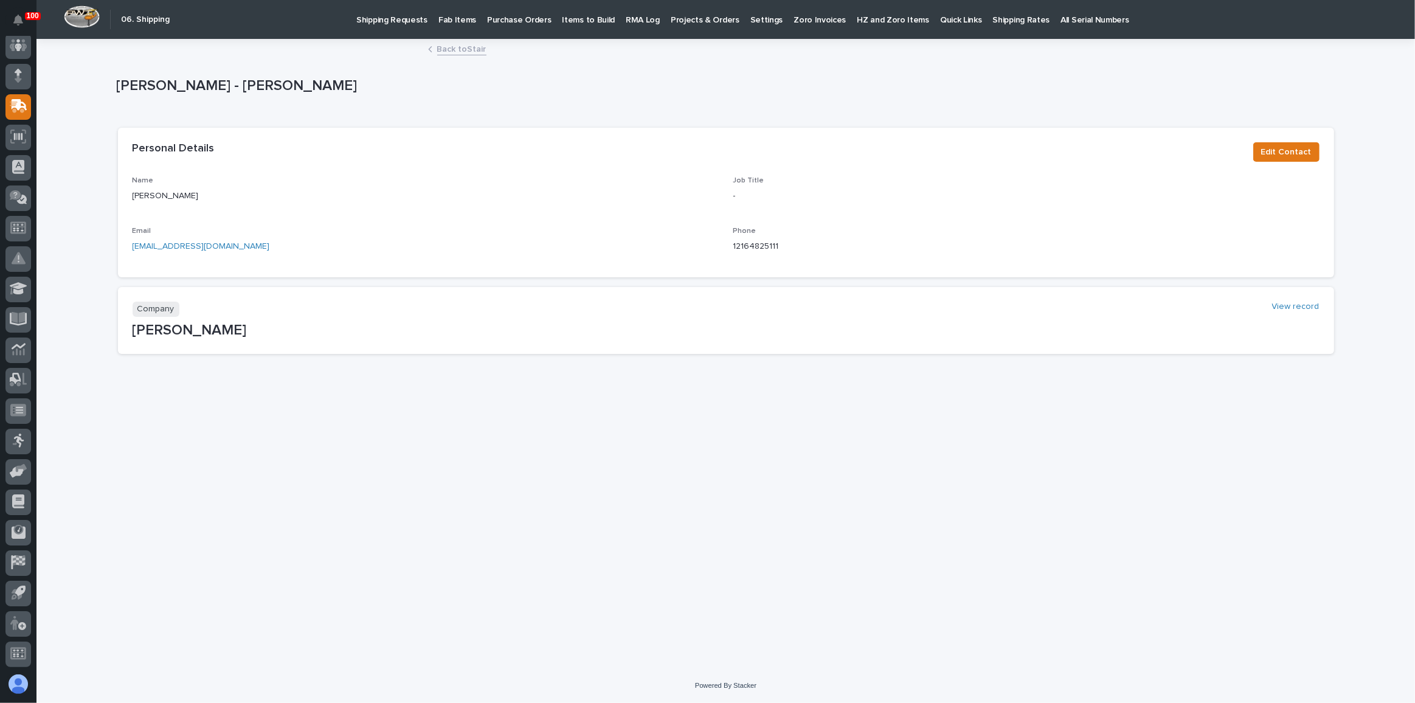
click at [446, 49] on link "Back to Stair" at bounding box center [461, 48] width 49 height 14
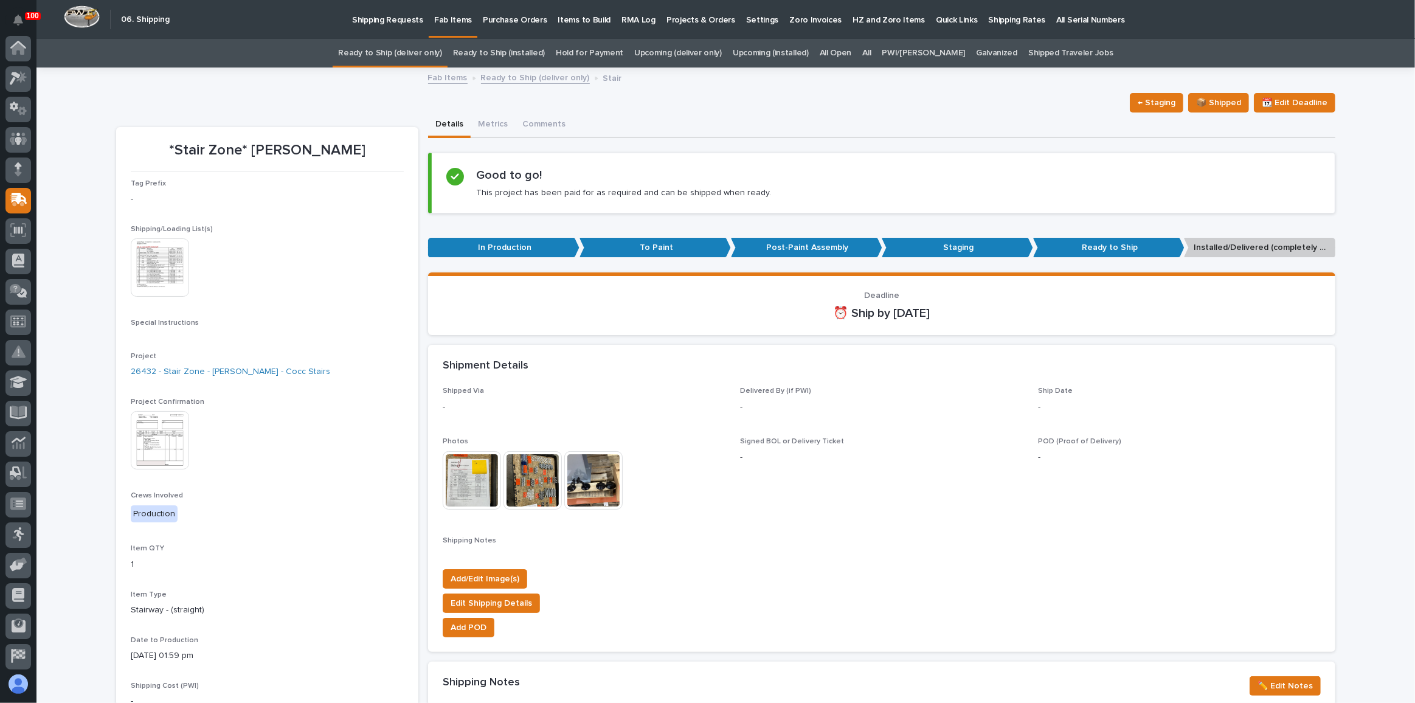
scroll to position [94, 0]
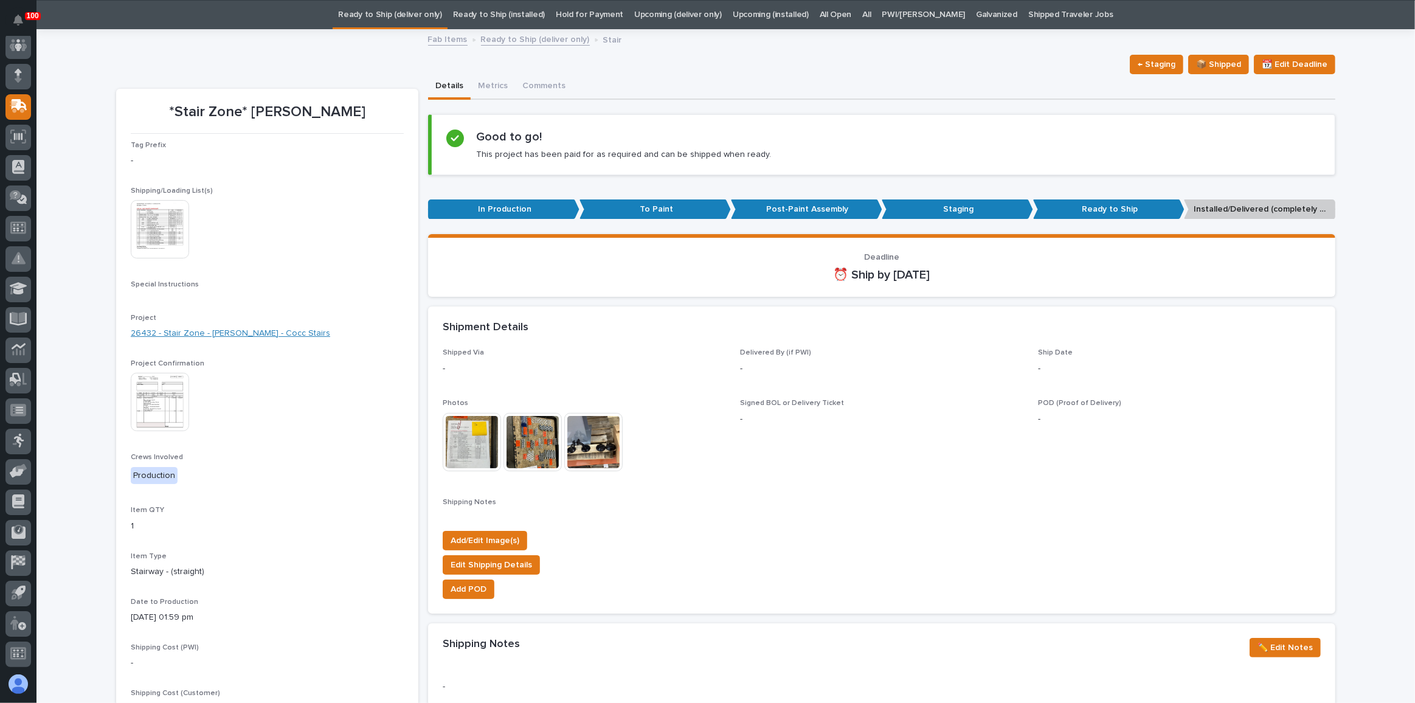
click at [192, 331] on link "26432 - Stair Zone - [PERSON_NAME] - Cocc Stairs" at bounding box center [230, 333] width 199 height 13
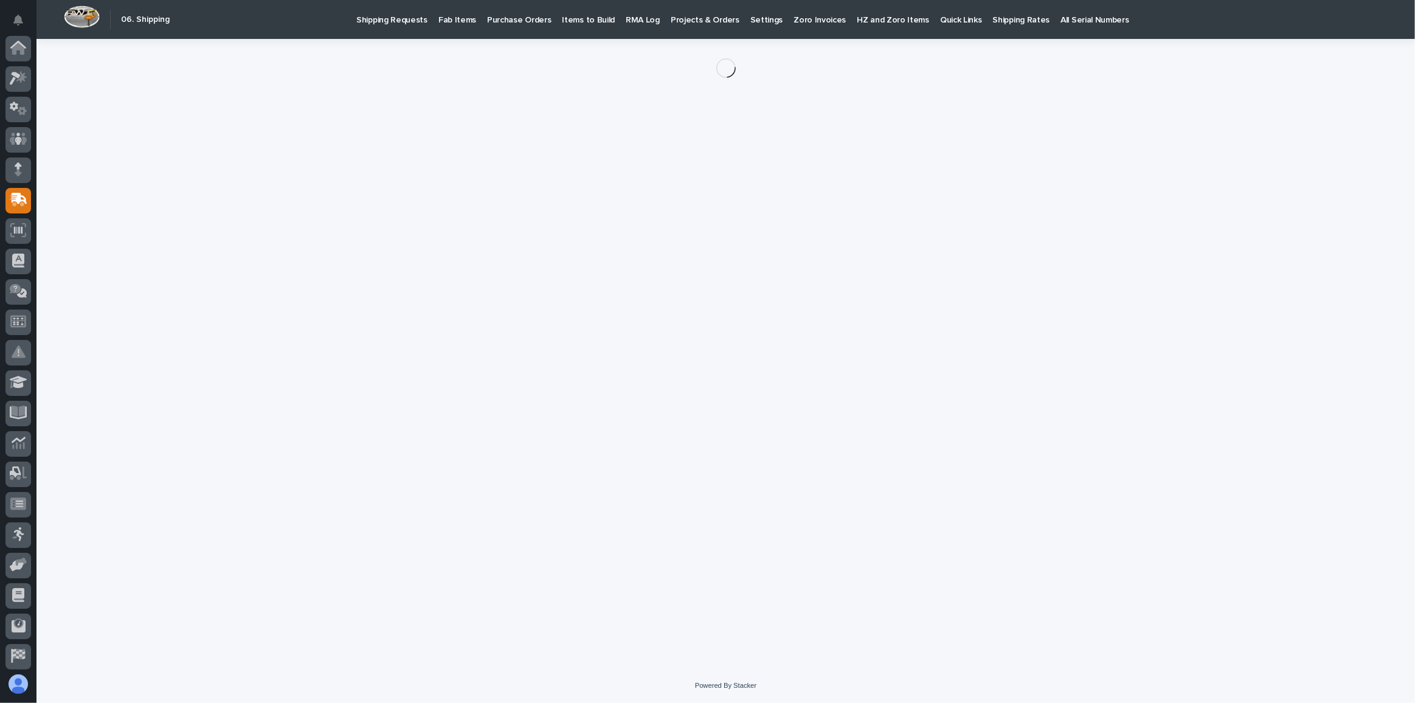
scroll to position [94, 0]
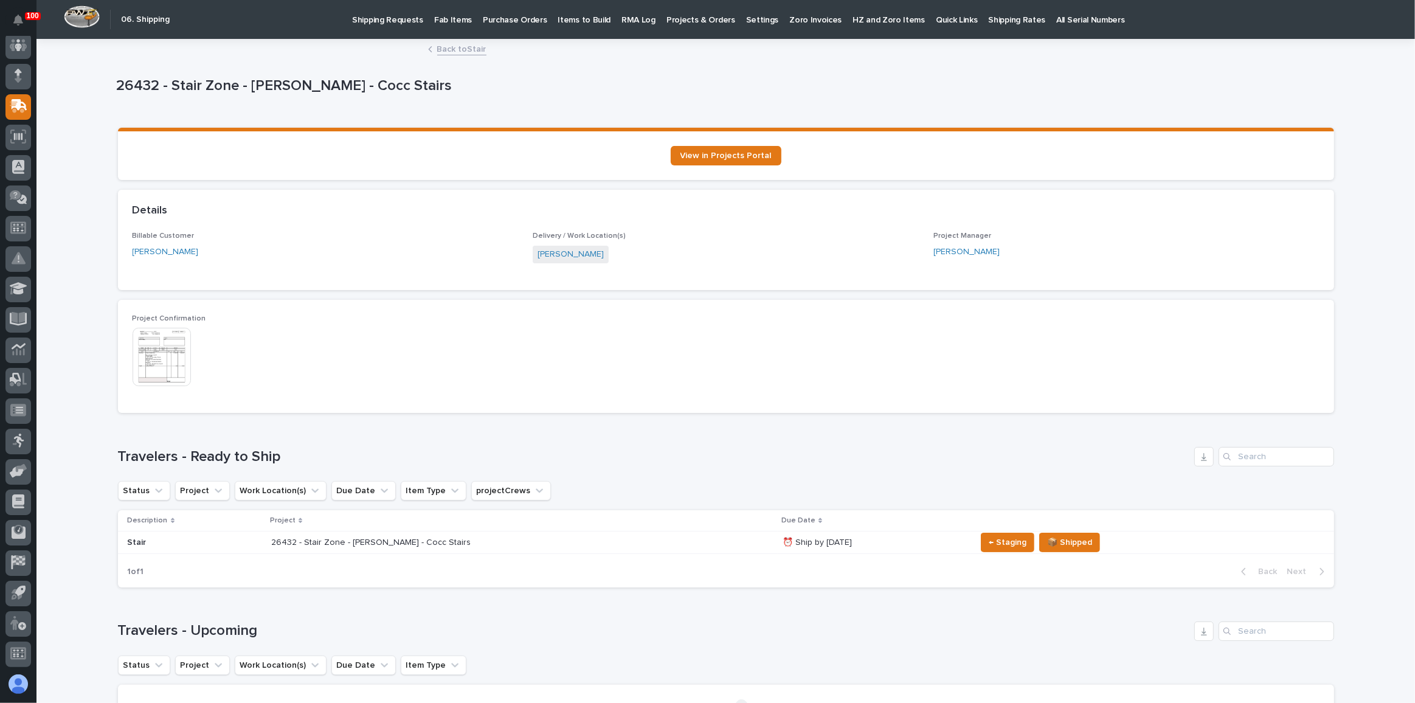
click at [454, 45] on link "Back to Stair" at bounding box center [461, 48] width 49 height 14
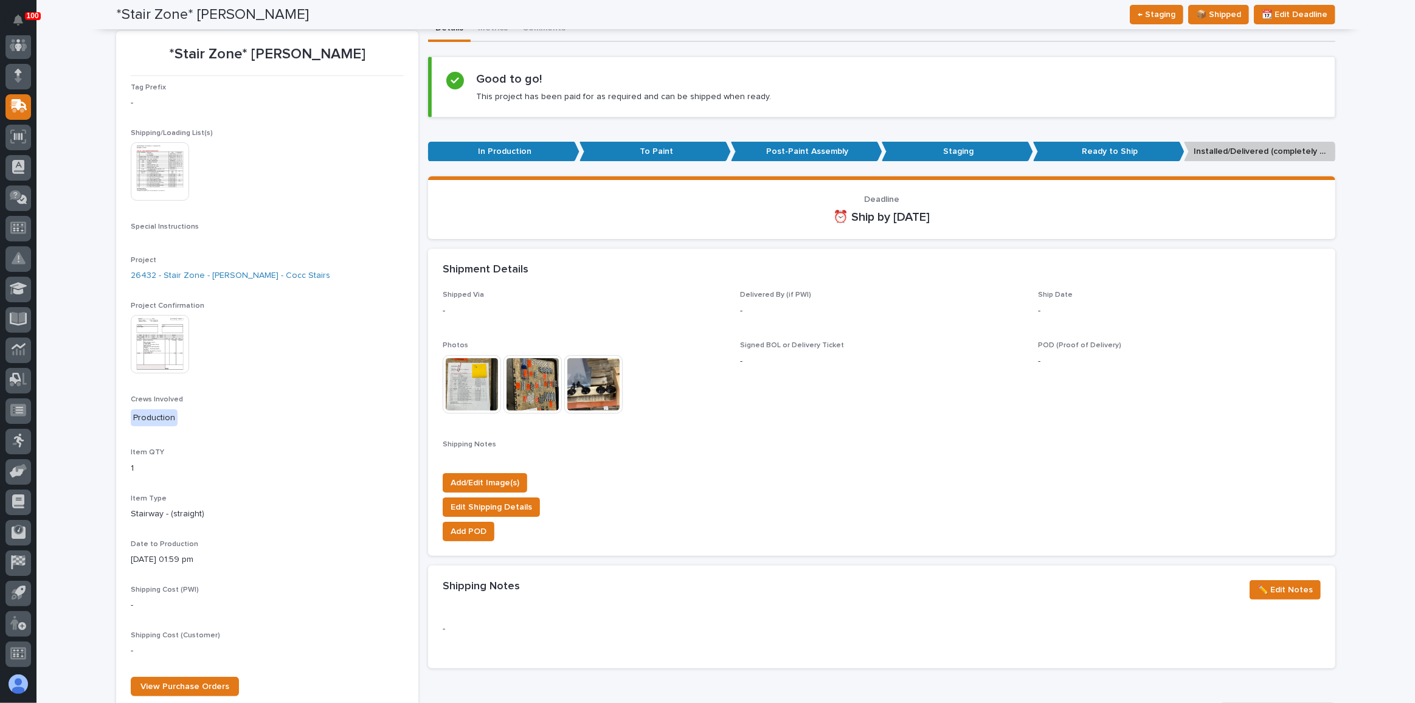
scroll to position [94, 0]
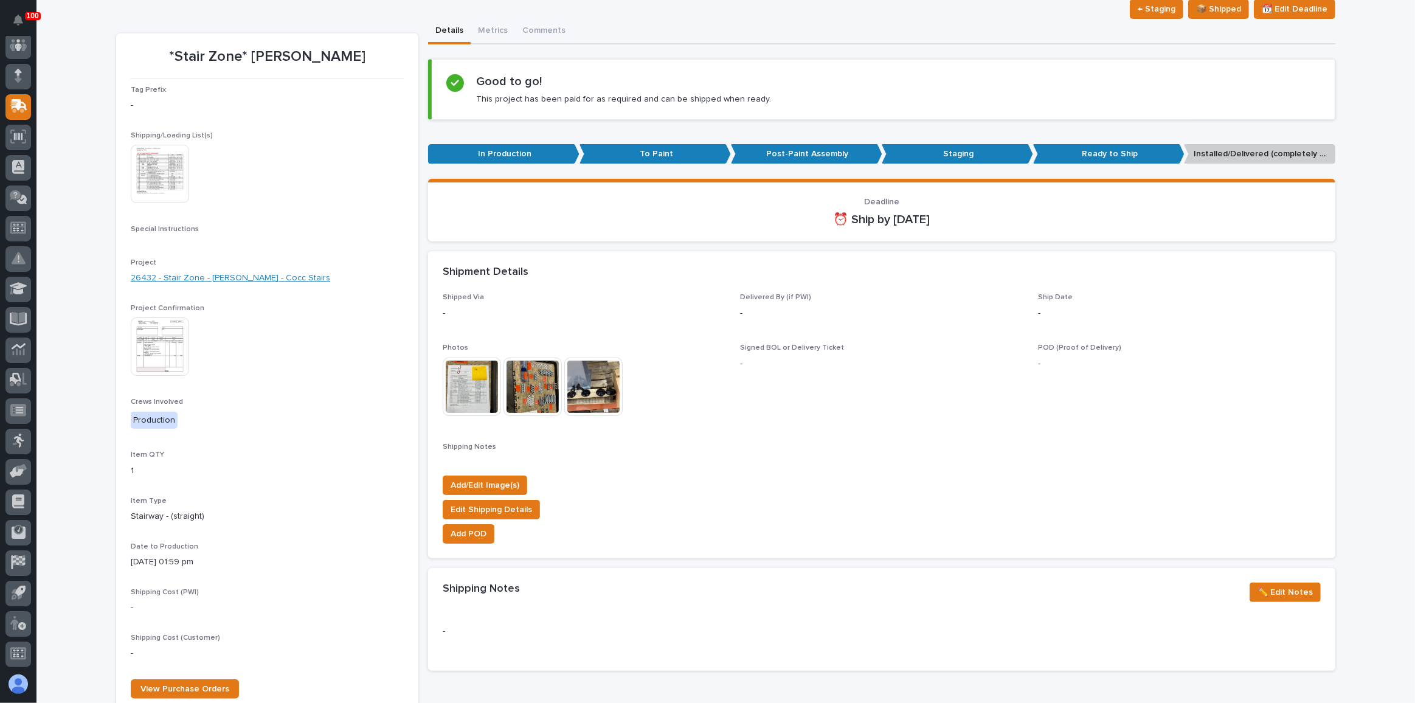
click at [242, 272] on link "26432 - Stair Zone - [PERSON_NAME] - Cocc Stairs" at bounding box center [230, 278] width 199 height 13
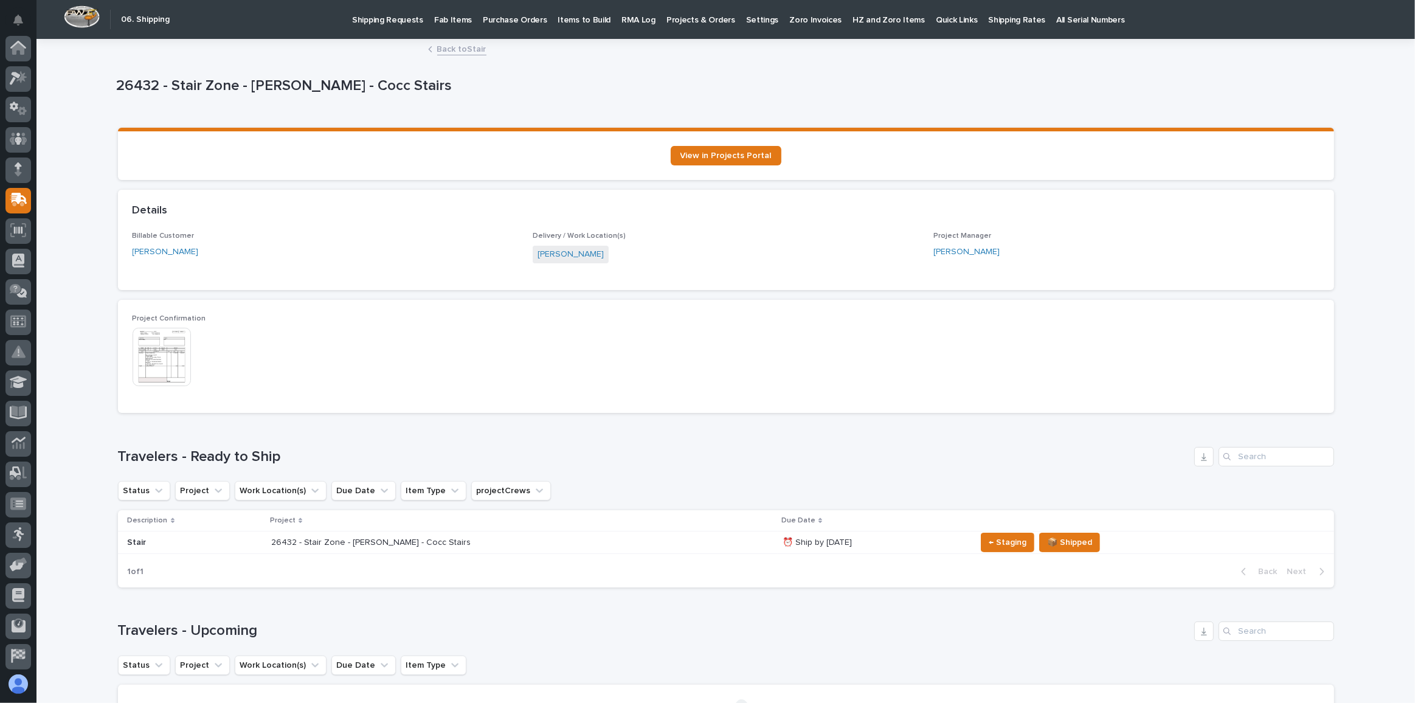
scroll to position [94, 0]
click at [440, 47] on link "Back to Stair" at bounding box center [461, 48] width 49 height 14
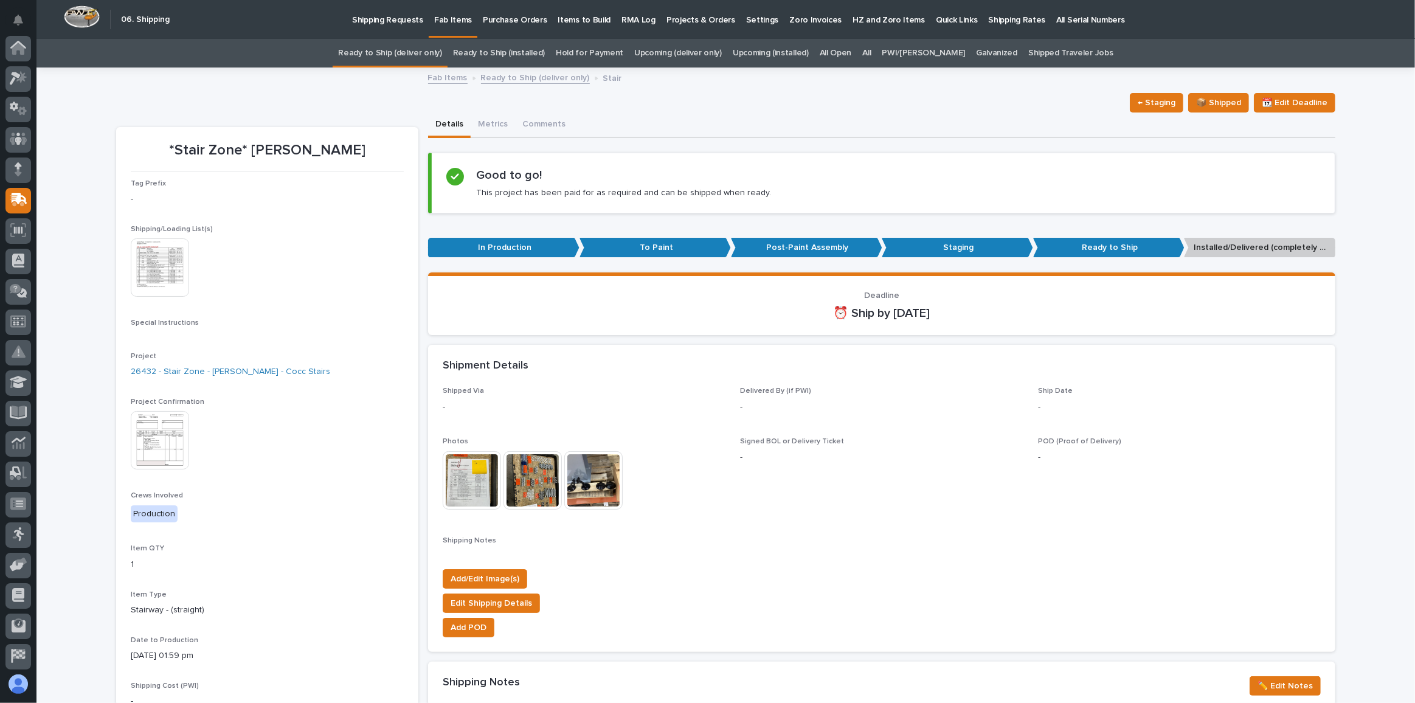
scroll to position [94, 0]
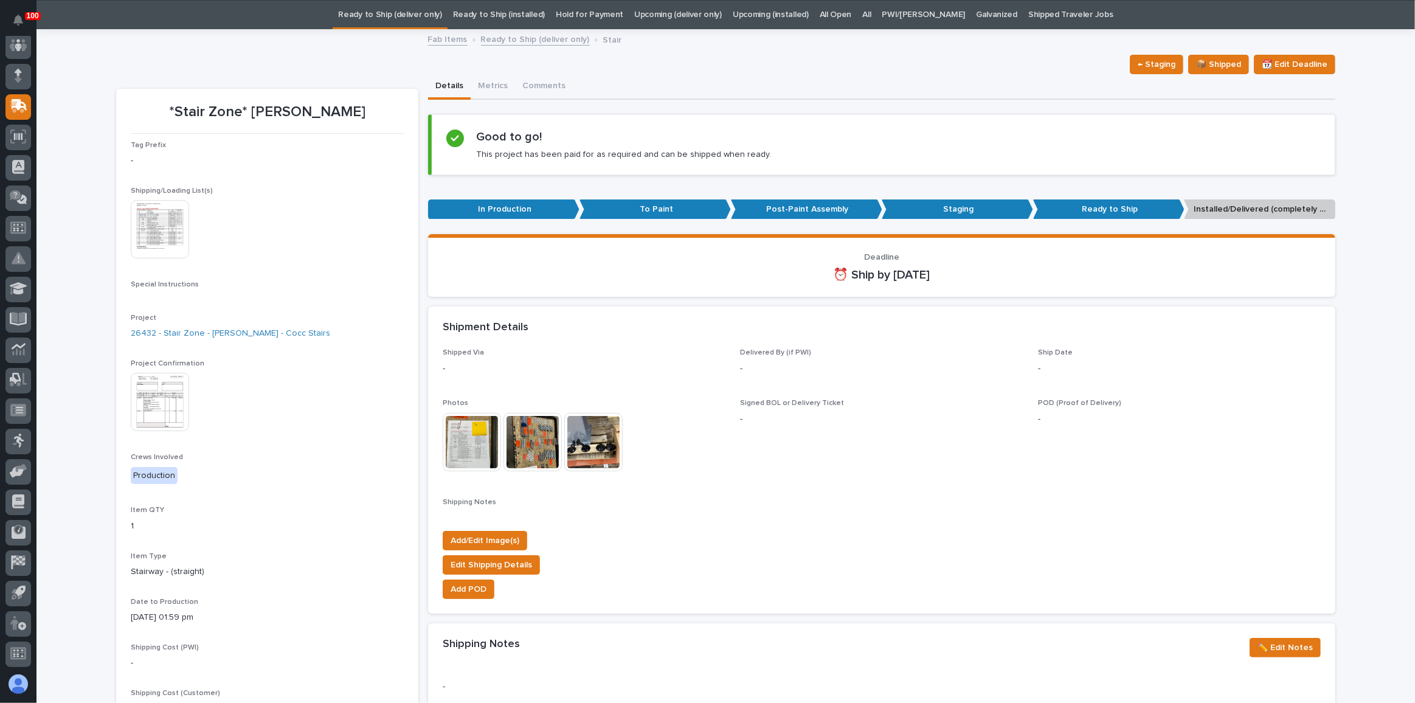
click at [372, 16] on link "Ready to Ship (deliver only)" at bounding box center [389, 15] width 103 height 29
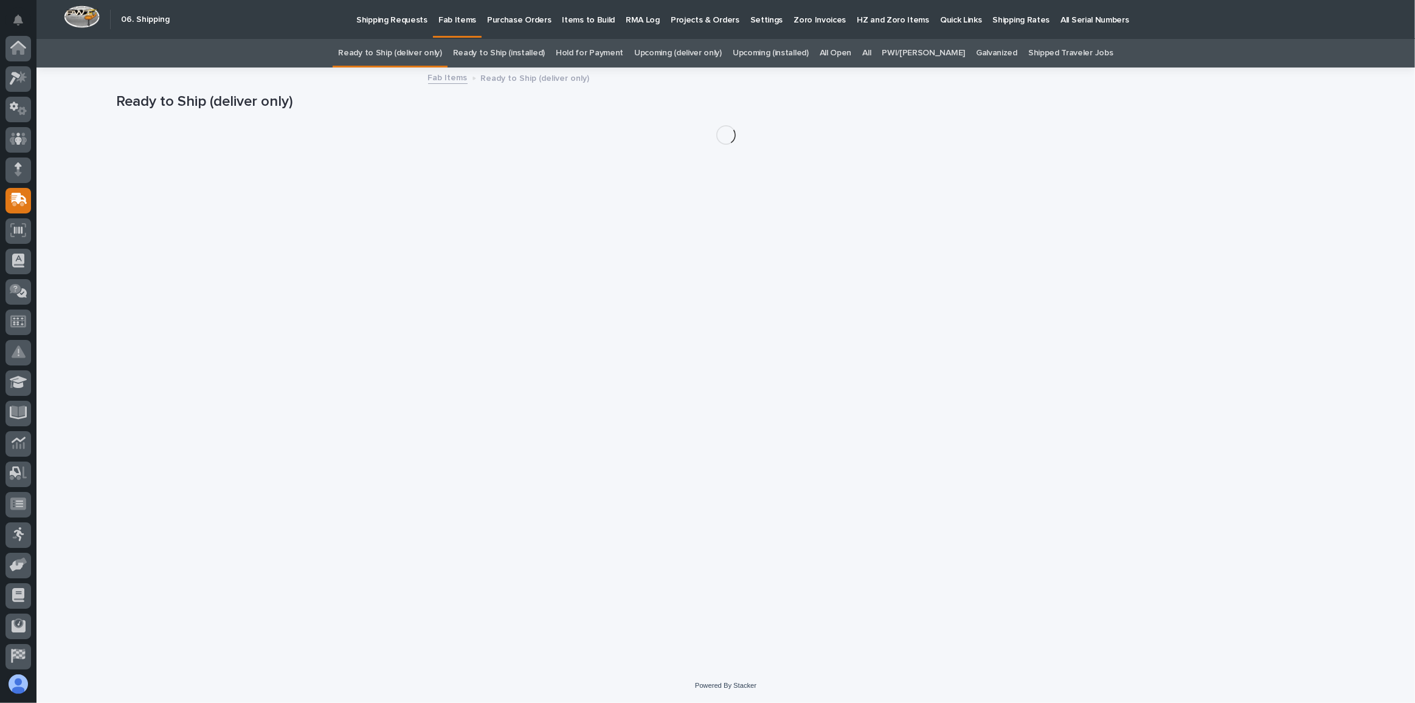
scroll to position [94, 0]
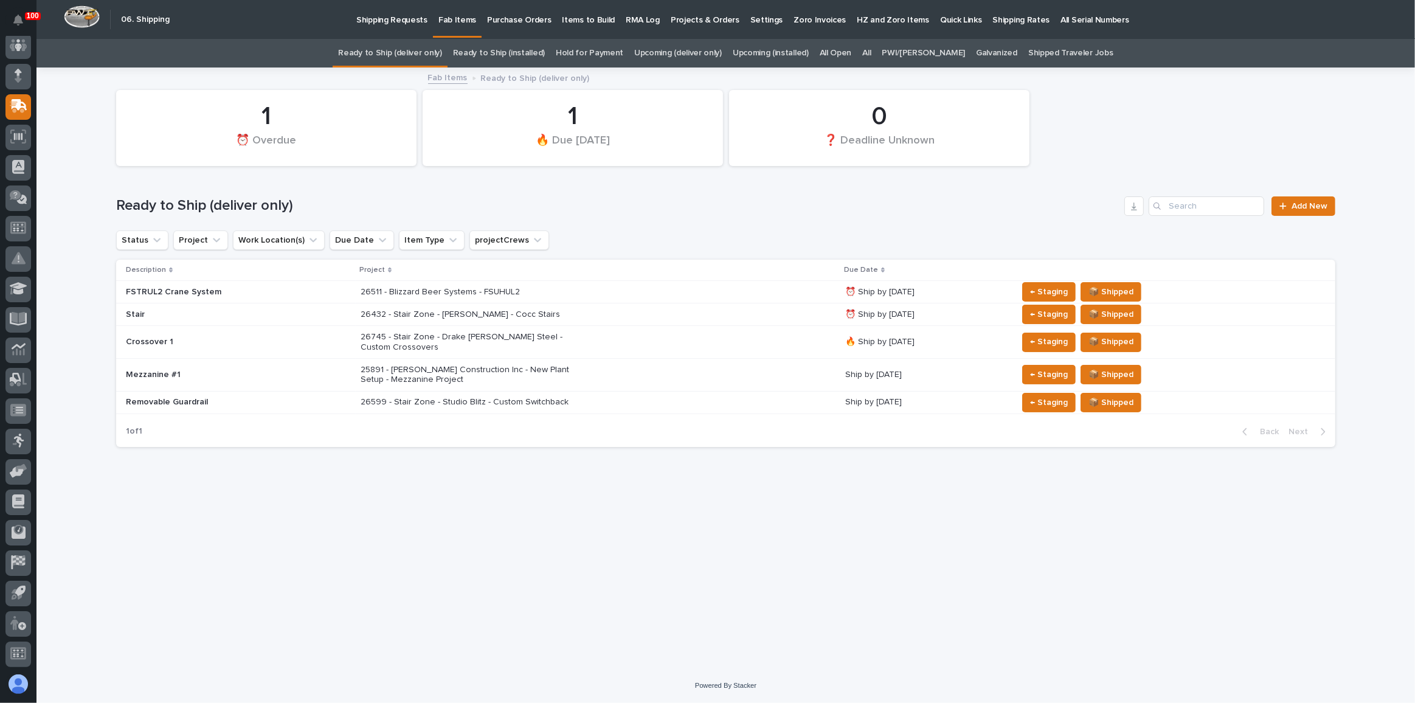
click at [741, 290] on div "26511 - Blizzard Beer Systems - FSUHUL2" at bounding box center [598, 292] width 475 height 20
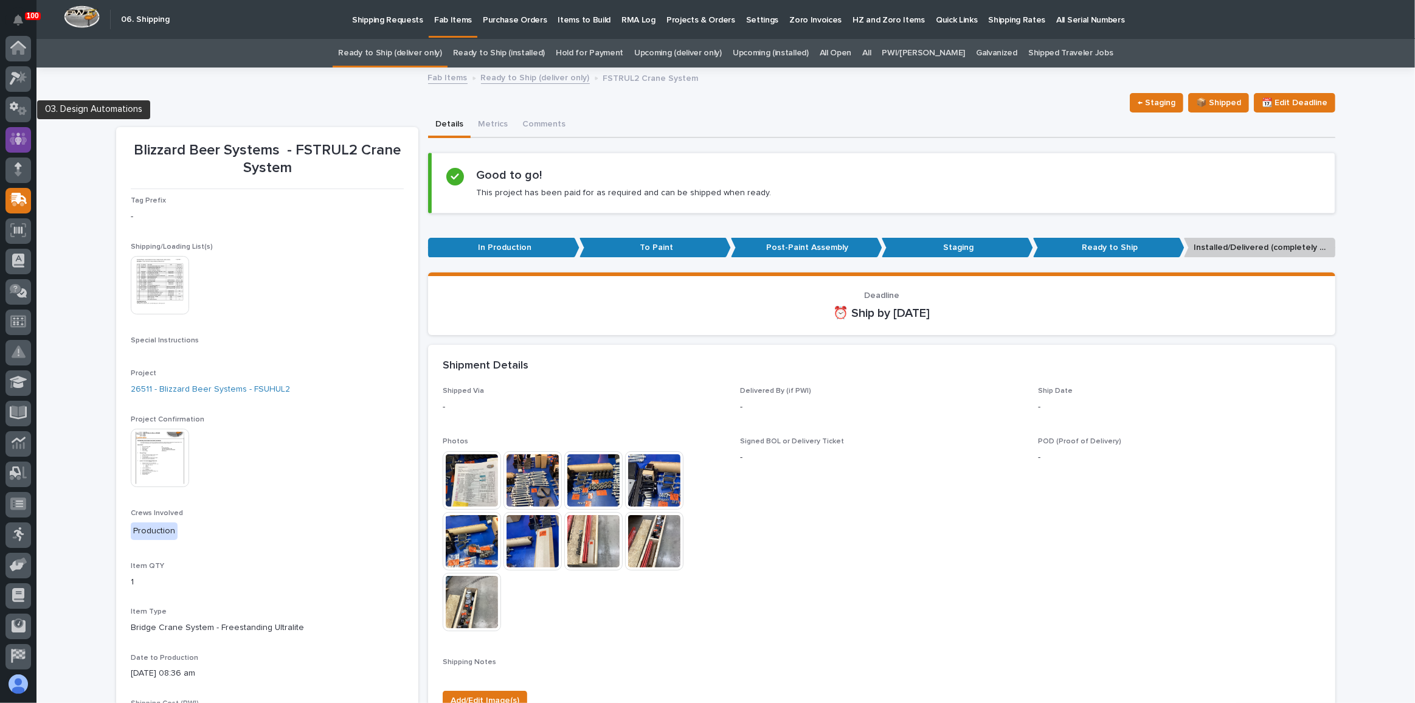
click at [10, 136] on icon at bounding box center [19, 139] width 18 height 14
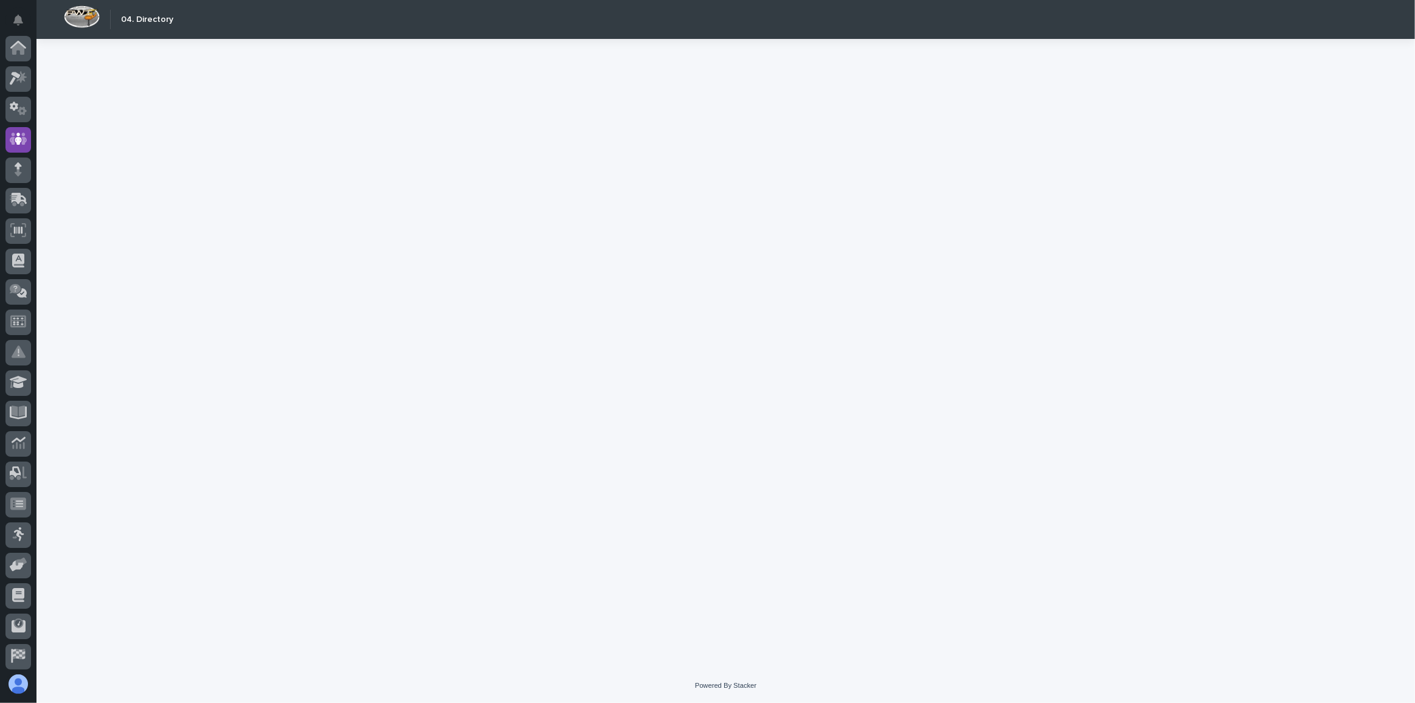
scroll to position [91, 0]
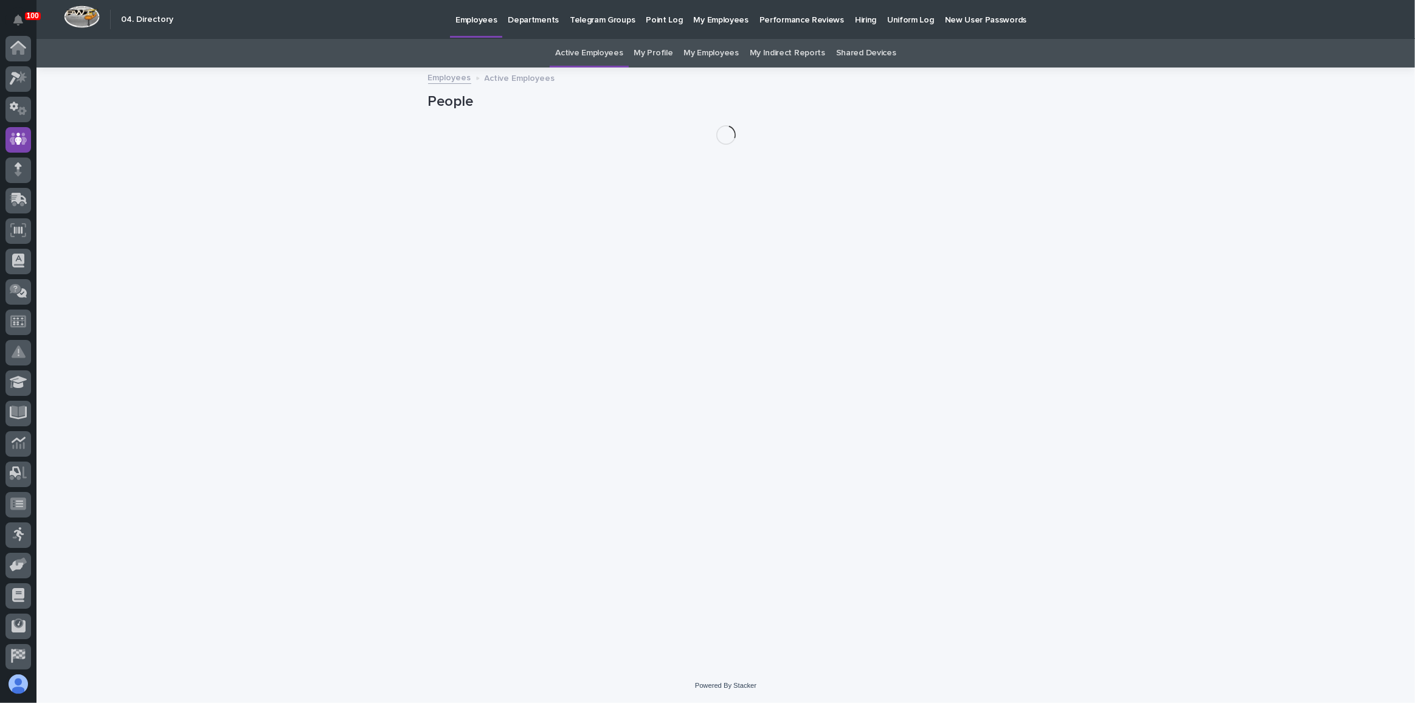
scroll to position [91, 0]
click at [706, 58] on link "My Employees" at bounding box center [710, 53] width 55 height 29
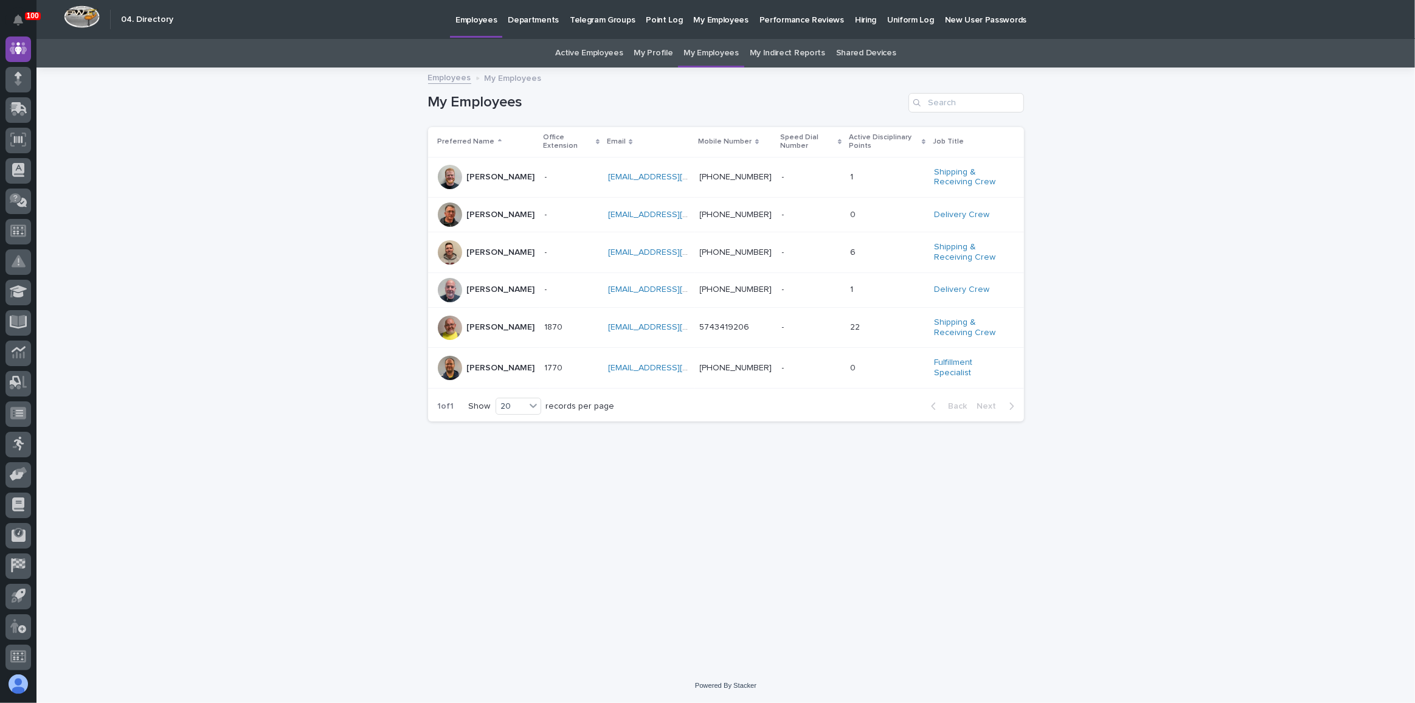
click at [784, 324] on p at bounding box center [803, 327] width 43 height 10
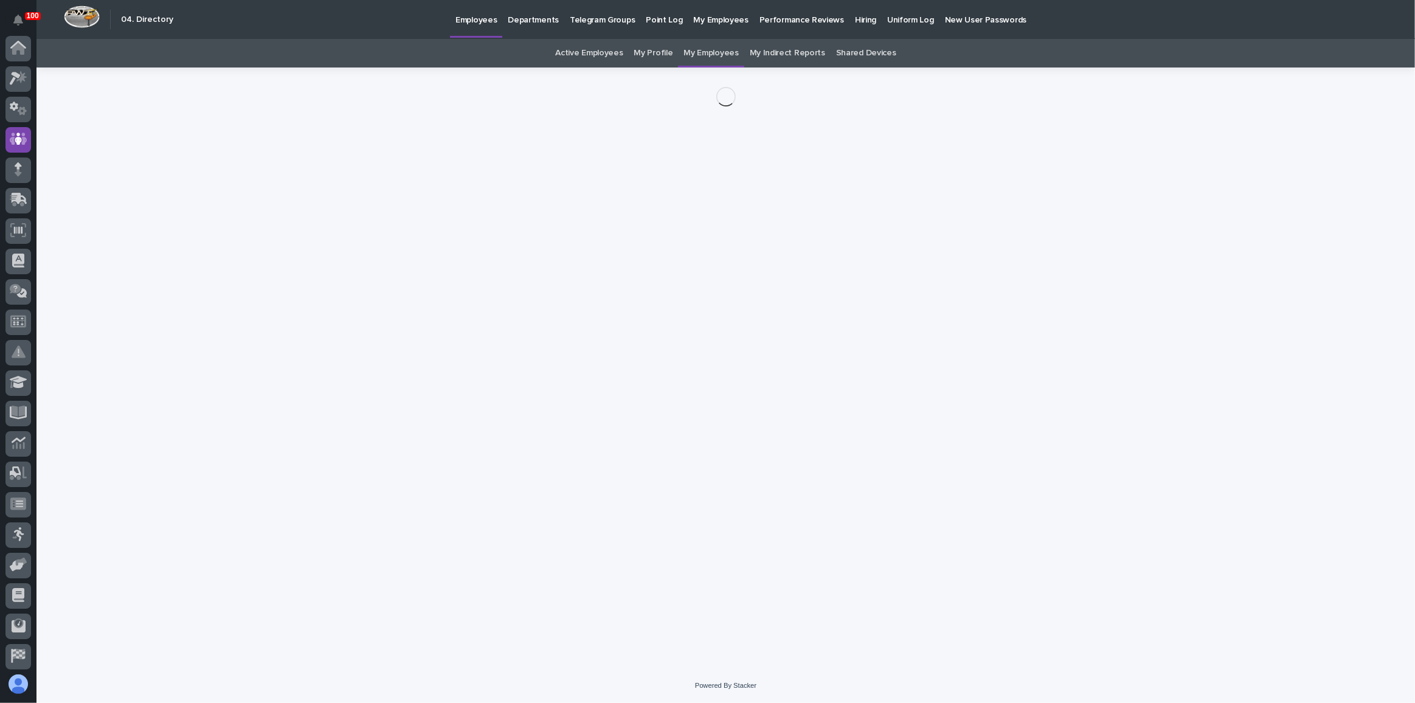
scroll to position [91, 0]
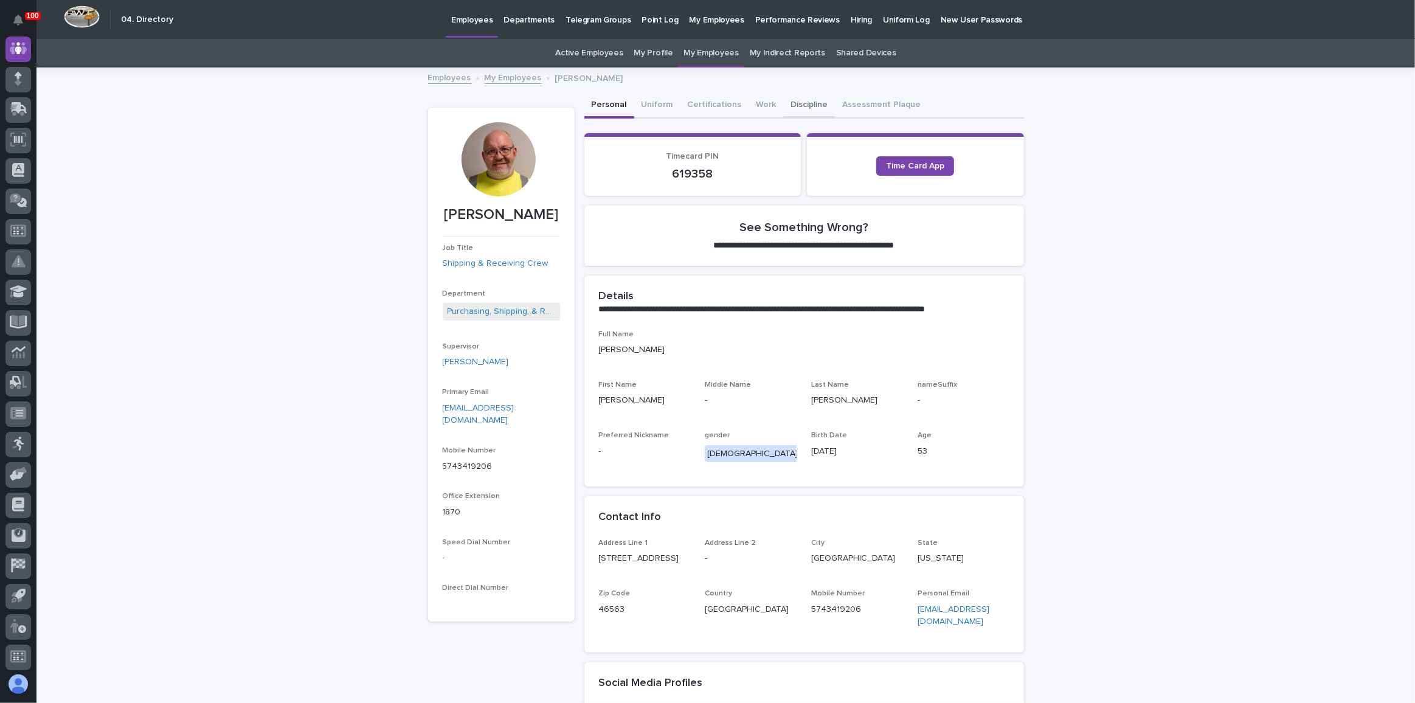
click at [807, 105] on button "Discipline" at bounding box center [810, 106] width 52 height 26
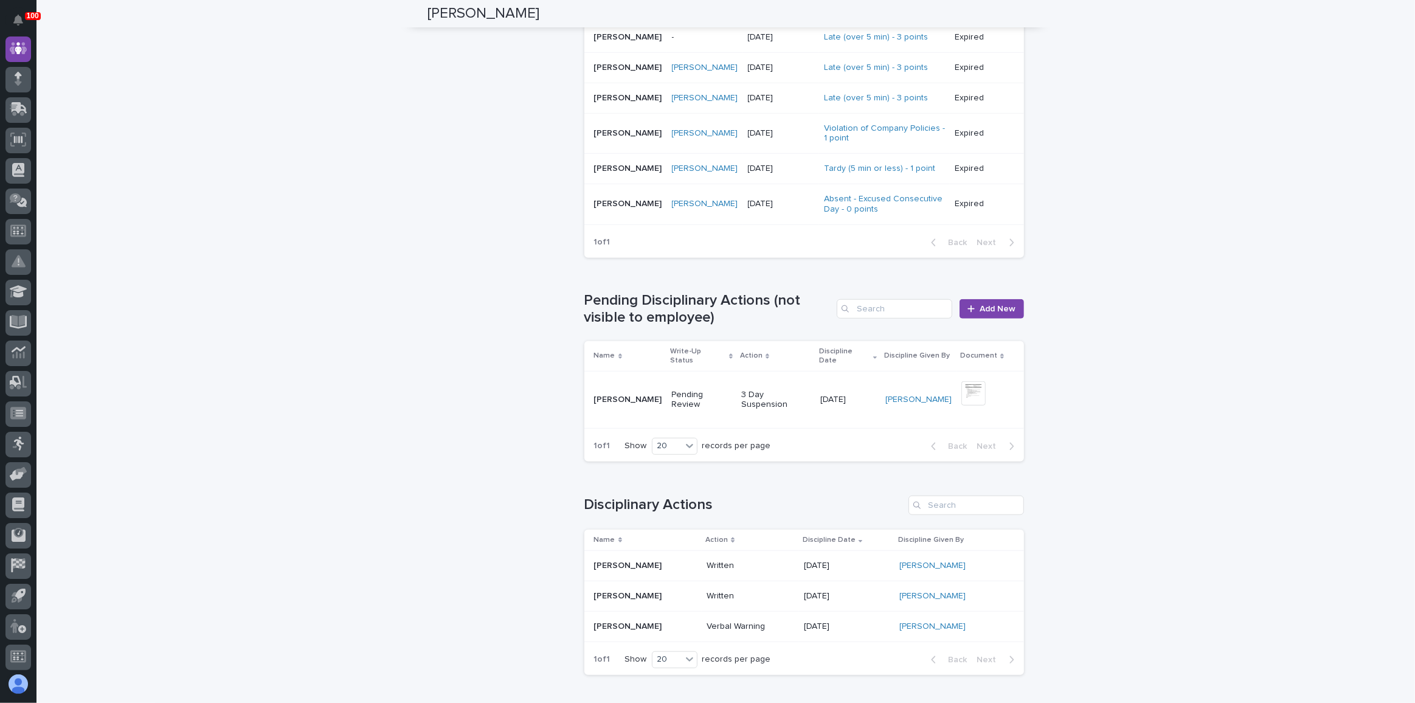
scroll to position [1099, 0]
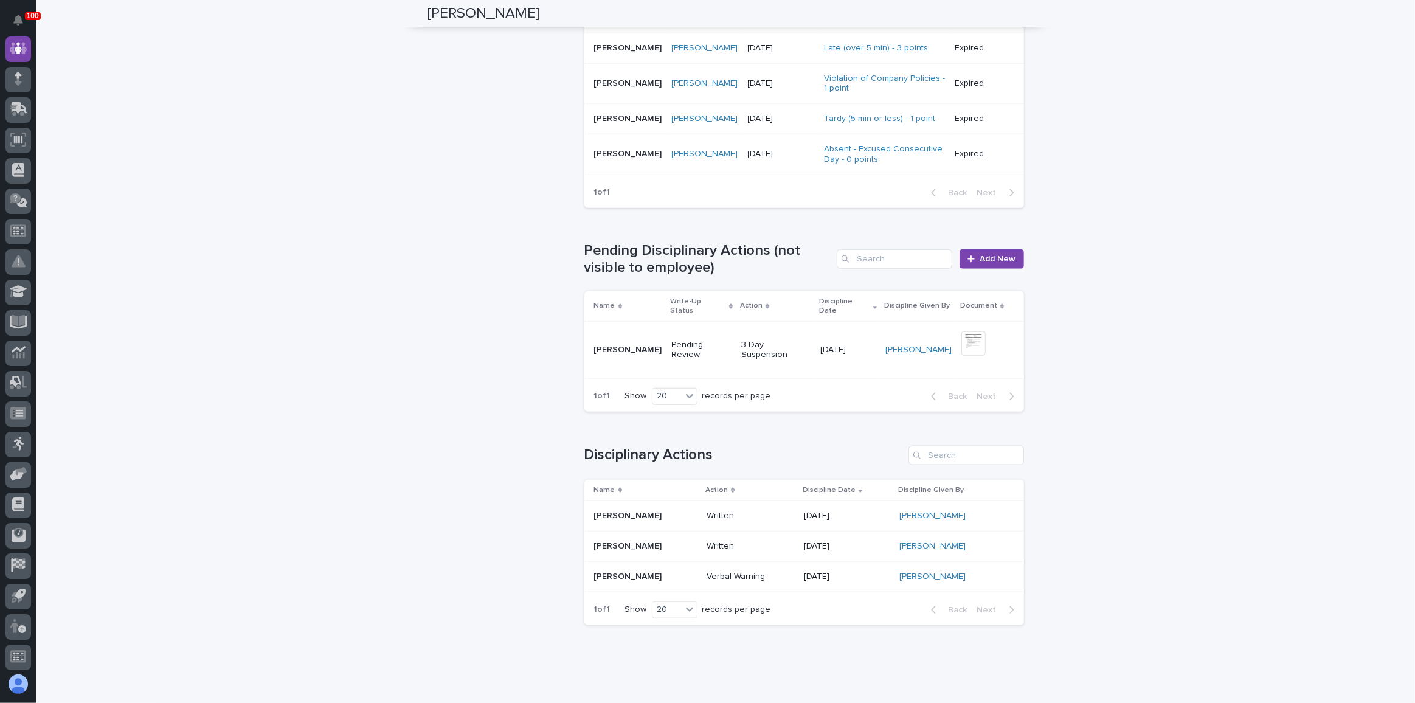
click at [934, 322] on td "[PERSON_NAME]" at bounding box center [918, 350] width 76 height 57
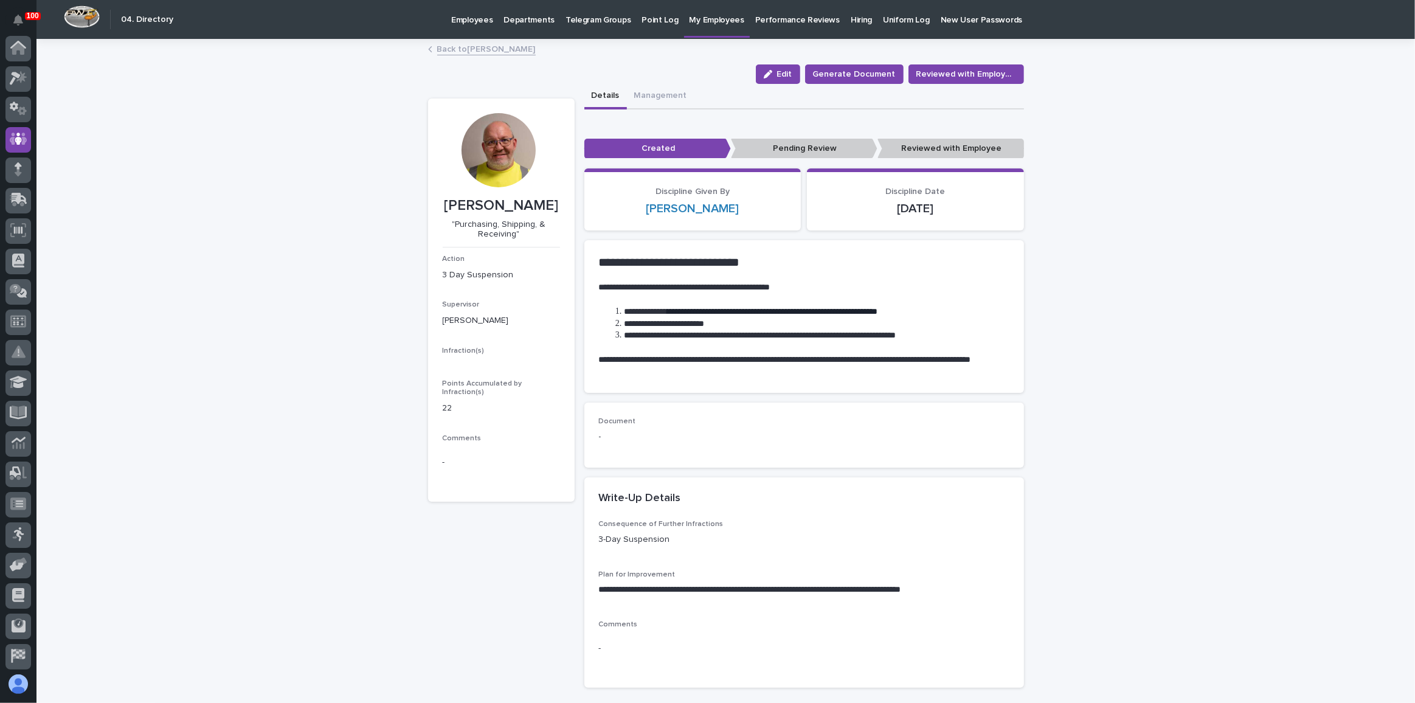
scroll to position [91, 0]
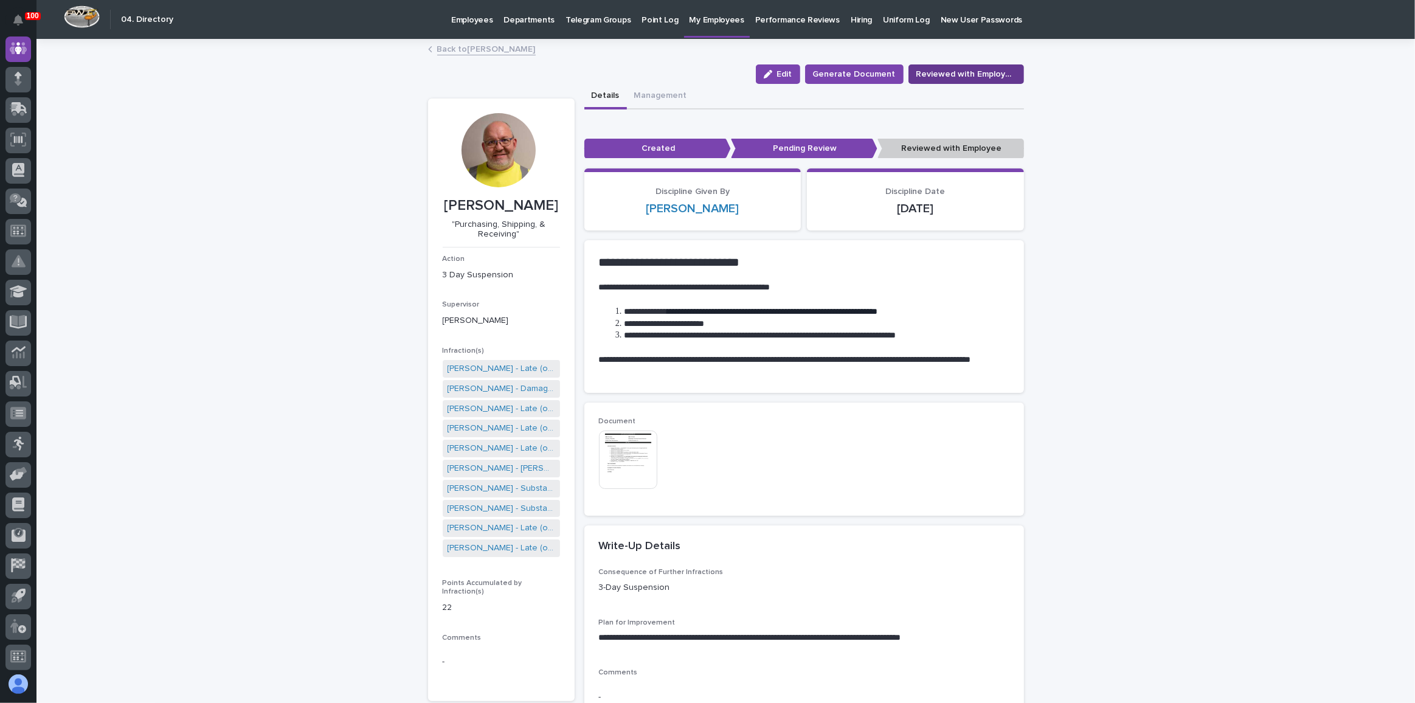
click at [932, 77] on span "Reviewed with Employee" at bounding box center [966, 74] width 100 height 12
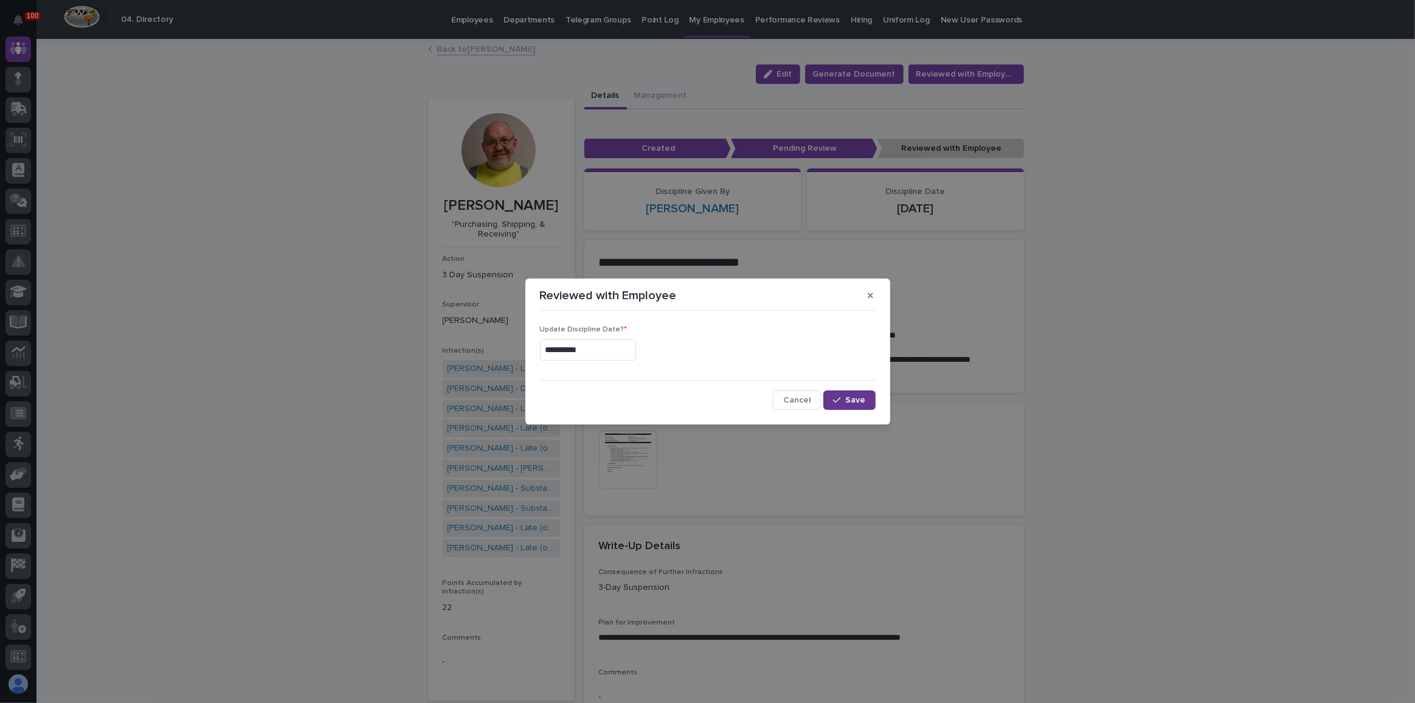
click at [853, 405] on button "Save" at bounding box center [849, 399] width 52 height 19
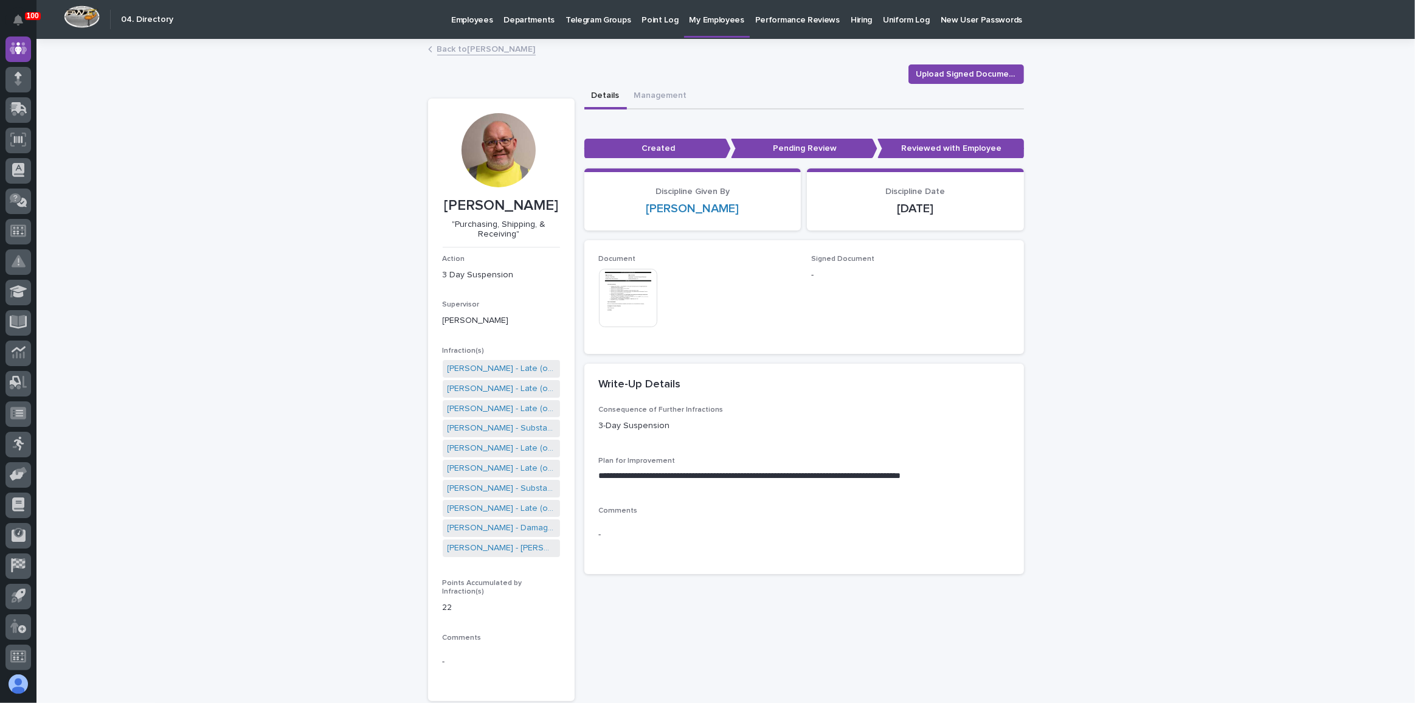
click at [986, 85] on div "Details Management" at bounding box center [804, 97] width 440 height 26
click at [985, 77] on span "Upload Signed Document" at bounding box center [966, 74] width 100 height 12
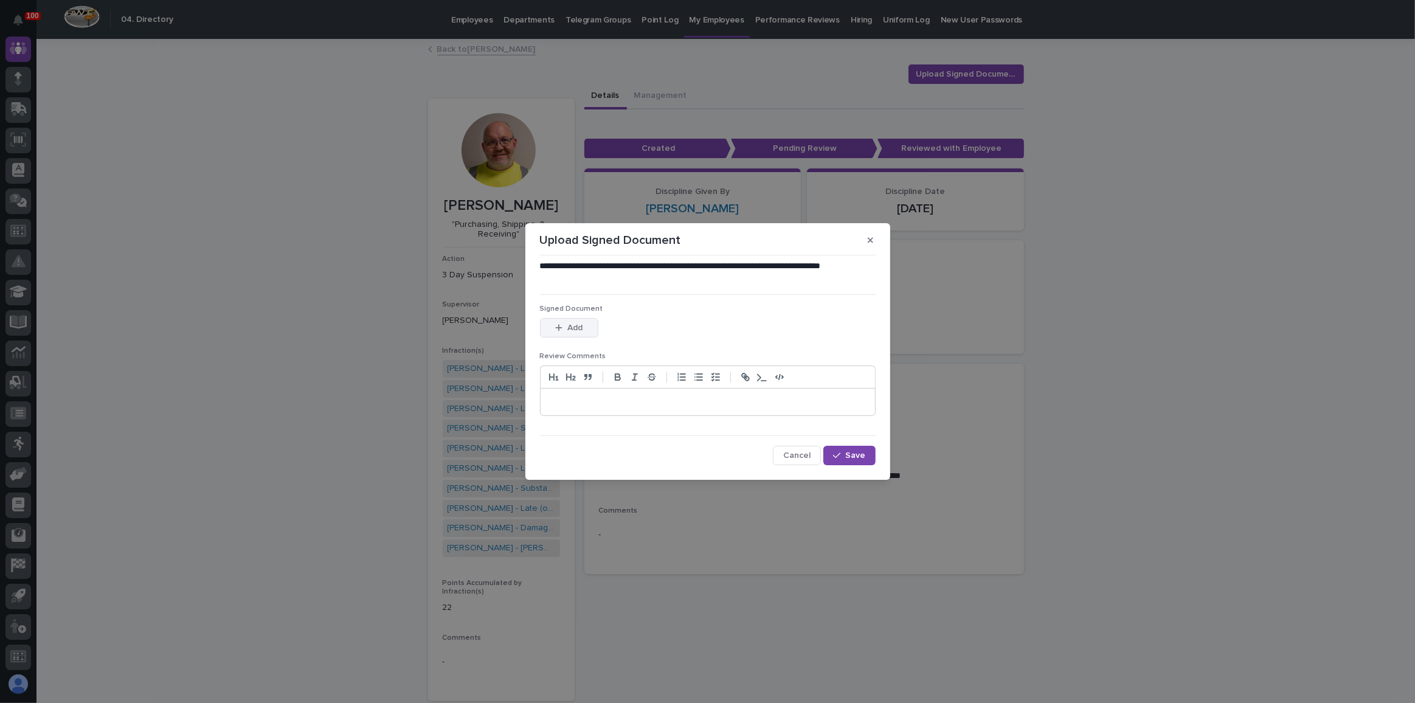
click at [565, 328] on div "button" at bounding box center [561, 327] width 12 height 9
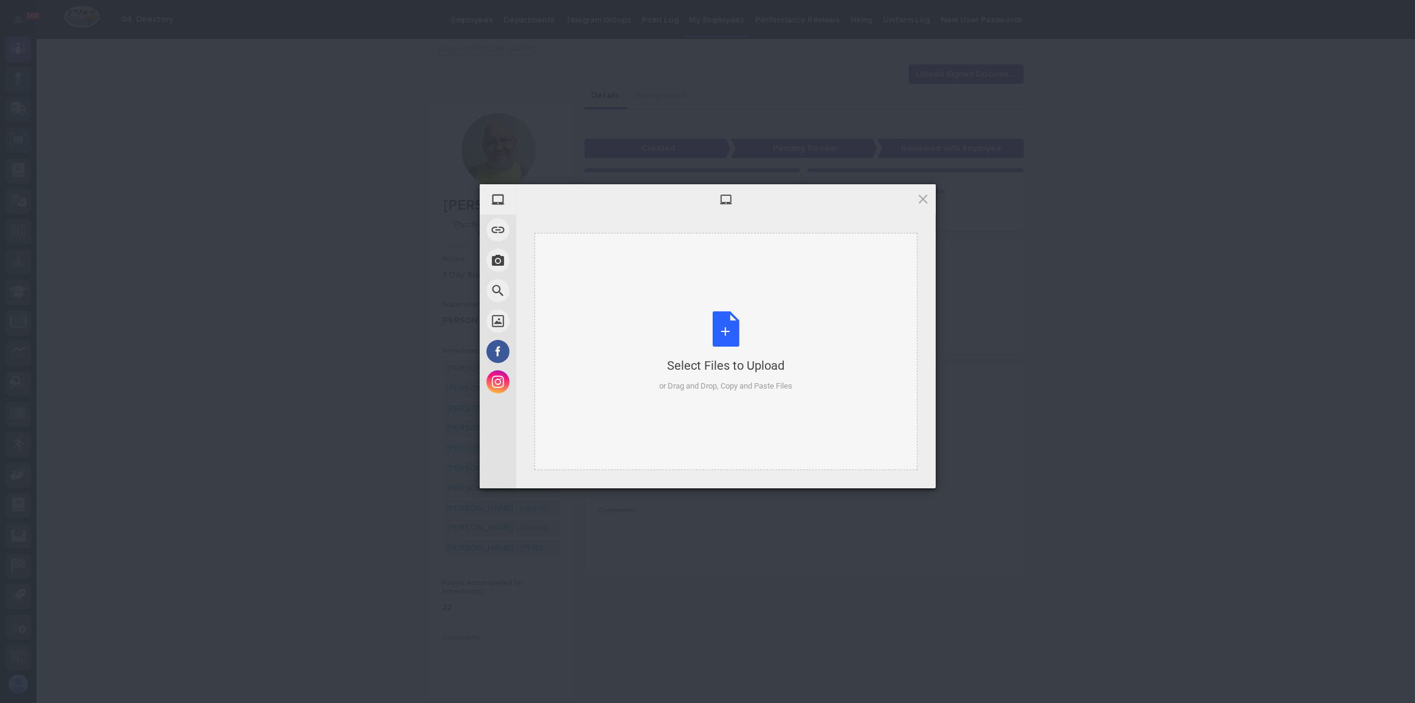
click at [707, 350] on div "Select Files to Upload or Drag and Drop, Copy and Paste Files" at bounding box center [725, 351] width 133 height 81
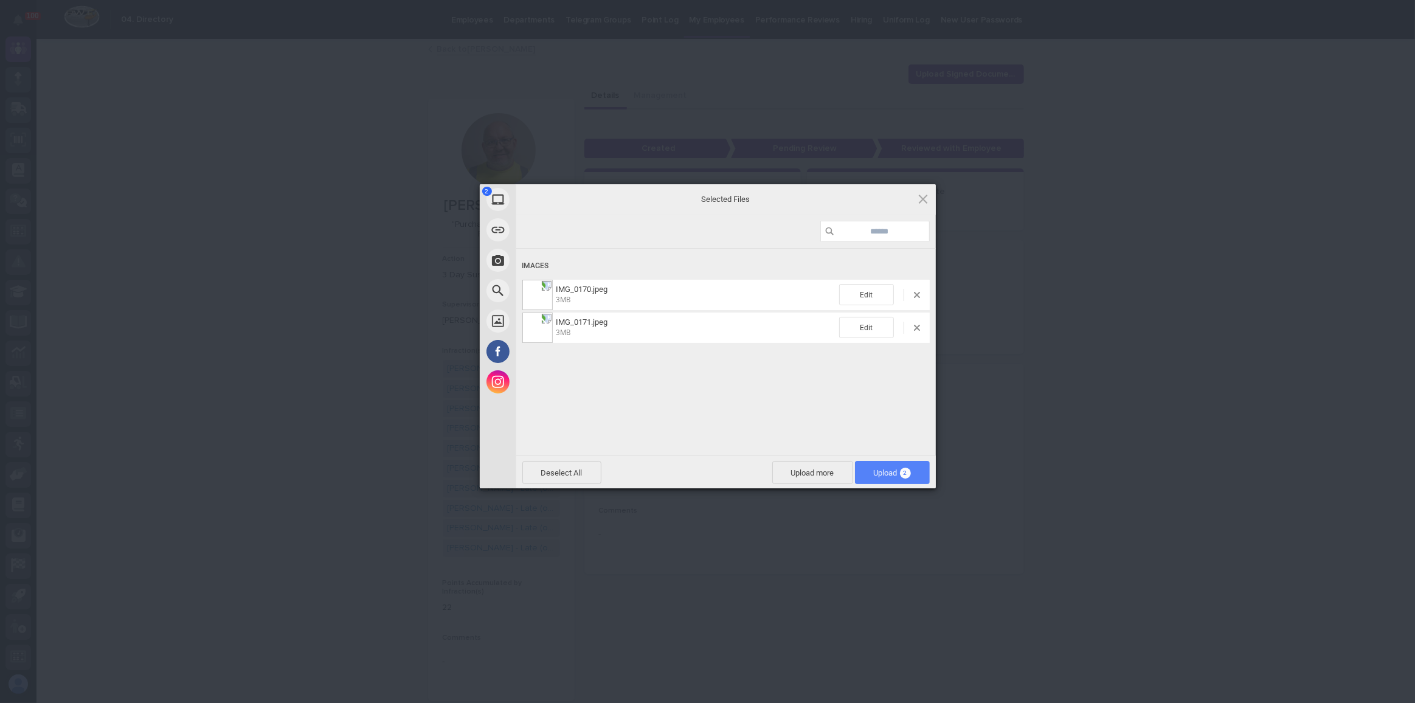
click at [901, 472] on span "2" at bounding box center [905, 473] width 11 height 11
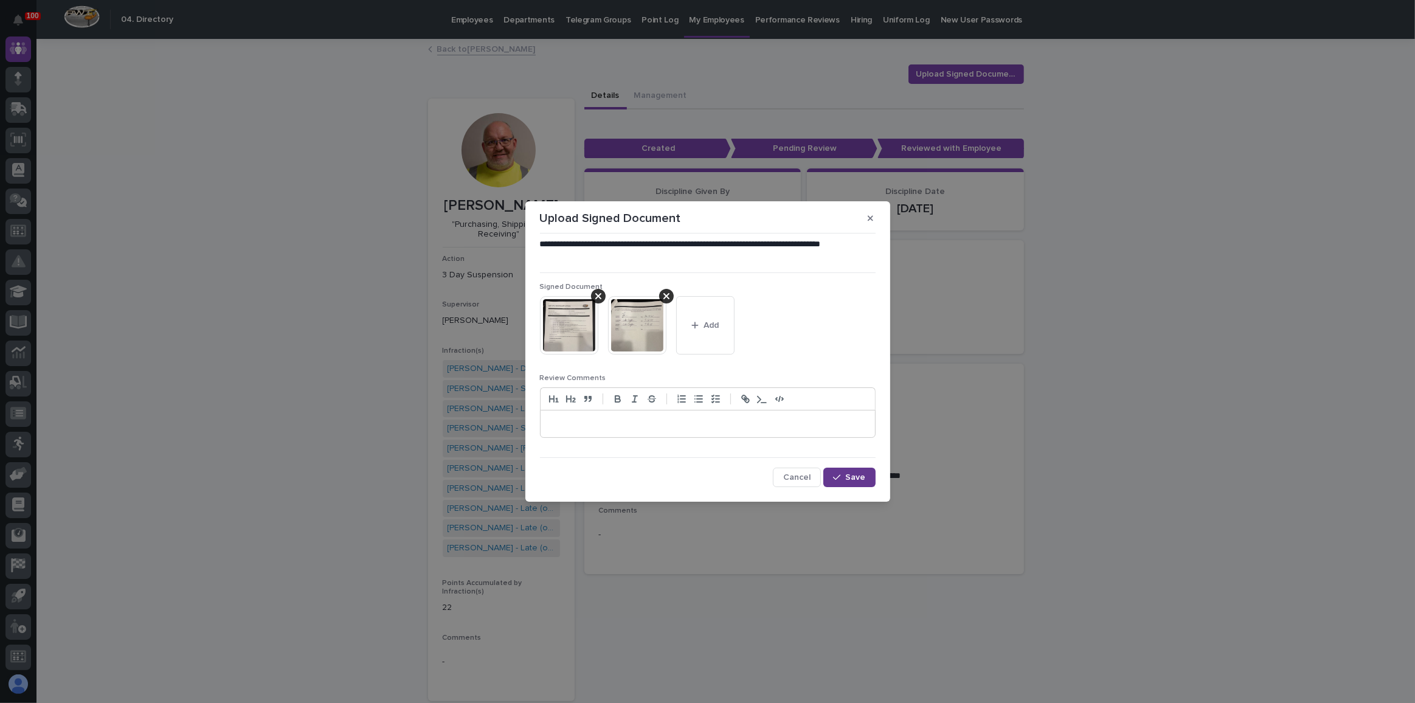
click at [854, 476] on span "Save" at bounding box center [856, 477] width 20 height 9
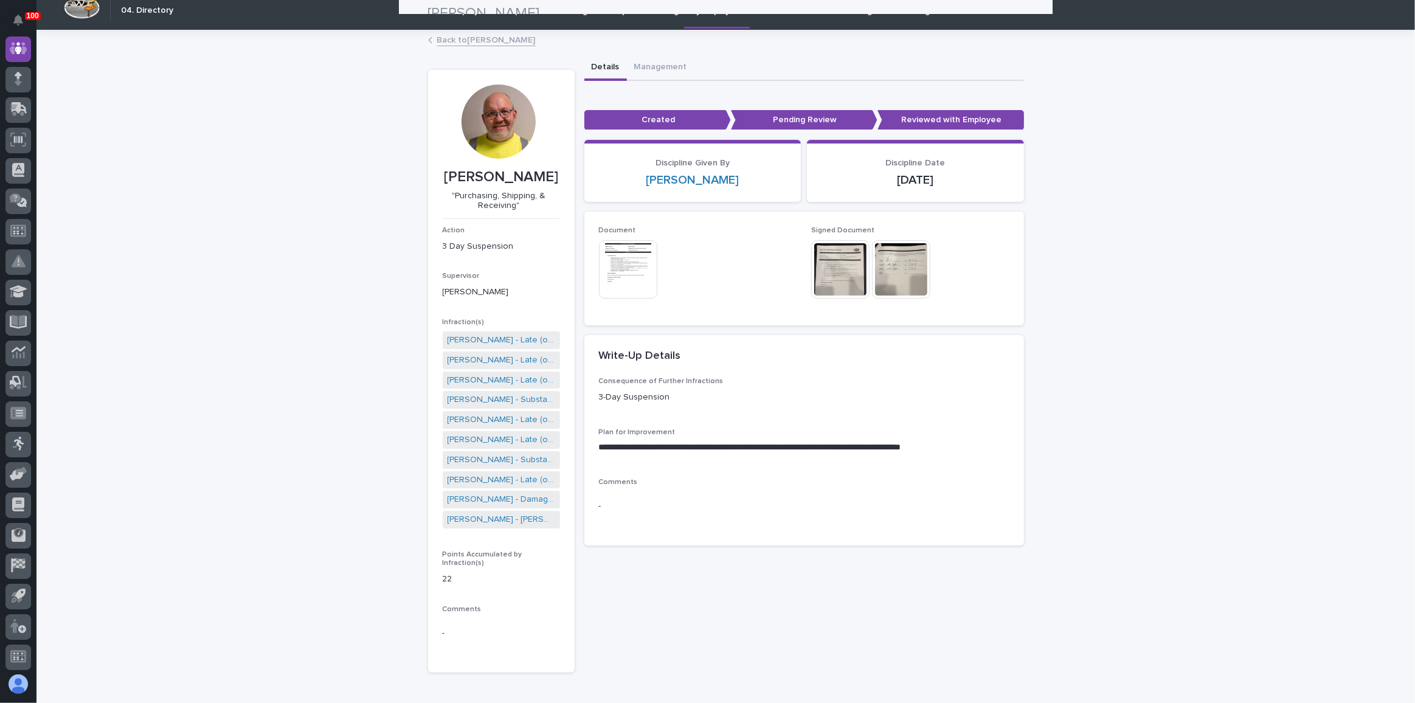
scroll to position [0, 0]
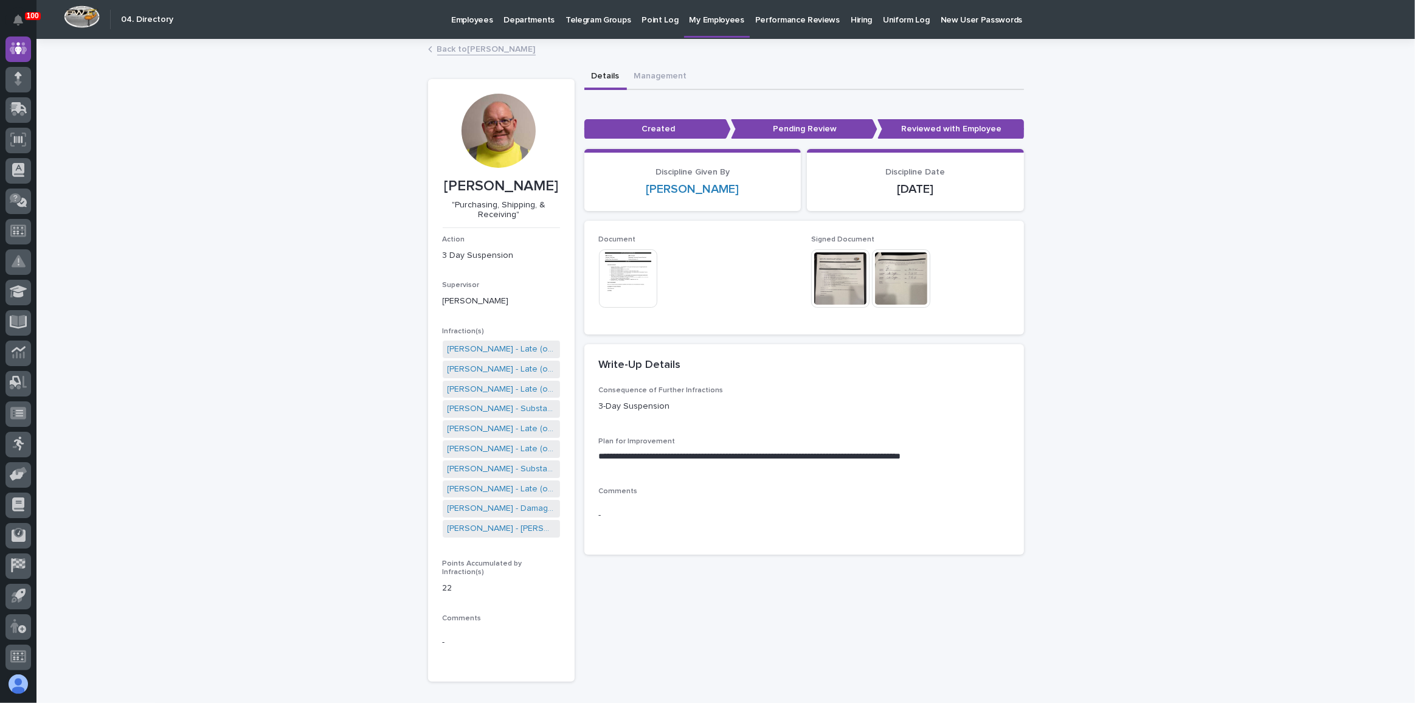
click at [593, 71] on button "Details" at bounding box center [605, 77] width 43 height 26
click at [482, 43] on link "Back to [PERSON_NAME]" at bounding box center [486, 48] width 99 height 14
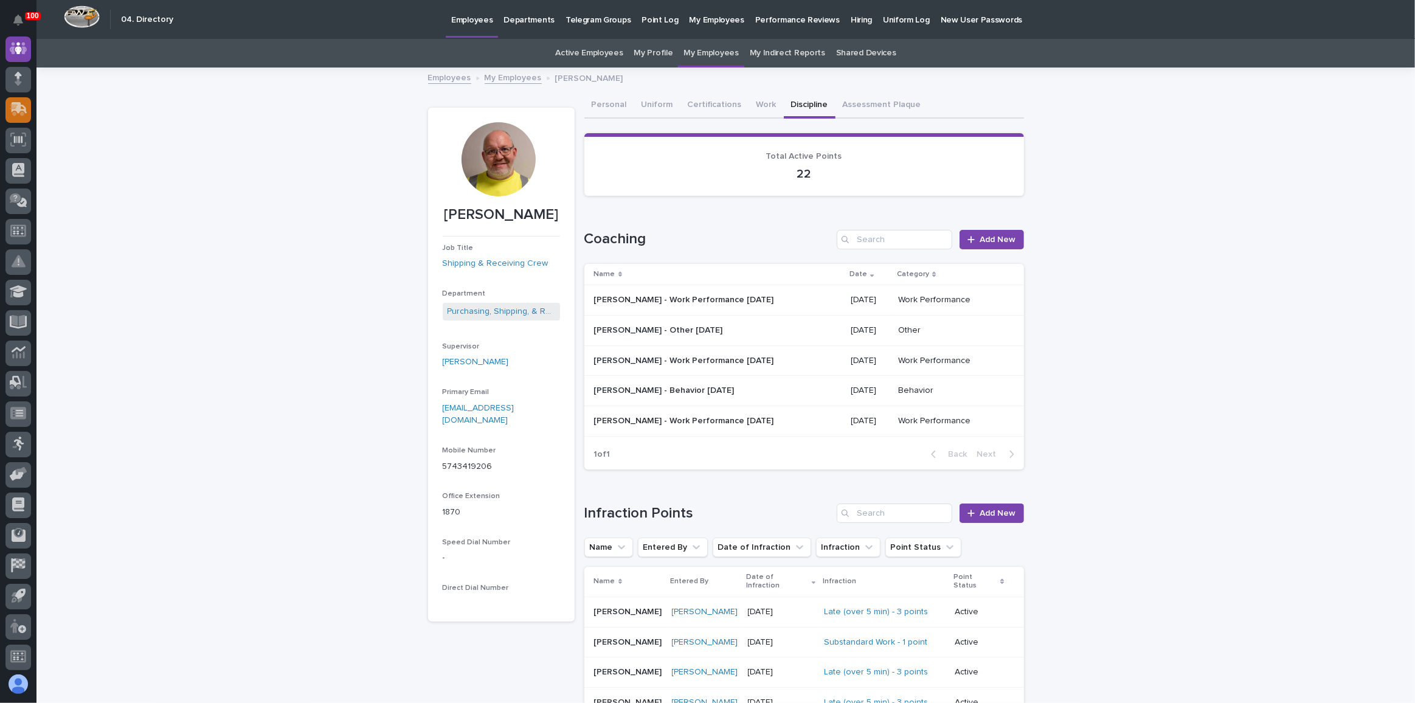
click at [12, 105] on icon at bounding box center [17, 111] width 15 height 12
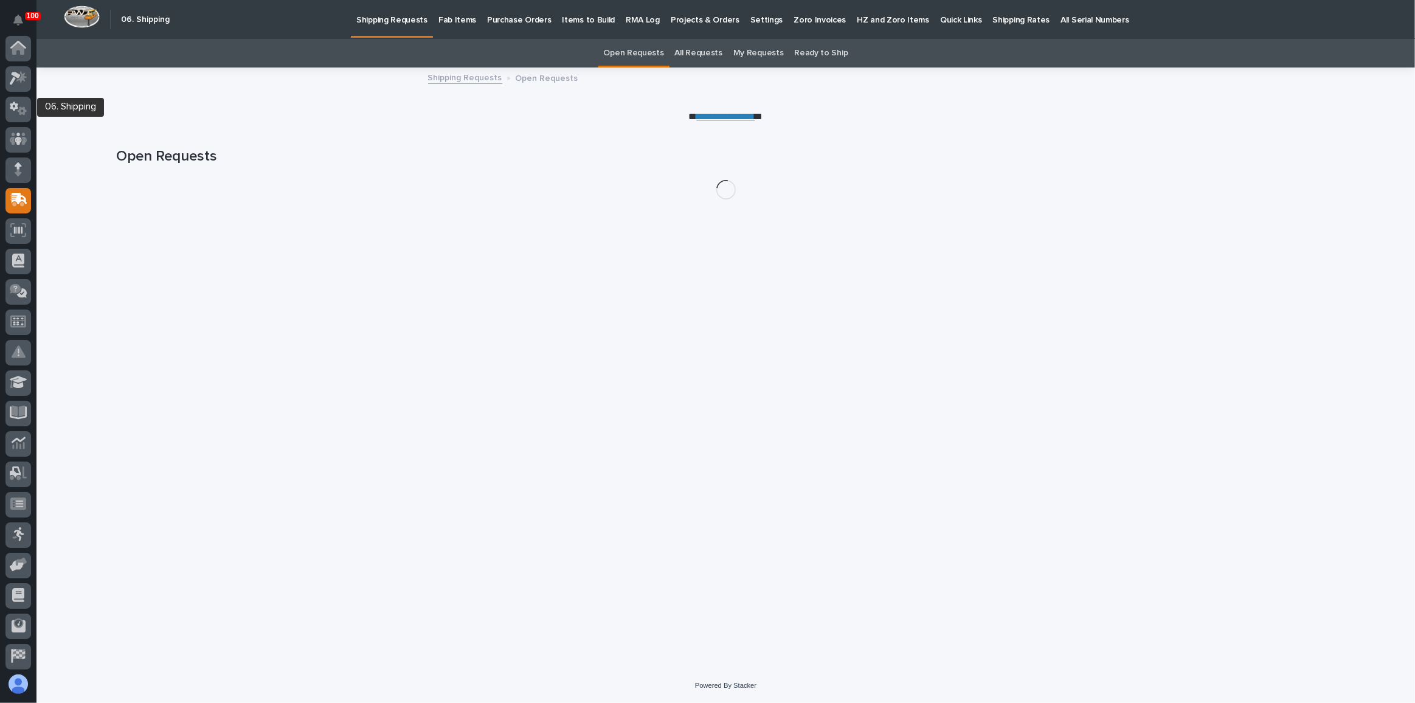
scroll to position [94, 0]
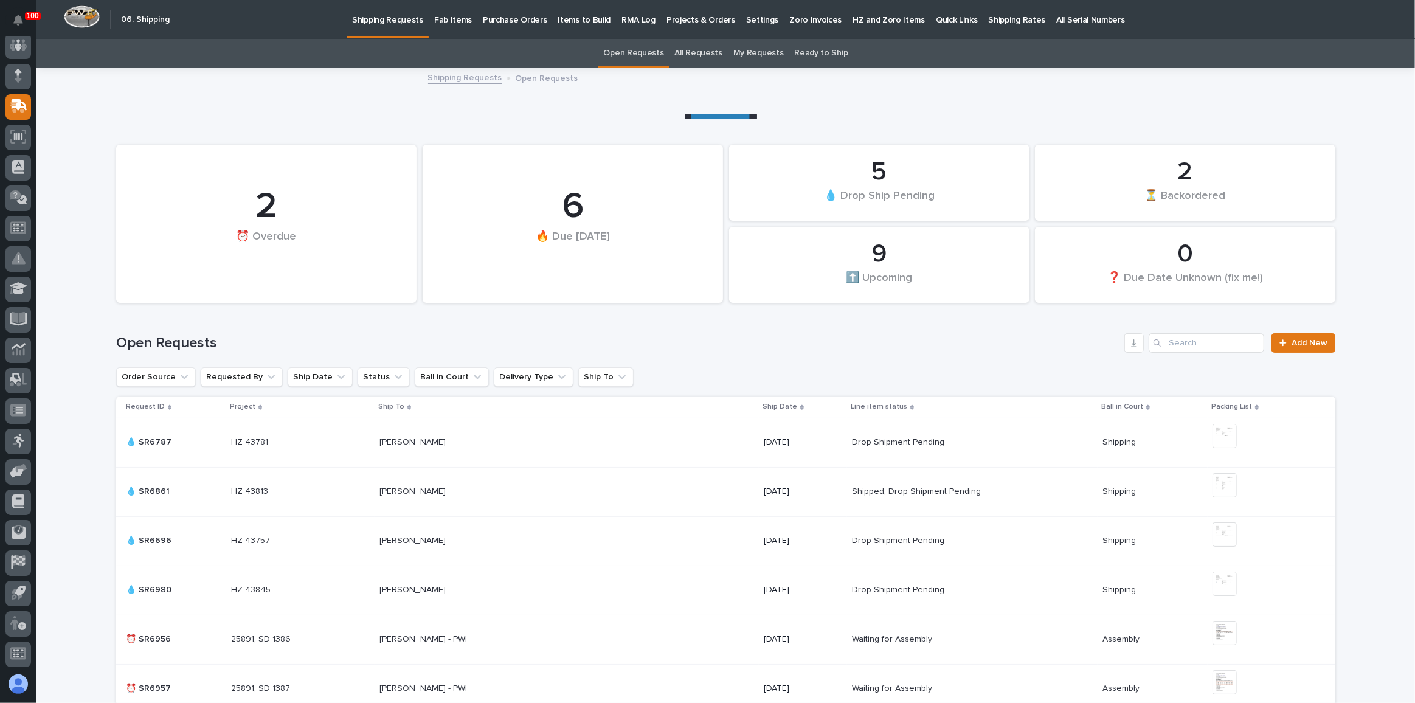
click at [456, 16] on p "Fab Items" at bounding box center [453, 13] width 38 height 26
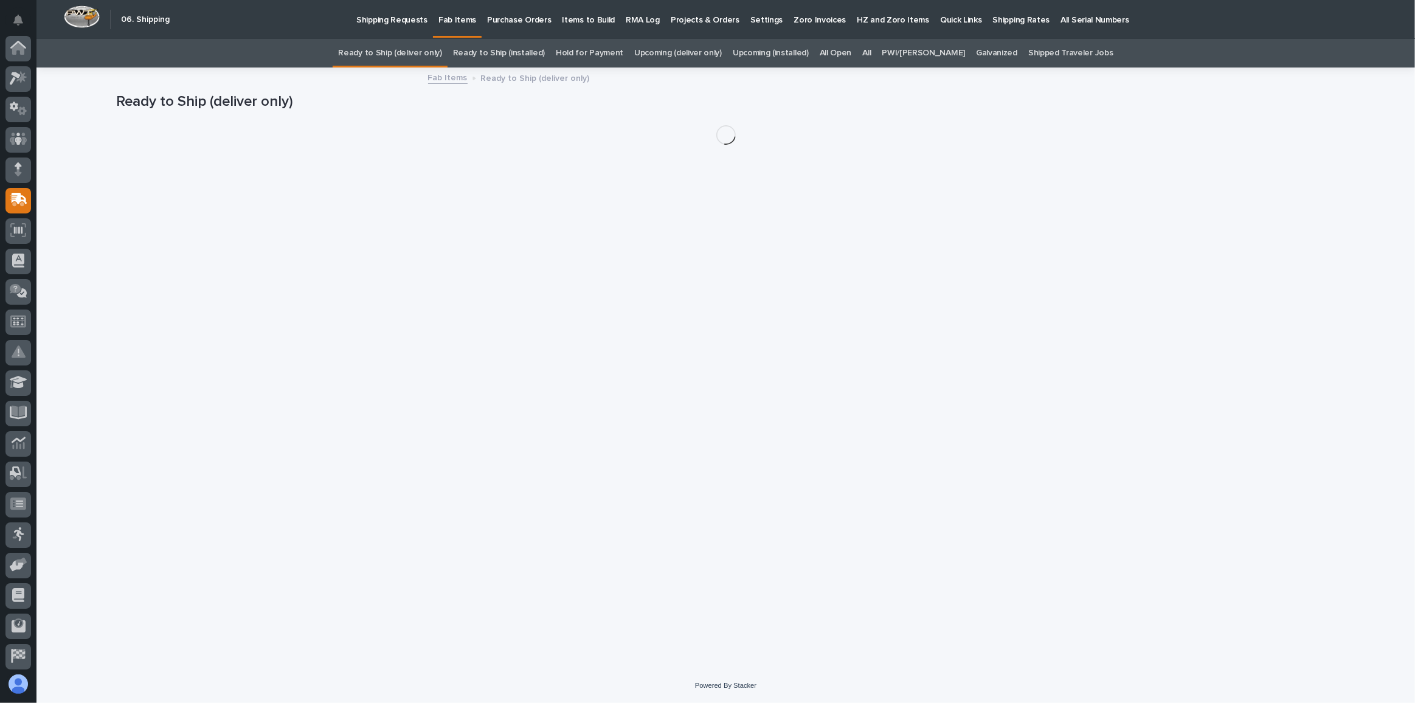
scroll to position [94, 0]
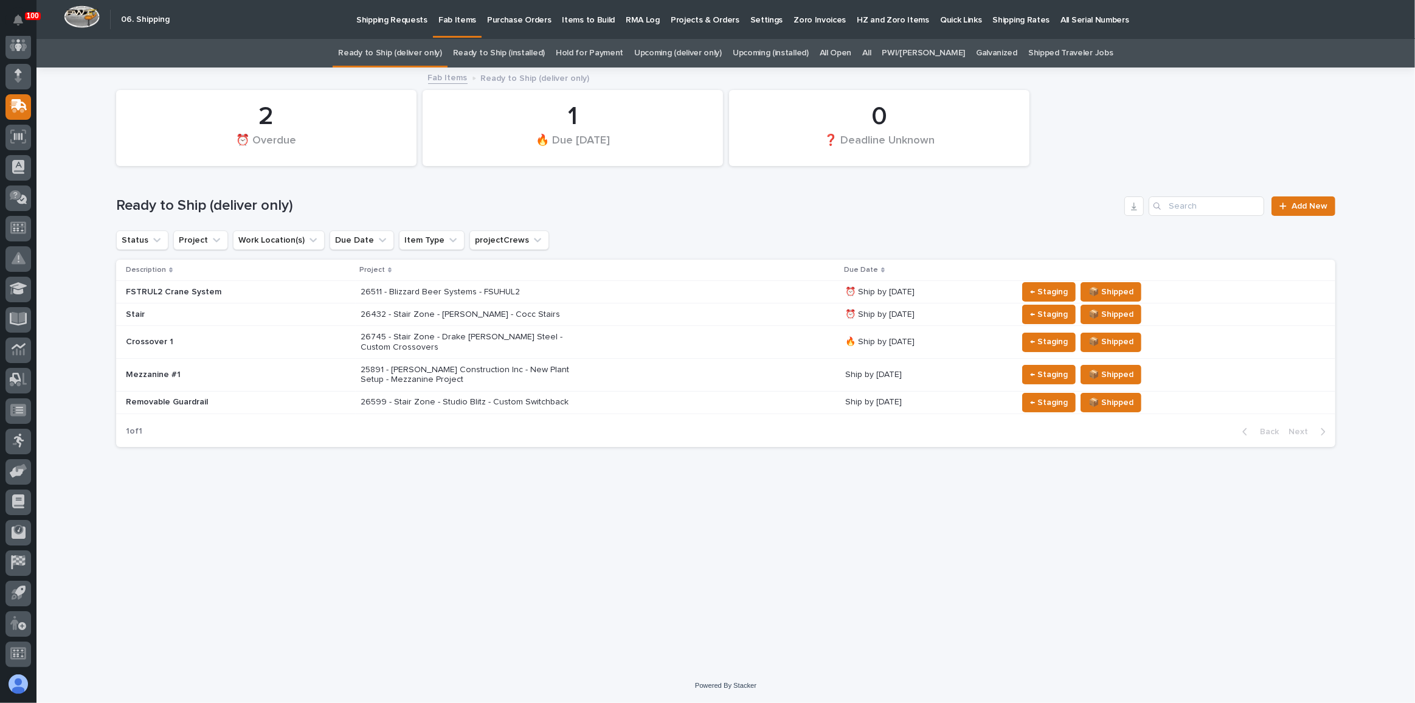
click at [583, 210] on h1 "Ready to Ship (deliver only)" at bounding box center [617, 206] width 1003 height 18
click at [602, 212] on h1 "Ready to Ship (deliver only)" at bounding box center [617, 206] width 1003 height 18
